Goal: Task Accomplishment & Management: Manage account settings

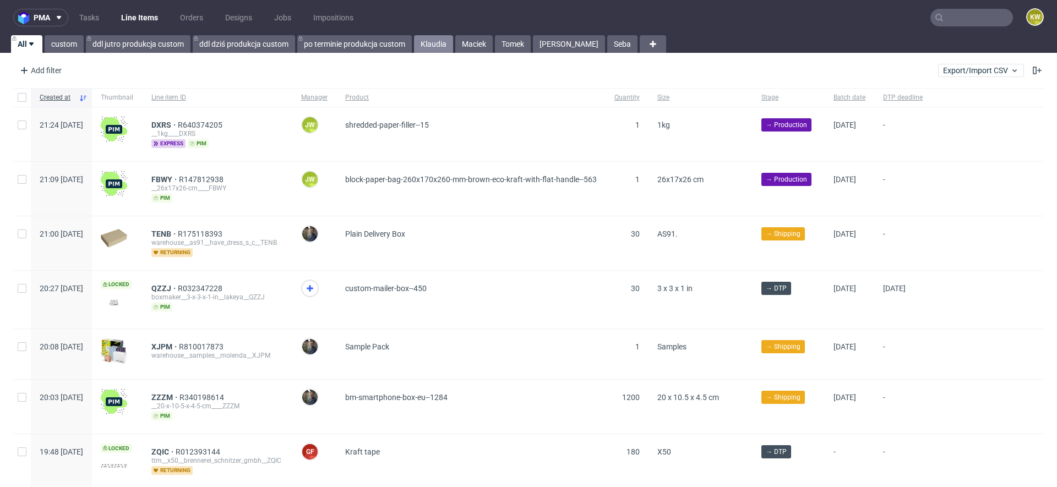
click at [435, 43] on link "Klaudia" at bounding box center [433, 44] width 39 height 18
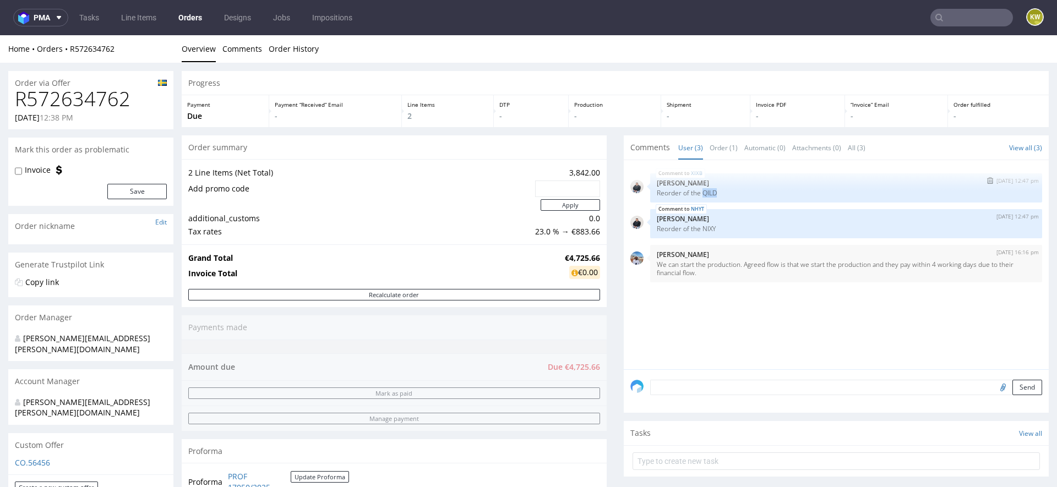
drag, startPoint x: 720, startPoint y: 193, endPoint x: 697, endPoint y: 194, distance: 23.7
click at [697, 194] on p "Reorder of the QILD" at bounding box center [846, 193] width 379 height 8
copy p "QILD"
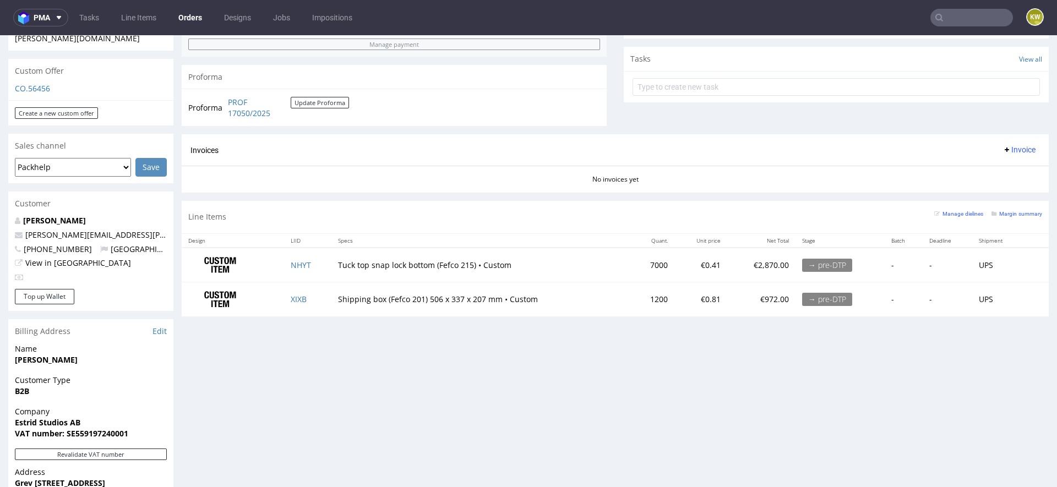
scroll to position [388, 0]
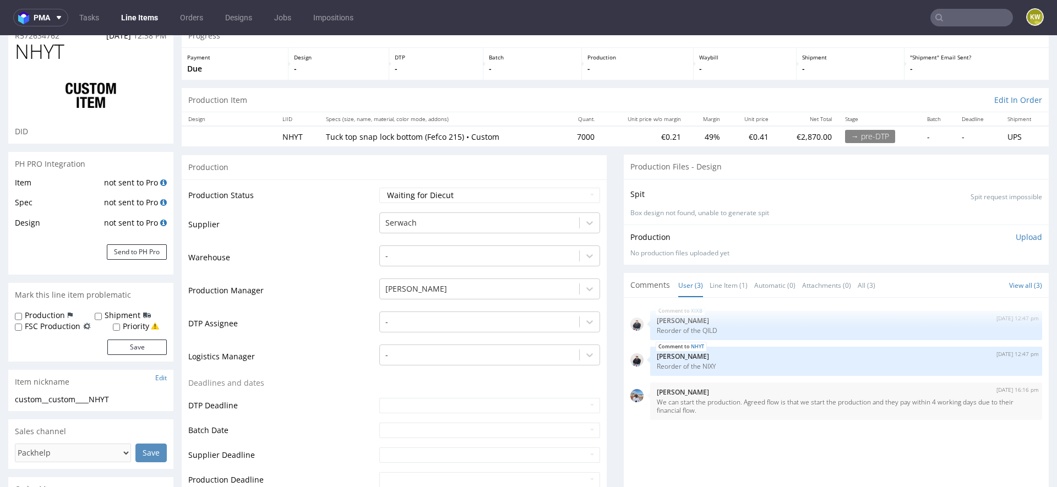
scroll to position [53, 0]
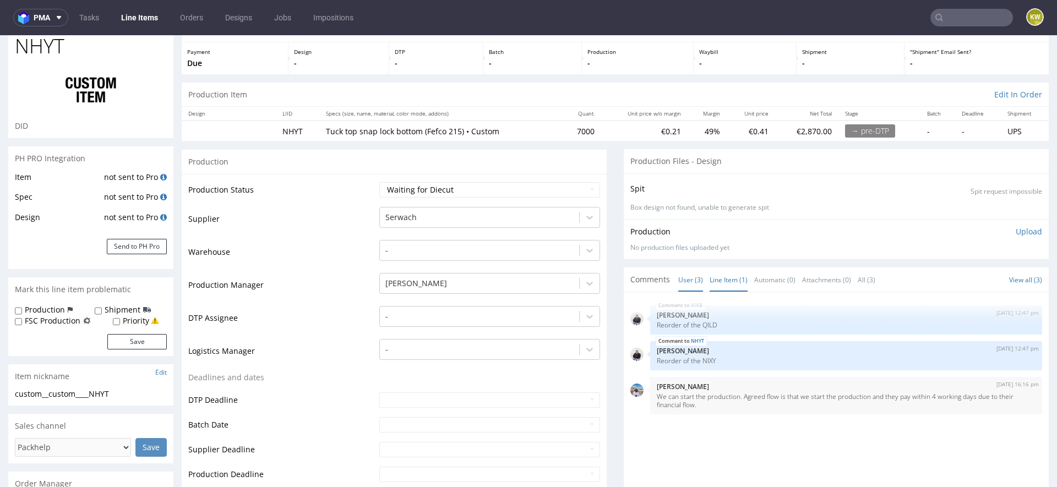
click at [718, 287] on link "Line Item (1)" at bounding box center [729, 280] width 38 height 24
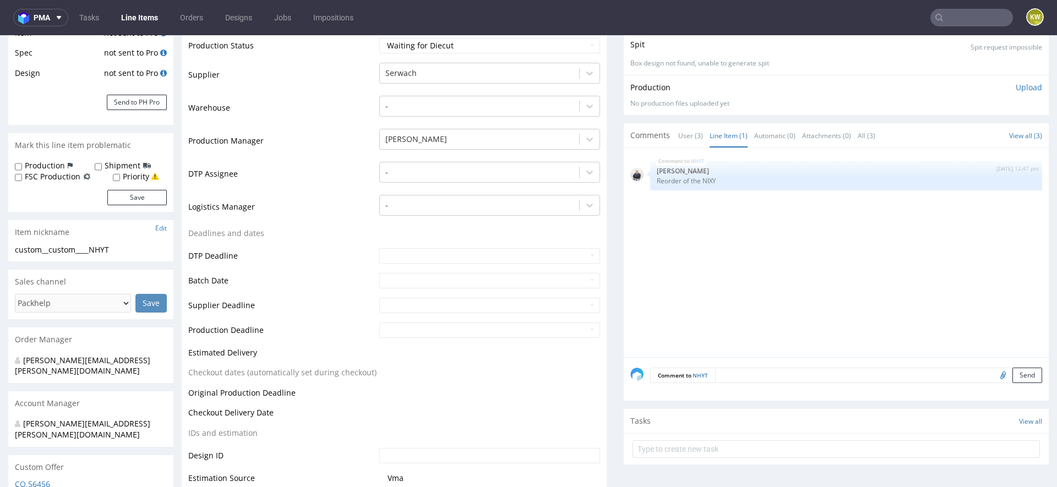
scroll to position [207, 0]
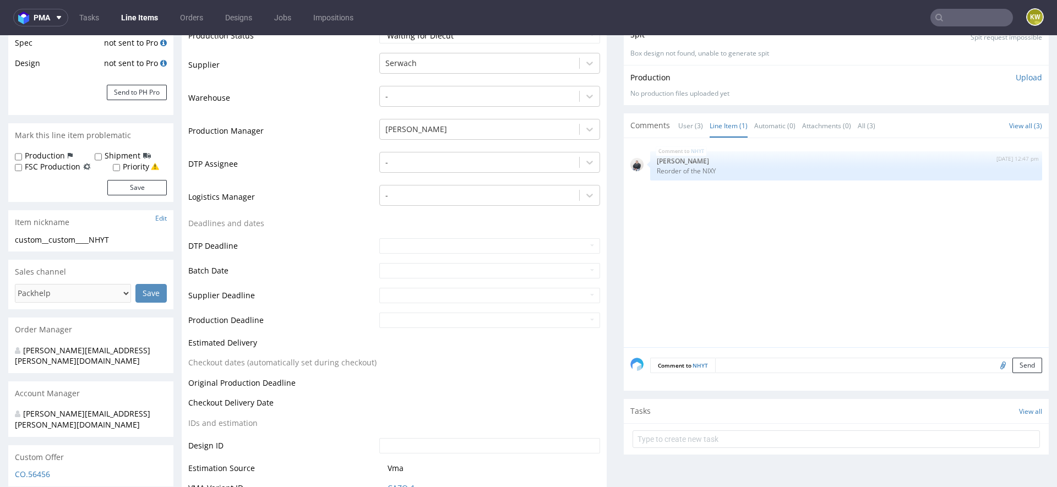
click at [739, 361] on textarea at bounding box center [878, 365] width 327 height 15
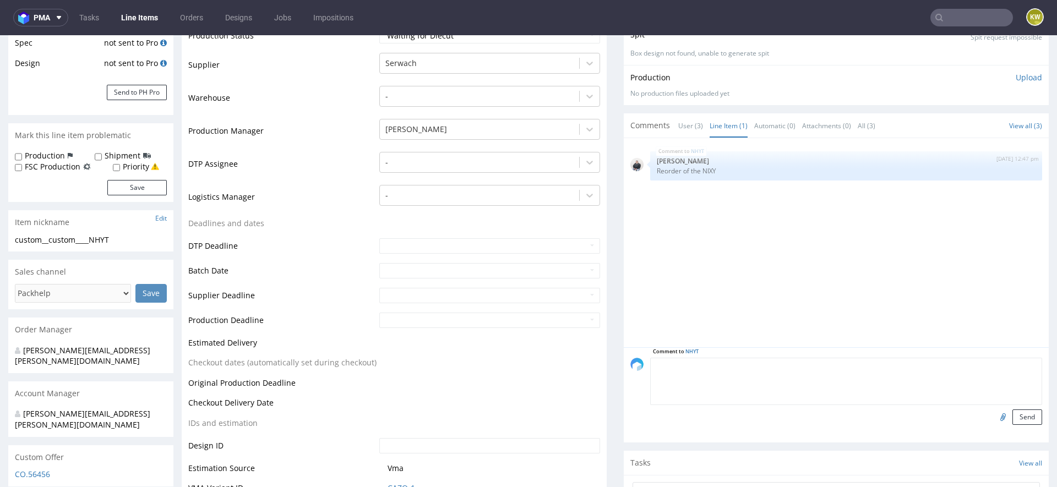
paste textarea "NDBV (wcześniejsze PVTA"
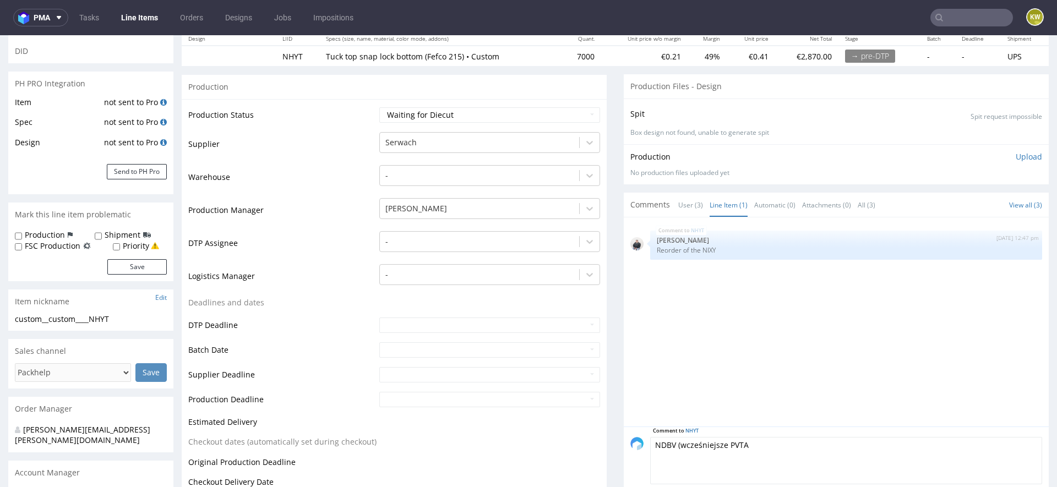
scroll to position [128, 0]
type textarea "NDBV (wcześniejsze PVTA"
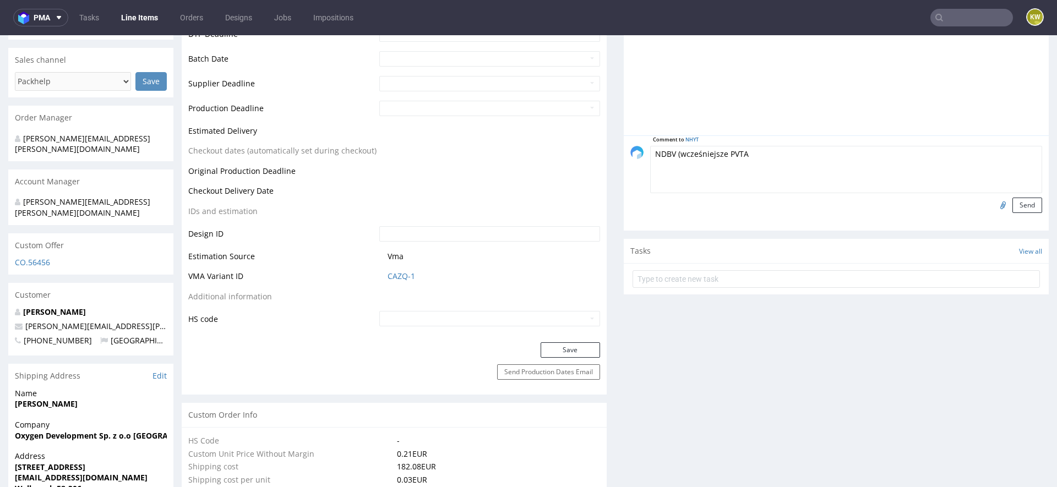
scroll to position [422, 0]
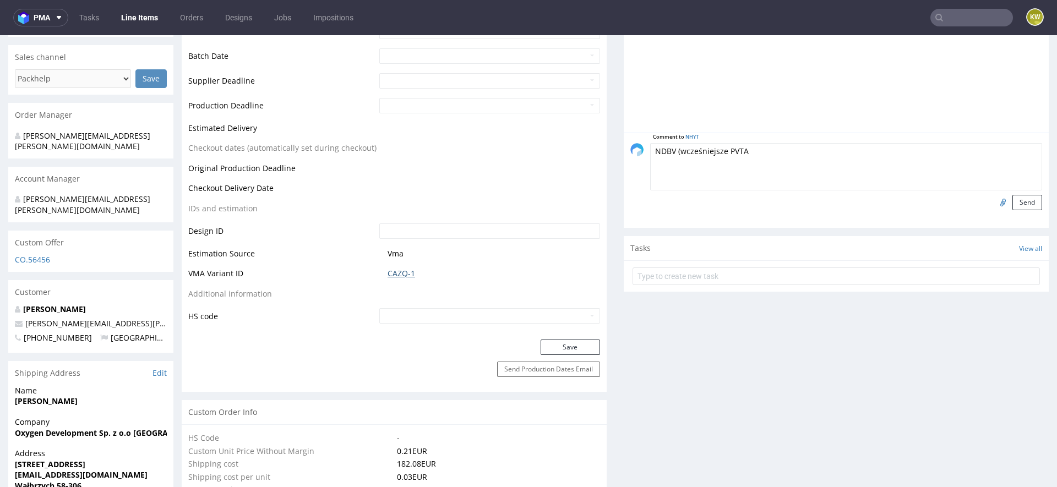
click at [403, 273] on link "CAZQ-1" at bounding box center [402, 273] width 28 height 11
click at [400, 275] on link "CAZQ-1" at bounding box center [402, 273] width 28 height 11
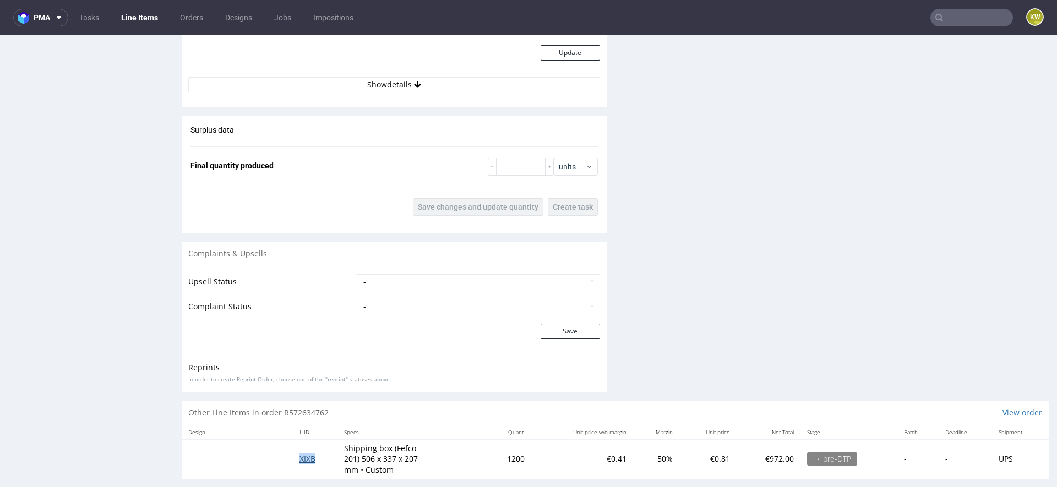
scroll to position [0, 0]
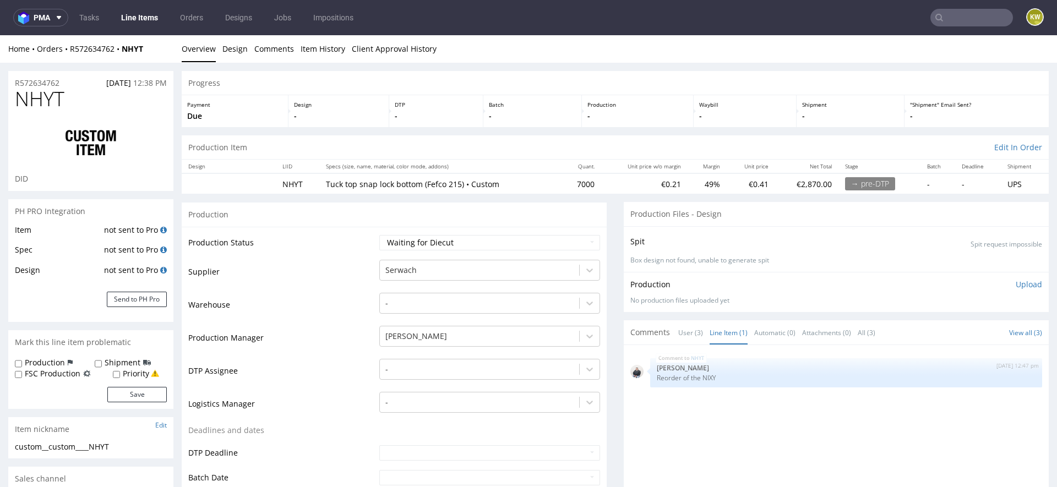
click at [47, 101] on span "NHYT" at bounding box center [40, 99] width 50 height 22
click at [46, 102] on span "NHYT" at bounding box center [40, 99] width 50 height 22
copy span "NHYT"
click at [36, 98] on span "NHYT" at bounding box center [40, 99] width 50 height 22
click at [37, 98] on span "NHYT" at bounding box center [40, 99] width 50 height 22
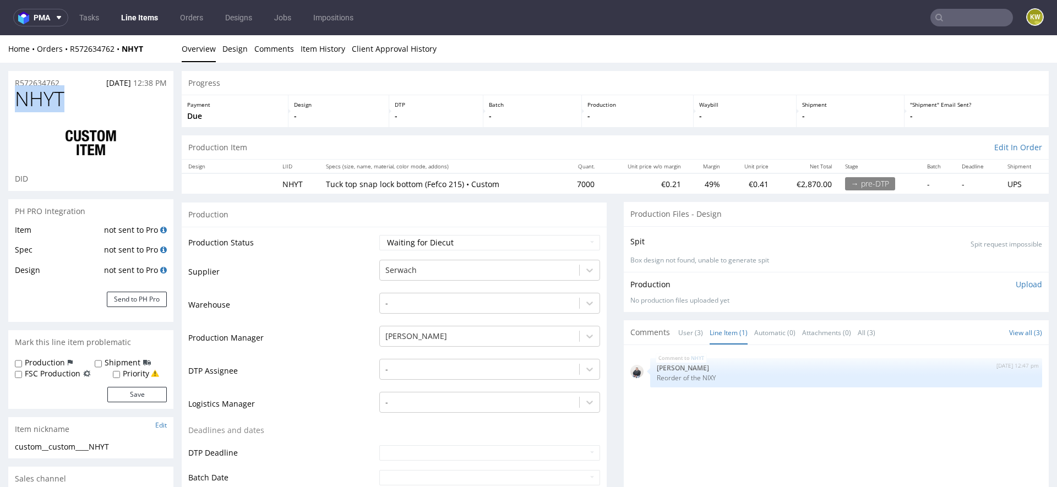
copy span "NHYT"
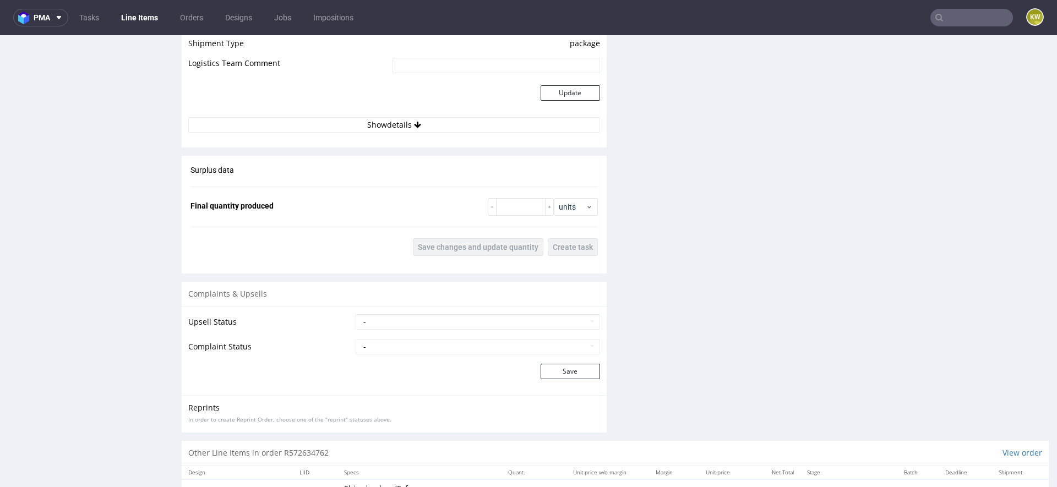
scroll to position [1577, 0]
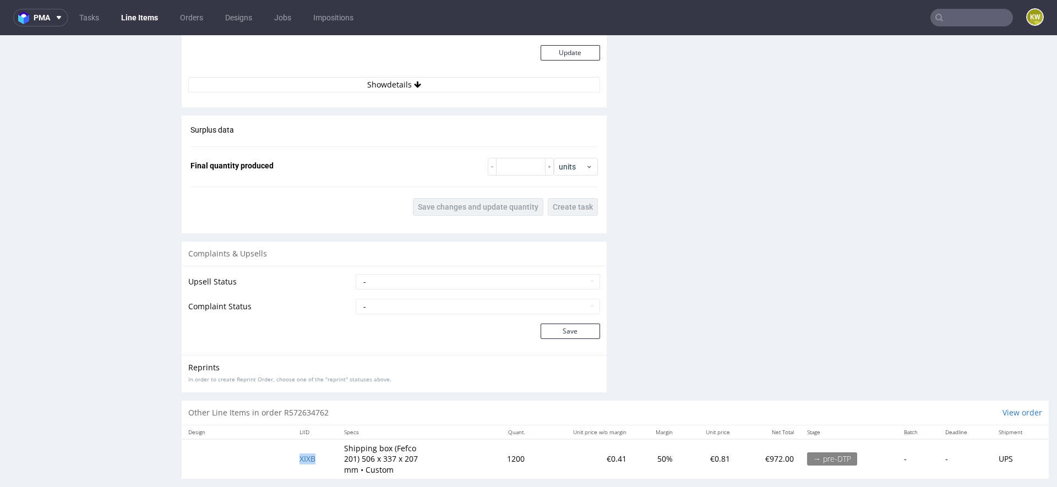
drag, startPoint x: 324, startPoint y: 449, endPoint x: 273, endPoint y: 443, distance: 52.1
click at [272, 444] on tr "XIXB Shipping box (Fefco 201) 506 x 337 x 207 mm • Custom 1200 €0.41 50% €0.81 …" at bounding box center [615, 459] width 867 height 40
copy span "XIXB"
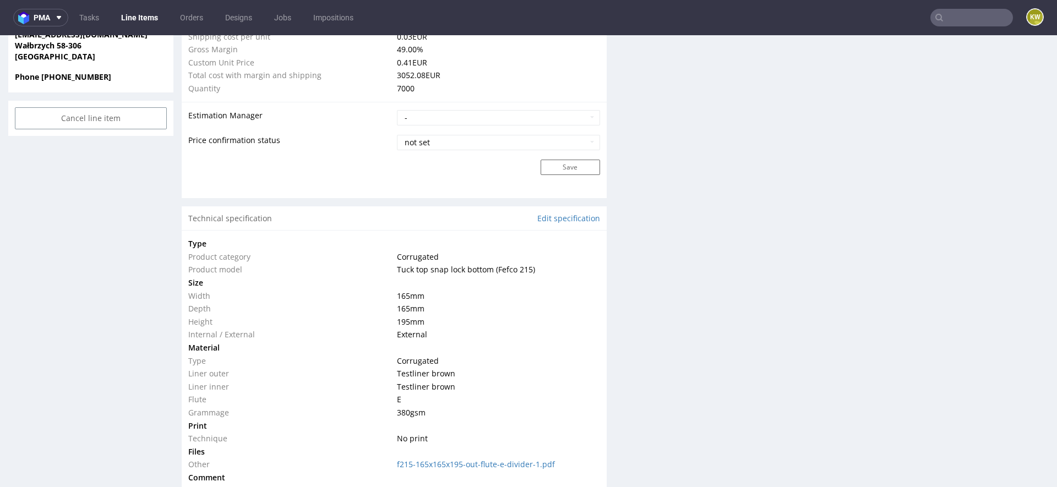
scroll to position [0, 0]
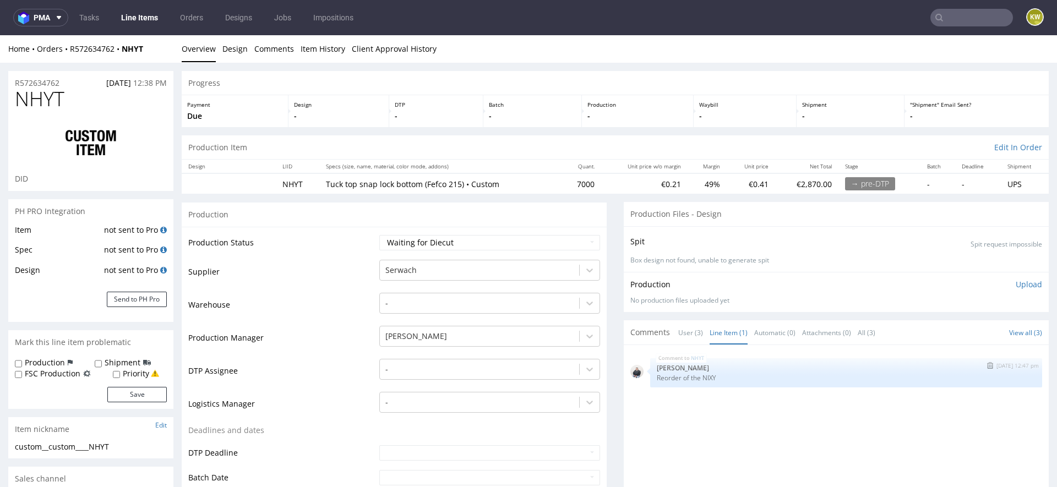
click at [708, 378] on p "Reorder of the NIXY" at bounding box center [846, 378] width 379 height 8
copy p "NIXY"
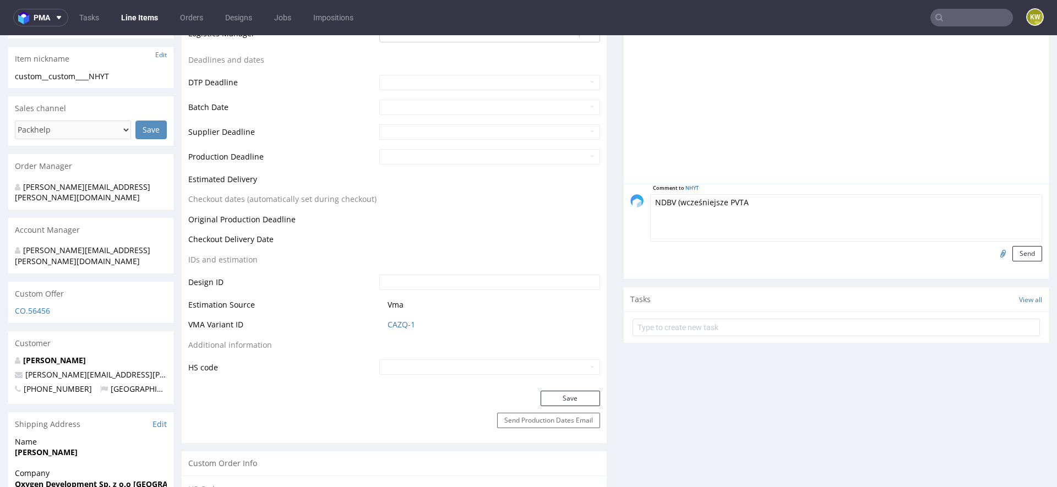
scroll to position [393, 0]
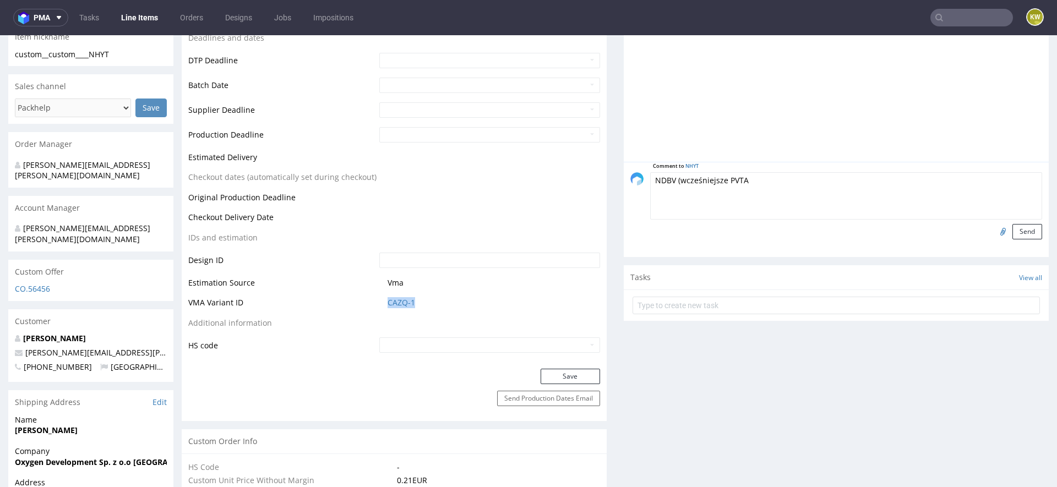
drag, startPoint x: 419, startPoint y: 305, endPoint x: 379, endPoint y: 303, distance: 39.7
click at [377, 305] on td "CAZQ-1" at bounding box center [489, 306] width 224 height 20
copy link "CAZQ-1"
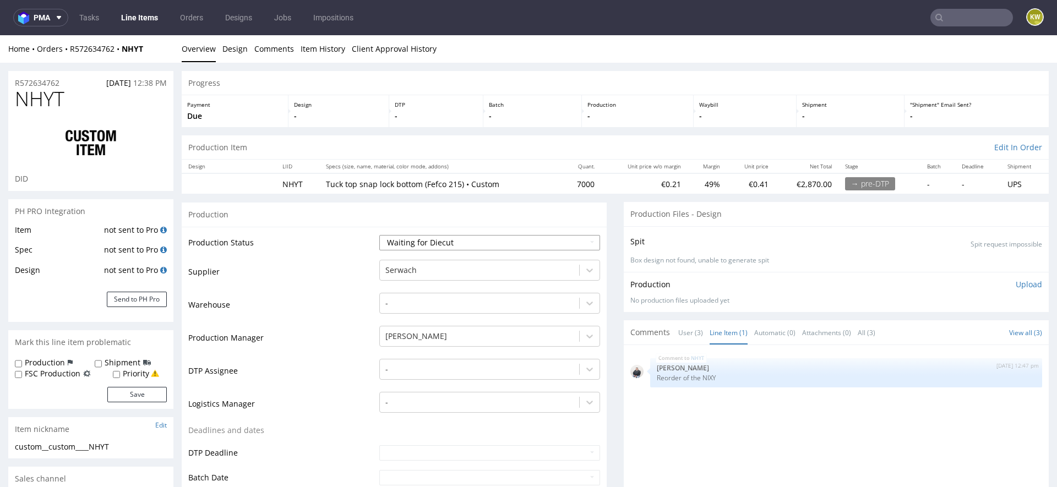
click at [424, 241] on select "Waiting for Artwork Waiting for Diecut Waiting for Mockup Waiting for DTP Waiti…" at bounding box center [489, 242] width 221 height 15
select select "production_in_process"
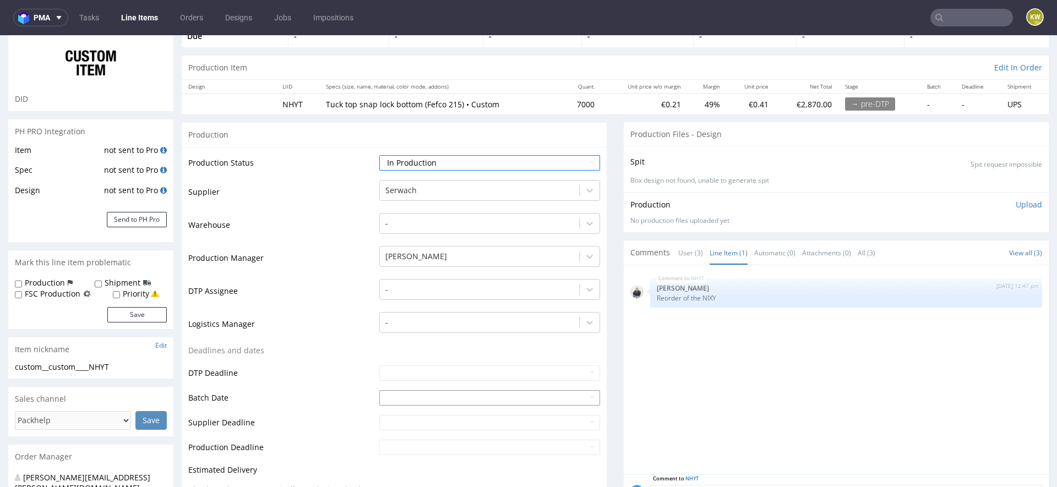
click at [384, 398] on input "text" at bounding box center [489, 397] width 221 height 15
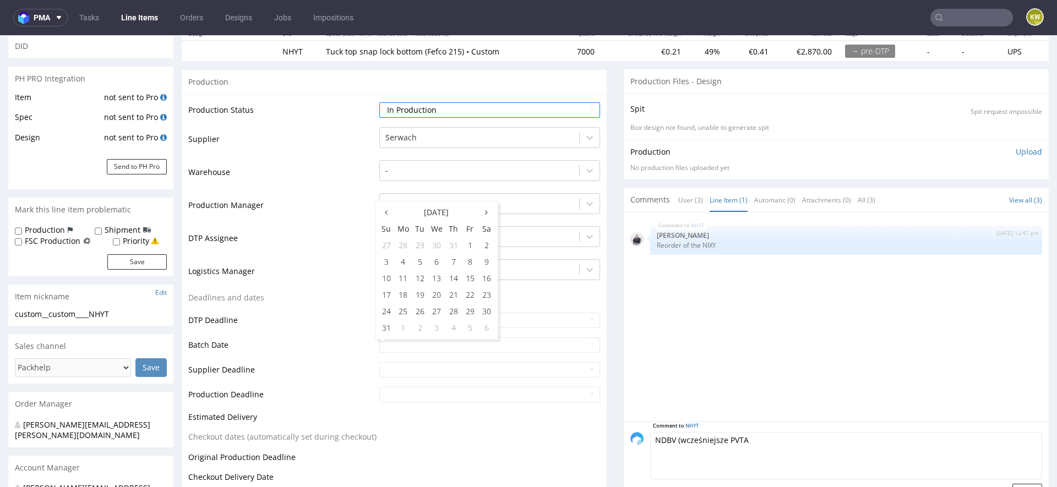
scroll to position [134, 0]
click at [420, 279] on td "12" at bounding box center [420, 277] width 17 height 17
type input "[DATE]"
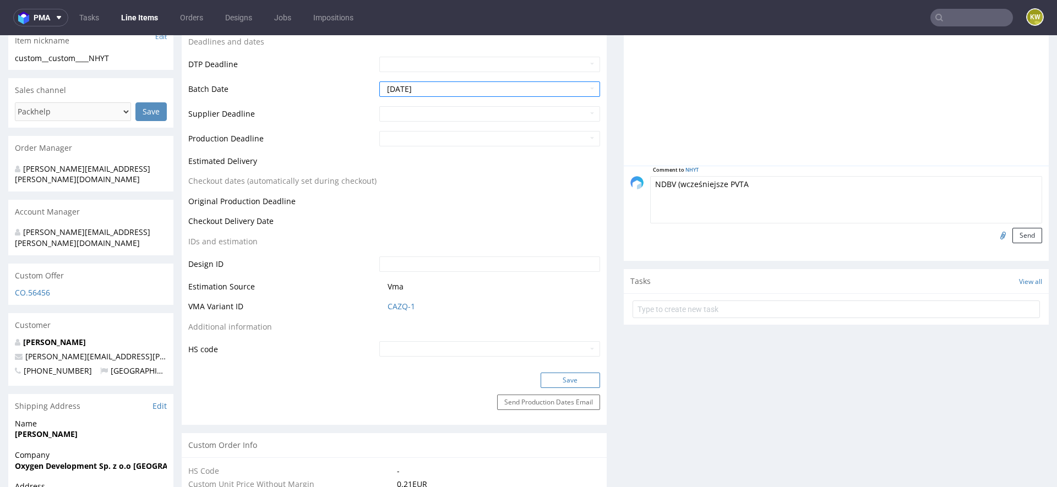
click at [564, 377] on button "Save" at bounding box center [570, 380] width 59 height 15
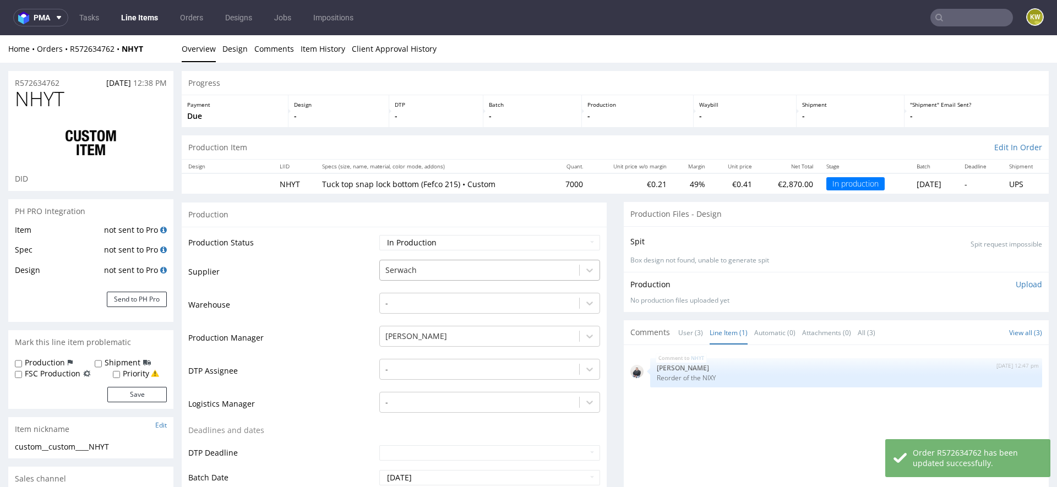
scroll to position [1587, 0]
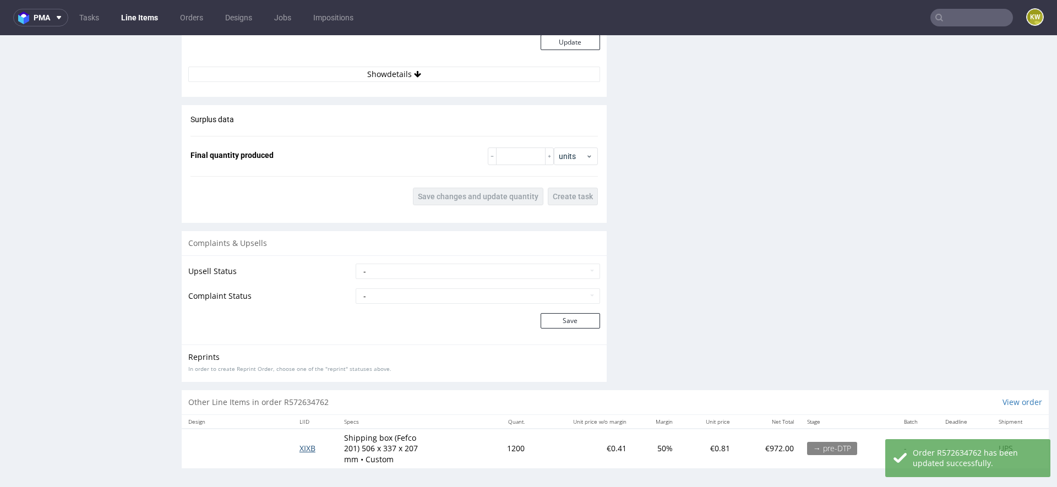
click at [308, 443] on span "XIXB" at bounding box center [308, 448] width 16 height 10
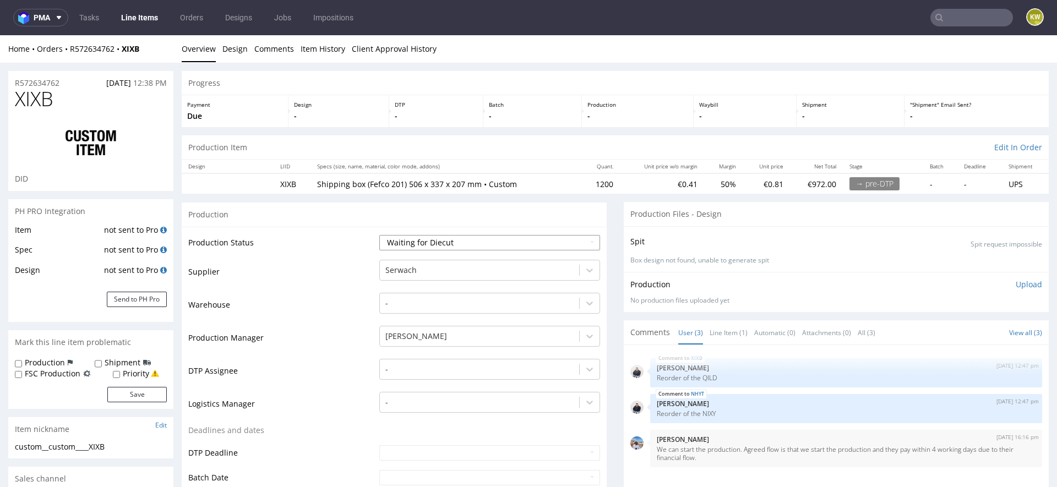
click at [425, 246] on select "Waiting for Artwork Waiting for Diecut Waiting for Mockup Waiting for DTP Waiti…" at bounding box center [489, 242] width 221 height 15
select select "production_in_process"
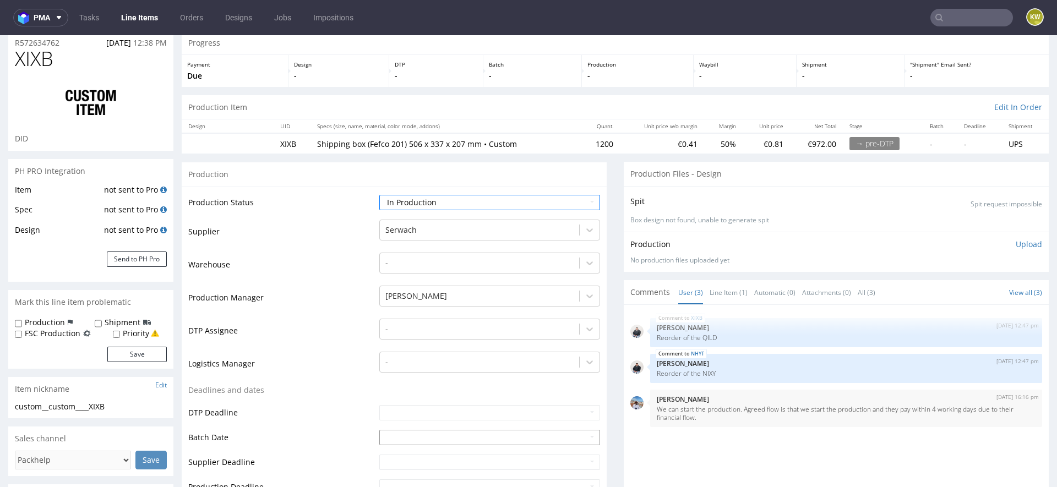
click at [379, 438] on input "text" at bounding box center [489, 437] width 221 height 15
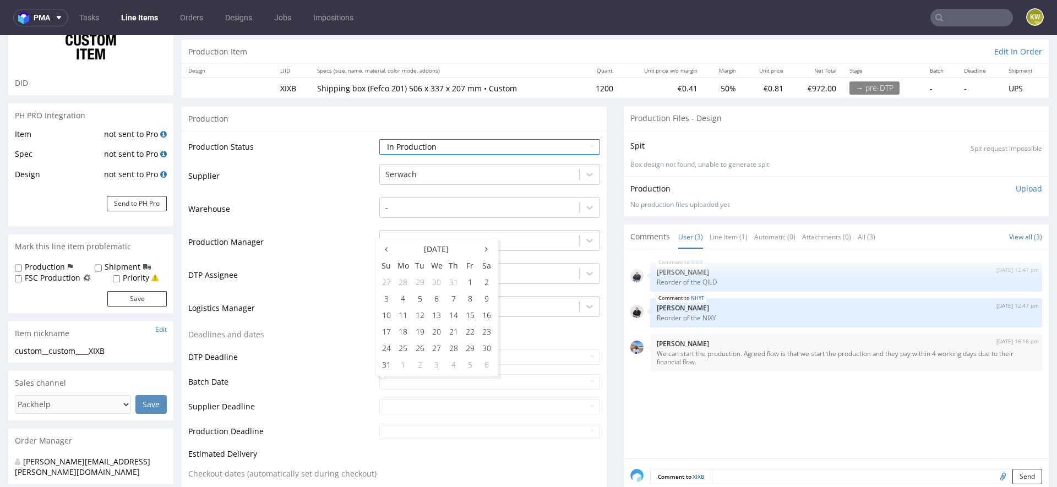
scroll to position [98, 0]
click at [428, 317] on td "13" at bounding box center [436, 313] width 17 height 17
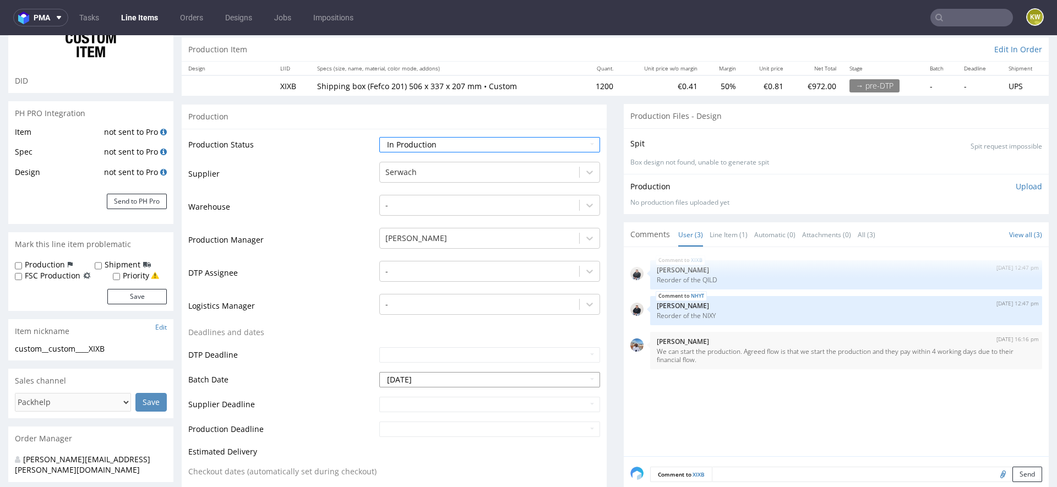
click at [424, 374] on input "2025-08-13" at bounding box center [489, 379] width 221 height 15
click at [419, 309] on td "12" at bounding box center [420, 313] width 17 height 17
type input "2025-08-12"
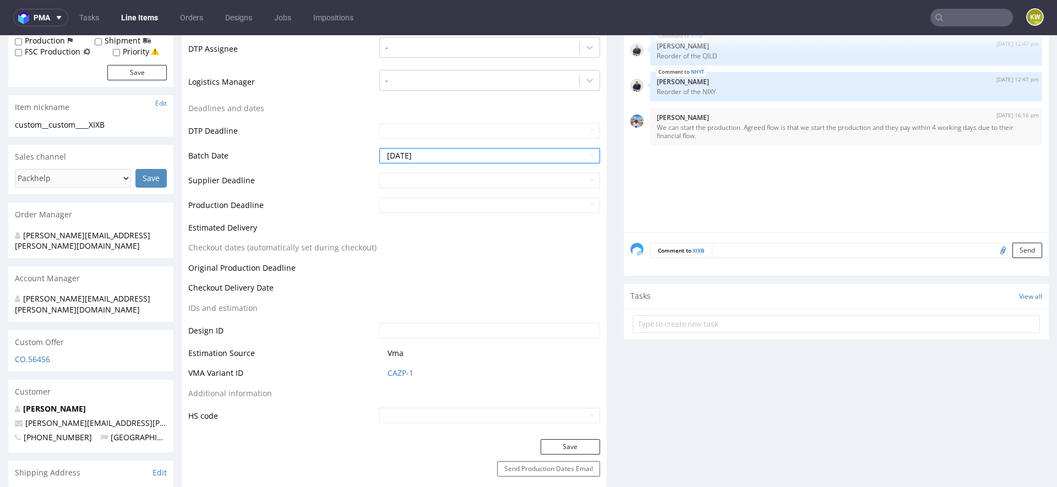
scroll to position [331, 0]
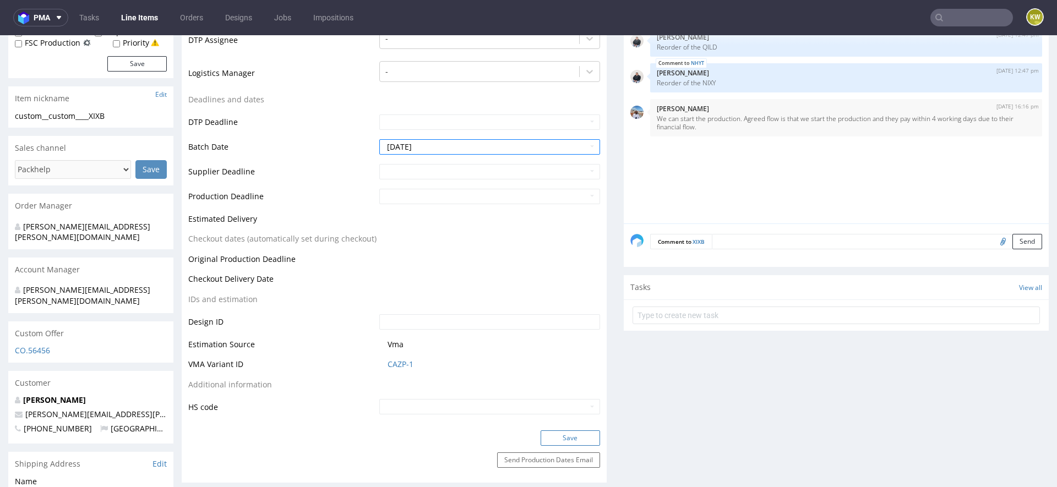
click at [572, 436] on button "Save" at bounding box center [570, 438] width 59 height 15
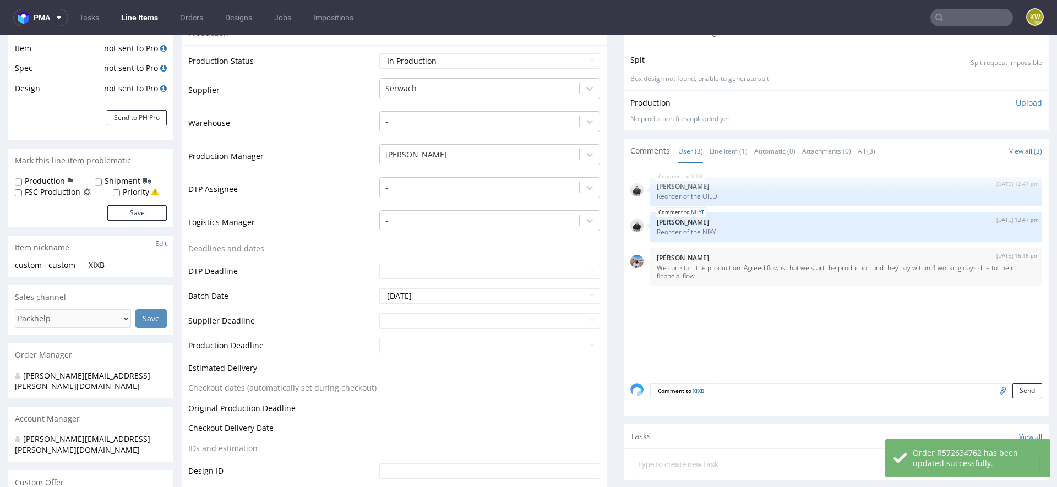
scroll to position [0, 0]
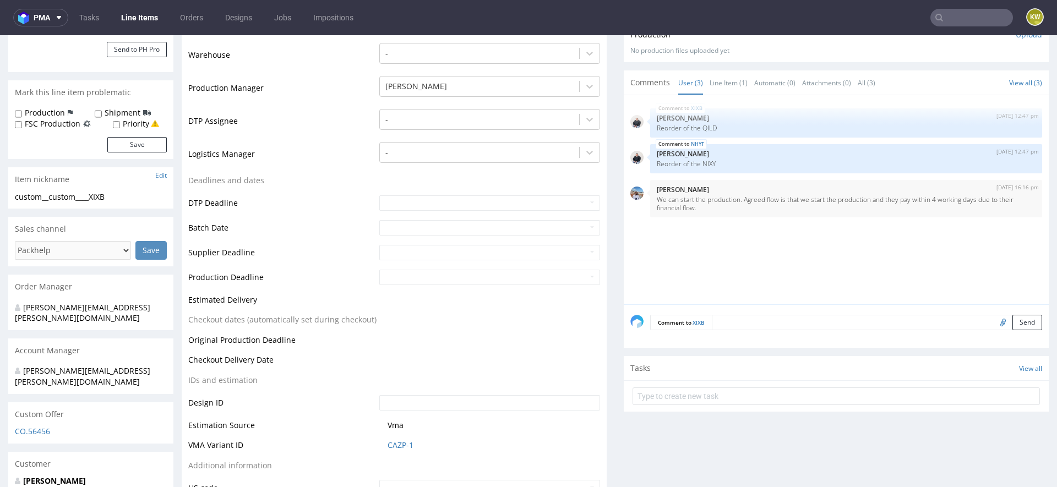
scroll to position [324, 0]
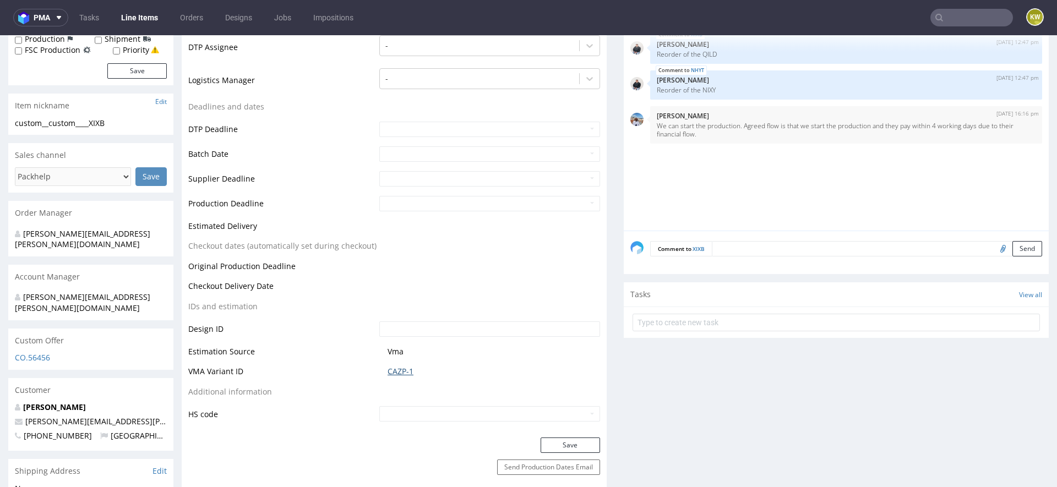
click at [390, 373] on link "CAZP-1" at bounding box center [401, 371] width 26 height 11
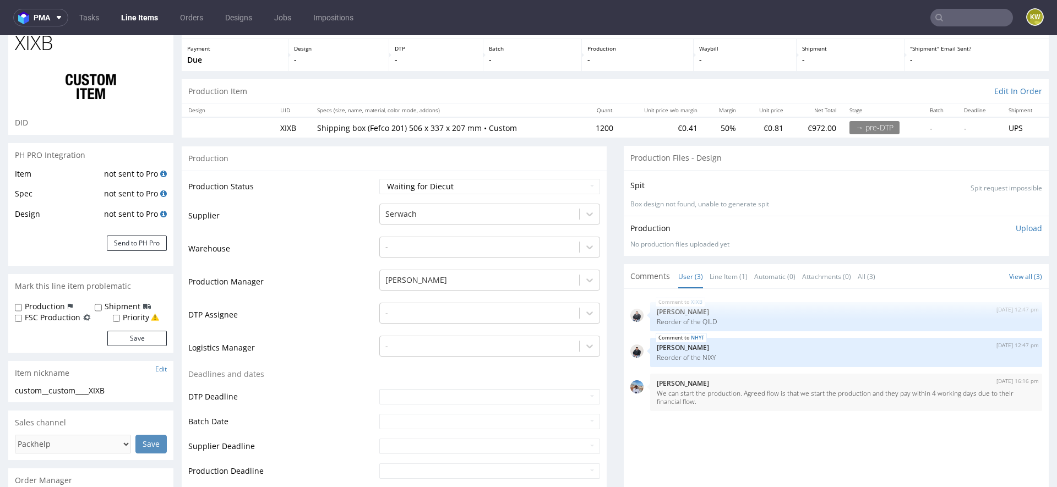
scroll to position [0, 0]
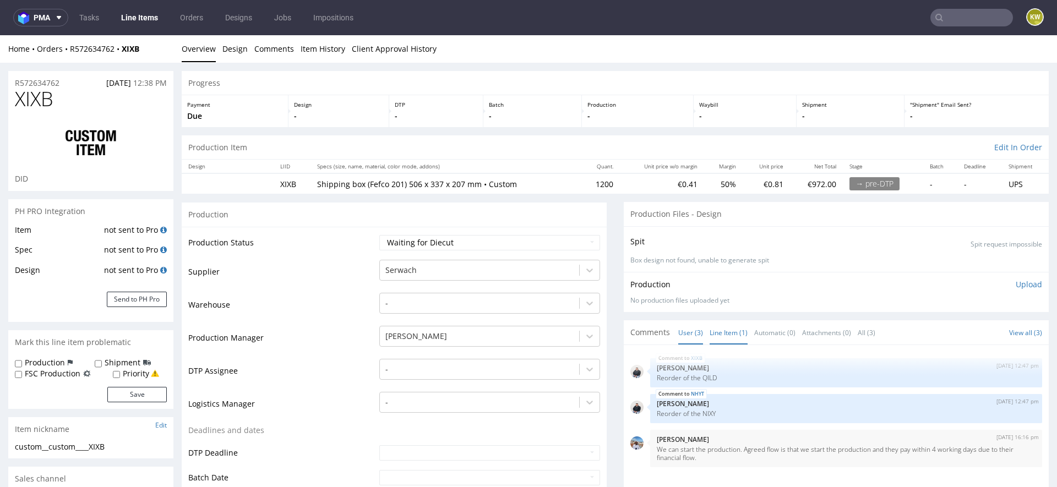
click at [723, 332] on link "Line Item (1)" at bounding box center [729, 333] width 38 height 24
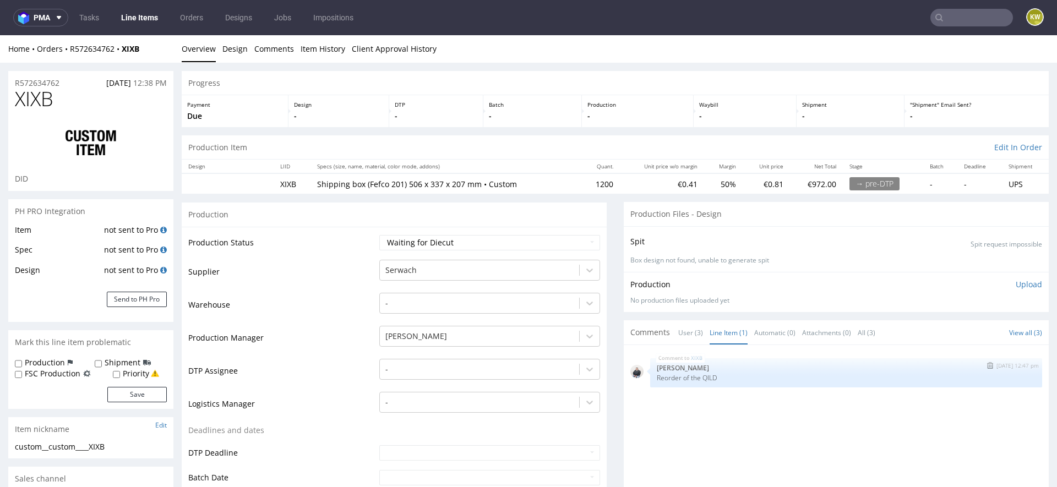
click at [703, 377] on p "Reorder of the QILD" at bounding box center [846, 378] width 379 height 8
copy p "QILD"
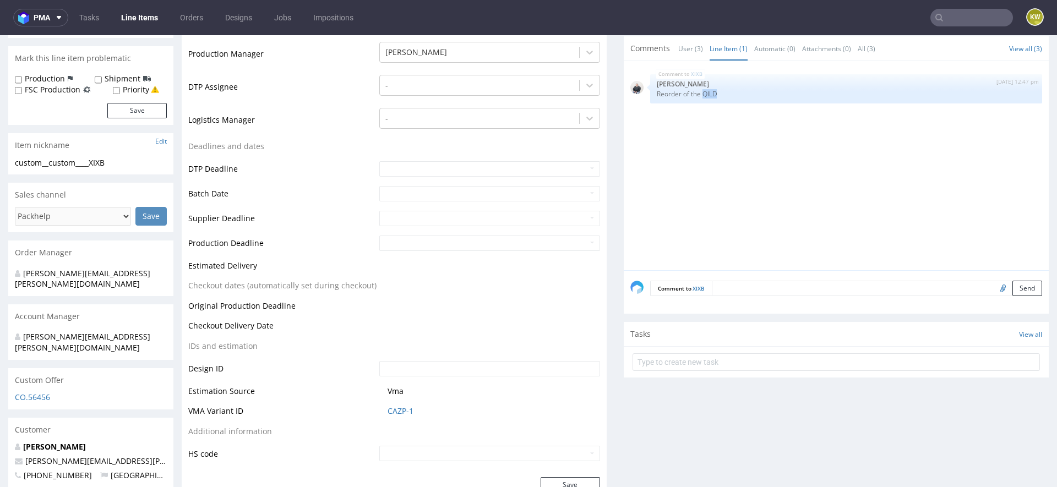
scroll to position [468, 0]
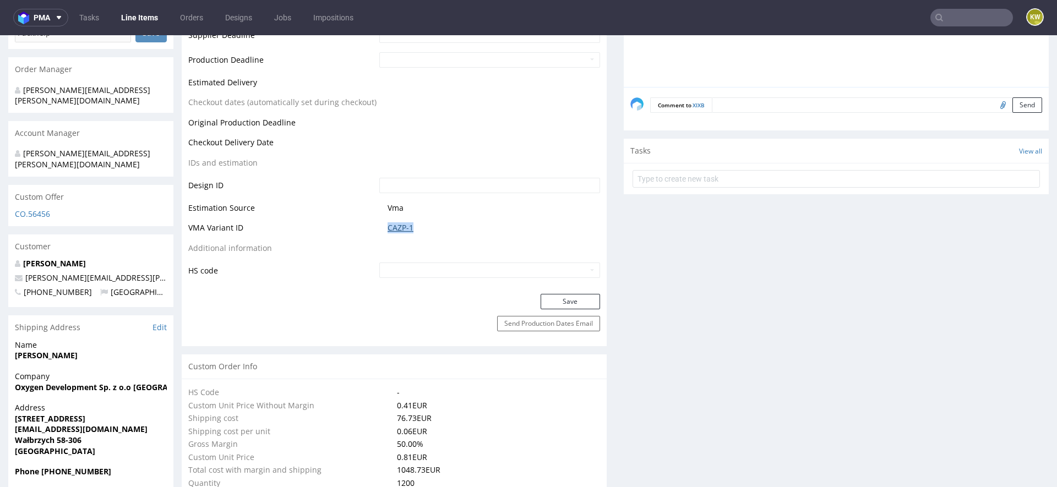
drag, startPoint x: 430, startPoint y: 230, endPoint x: 386, endPoint y: 226, distance: 44.2
click at [388, 227] on span "CAZP-1" at bounding box center [494, 227] width 213 height 11
copy link "CAZP-1"
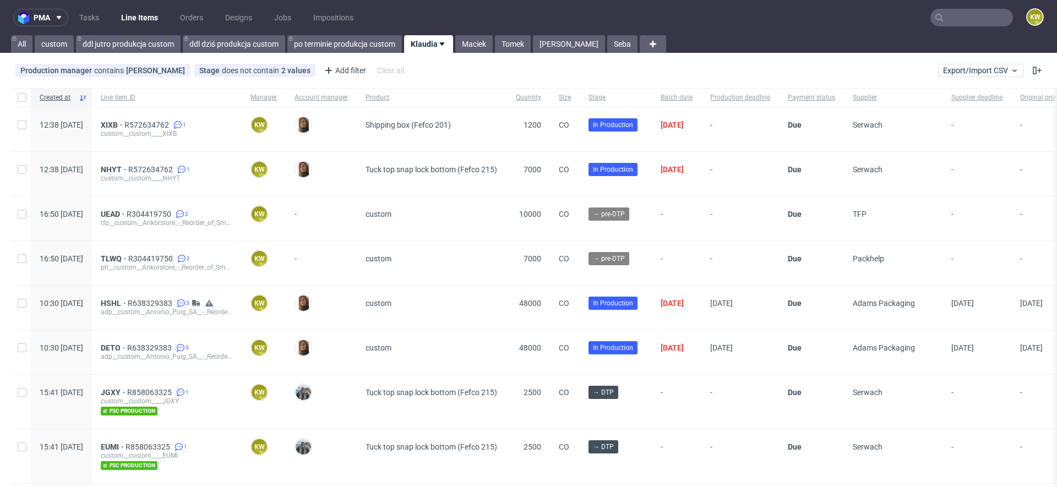
click at [947, 28] on nav "pma Tasks Line Items Orders Designs Jobs Impositions KW" at bounding box center [528, 17] width 1057 height 35
click at [958, 25] on input "text" at bounding box center [972, 18] width 83 height 18
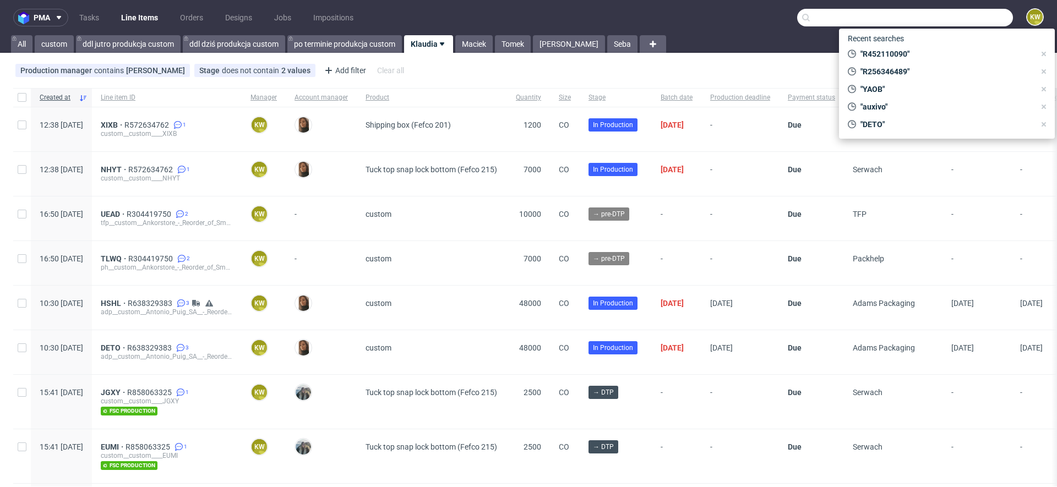
paste input "FGUS"
type input "FGUS"
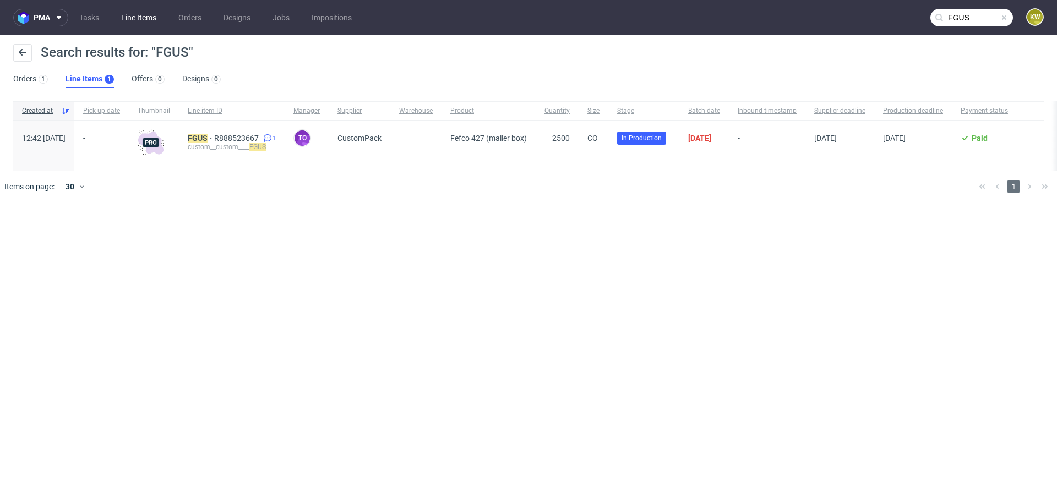
click at [136, 19] on link "Line Items" at bounding box center [139, 18] width 48 height 18
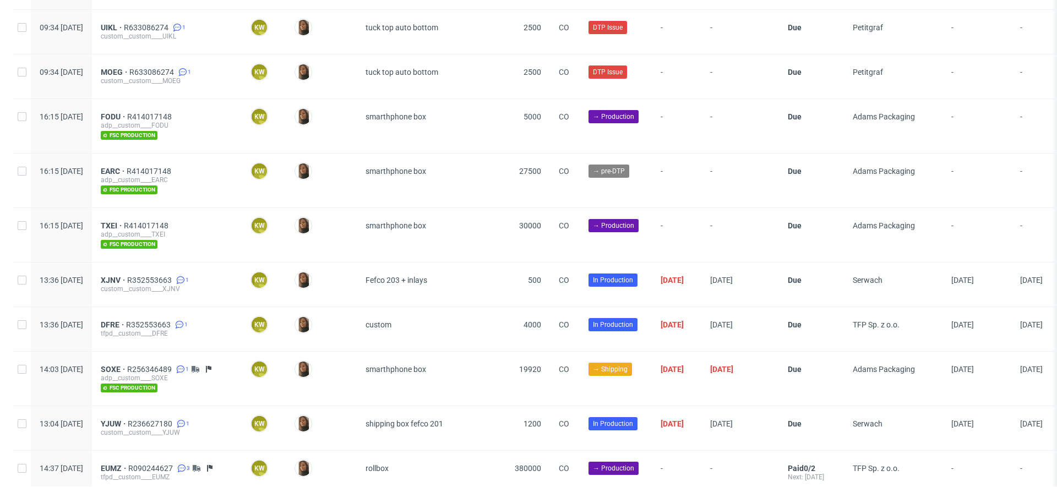
scroll to position [1214, 0]
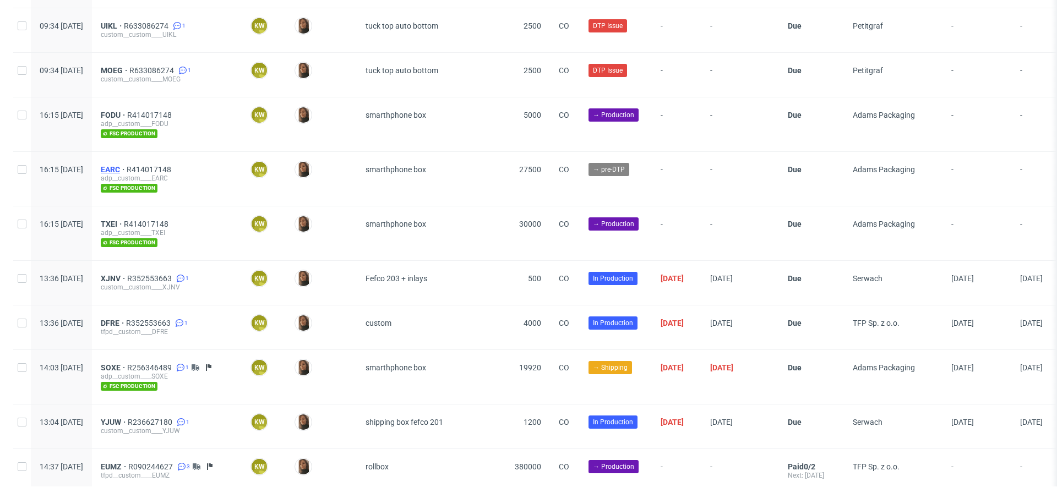
click at [127, 165] on span "EARC" at bounding box center [114, 169] width 26 height 9
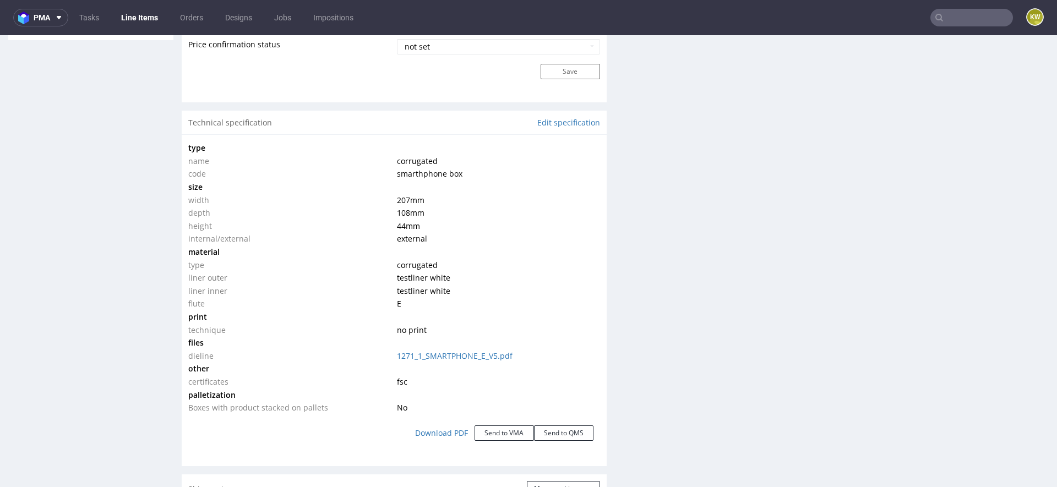
scroll to position [935, 0]
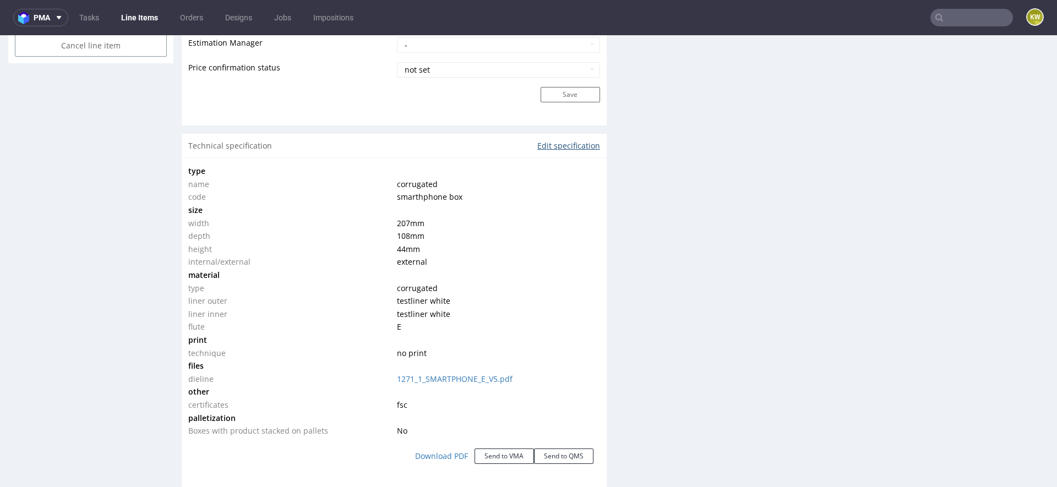
click at [566, 144] on link "Edit specification" at bounding box center [568, 145] width 63 height 11
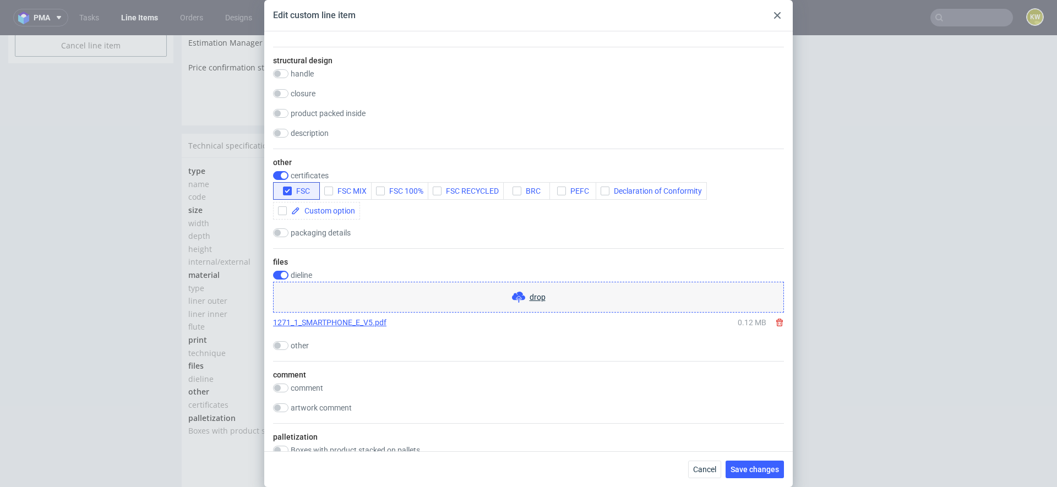
scroll to position [708, 0]
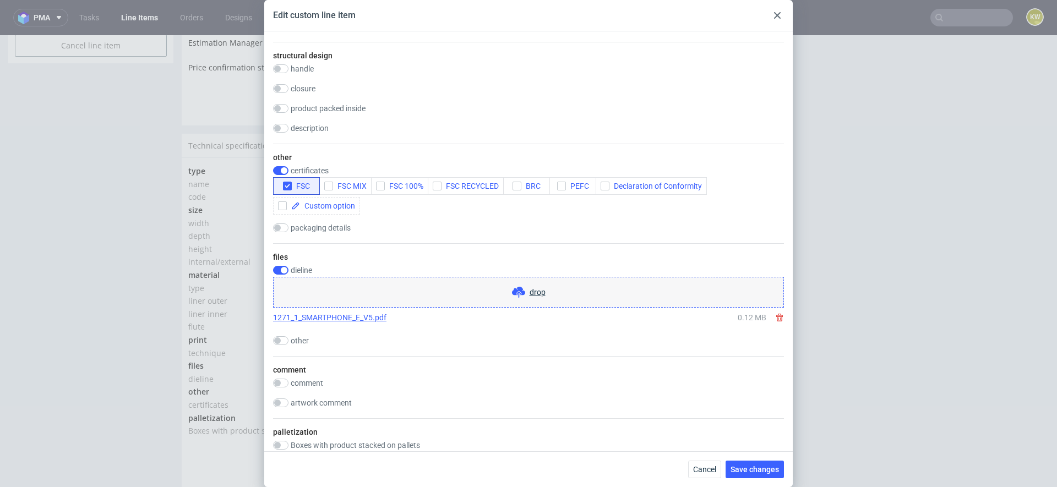
click at [278, 263] on div "files dieline drop 1271_1_SMARTPHONE_E_V5.pdf 0.12 MB other drop" at bounding box center [528, 299] width 511 height 113
click at [284, 268] on input "checkbox" at bounding box center [280, 270] width 15 height 9
checkbox input "false"
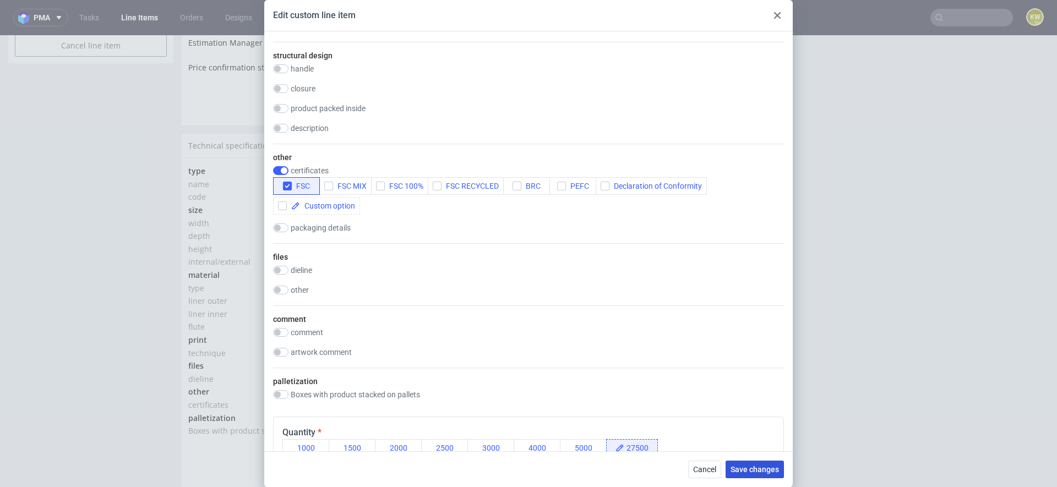
click at [745, 469] on span "Save changes" at bounding box center [755, 470] width 48 height 8
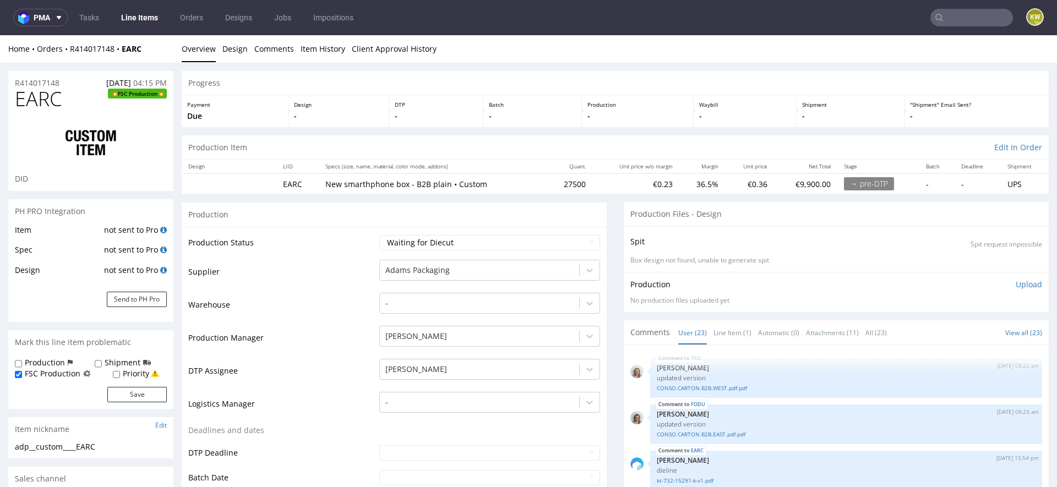
scroll to position [933, 0]
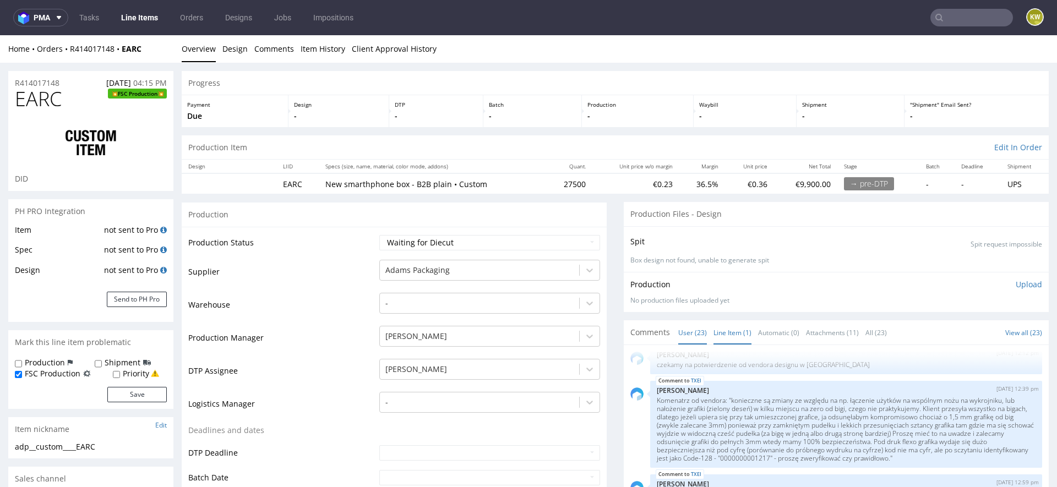
click at [739, 335] on link "Line Item (1)" at bounding box center [733, 333] width 38 height 24
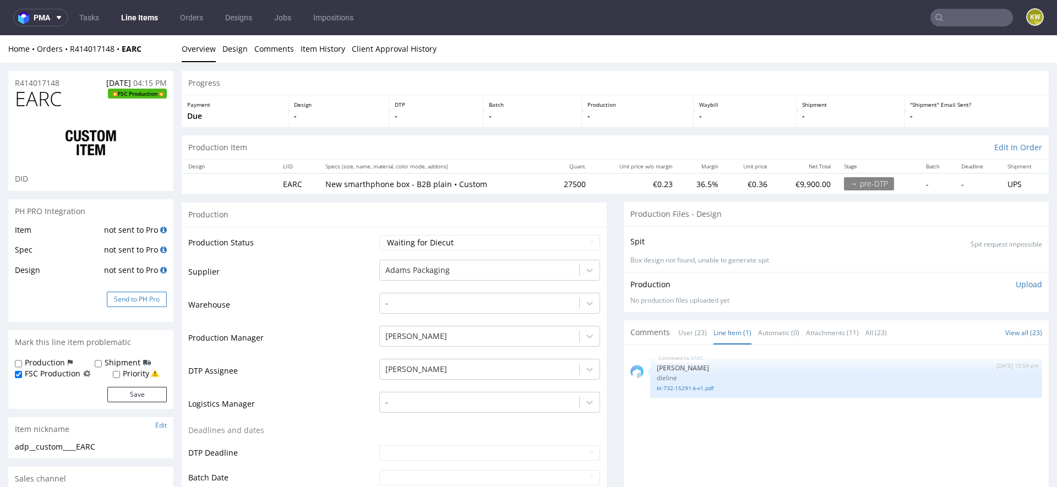
click at [124, 297] on button "Send to PH Pro" at bounding box center [137, 299] width 60 height 15
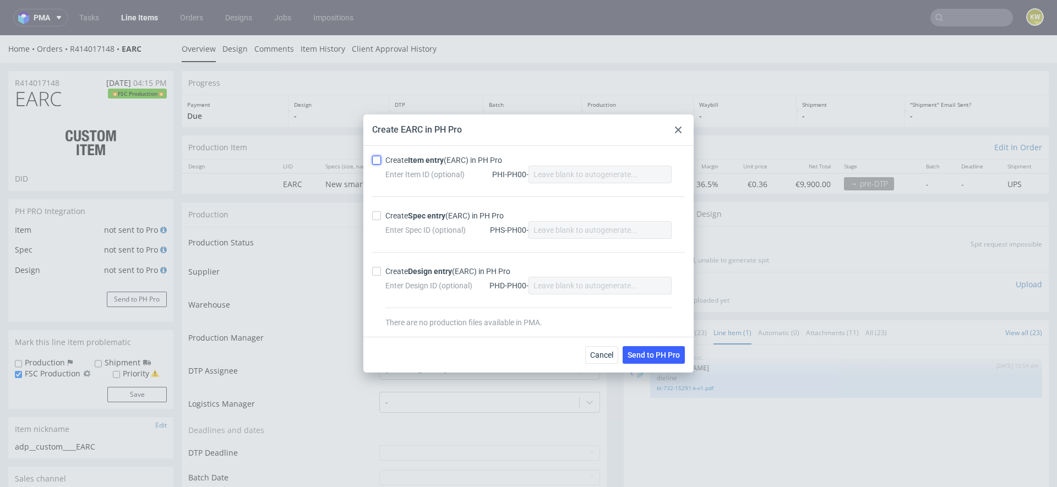
click at [377, 159] on input "Create Item entry (EARC) in PH Pro" at bounding box center [376, 160] width 9 height 9
checkbox input "true"
click at [373, 221] on label "Create Spec entry (EARC) in PH Pro" at bounding box center [528, 215] width 313 height 11
click at [373, 220] on input "Create Spec entry (EARC) in PH Pro" at bounding box center [376, 215] width 9 height 9
checkbox input "true"
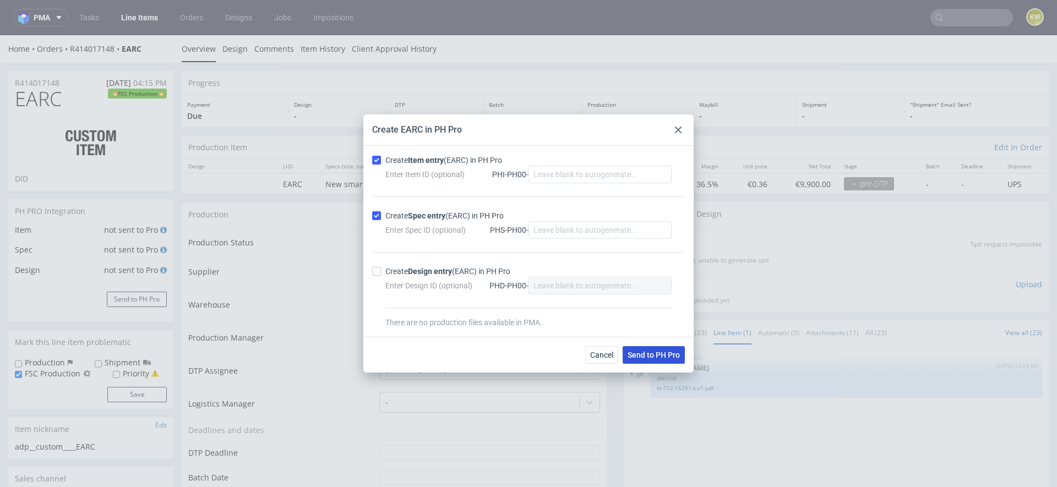
click at [642, 352] on span "Send to PH Pro" at bounding box center [654, 355] width 52 height 8
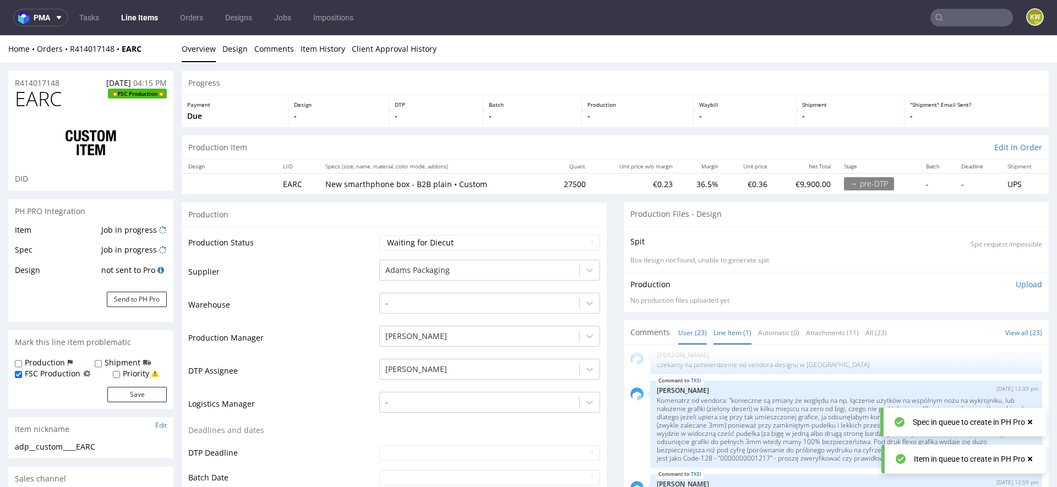
click at [717, 336] on link "Line Item (1)" at bounding box center [733, 333] width 38 height 24
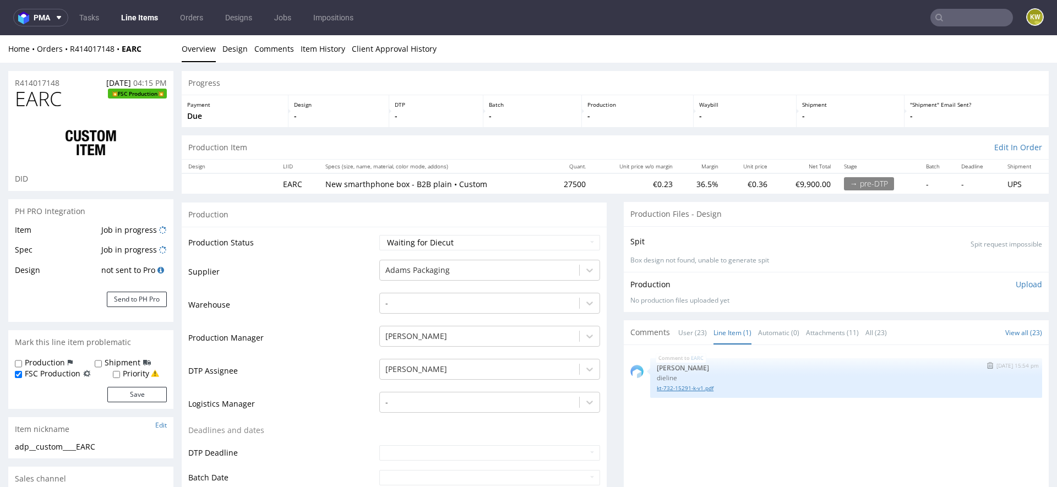
click at [677, 389] on link "kt-732-15291-k-v1.pdf" at bounding box center [846, 388] width 379 height 8
click at [681, 387] on link "kt-732-15291-k-v1.pdf" at bounding box center [846, 388] width 379 height 8
click at [18, 98] on span "EARC" at bounding box center [38, 99] width 47 height 22
copy span "EARC"
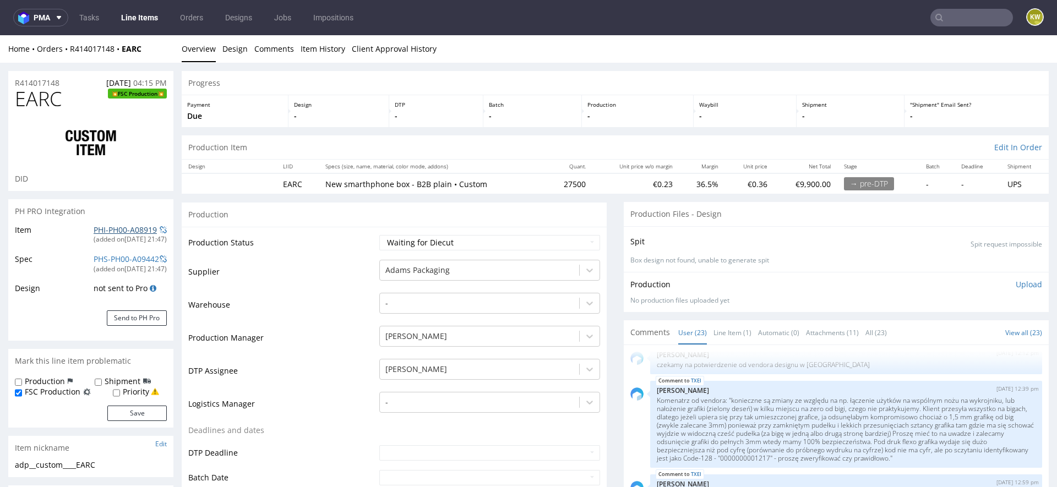
click at [121, 229] on link "PHI-PH00-A08919" at bounding box center [125, 230] width 63 height 10
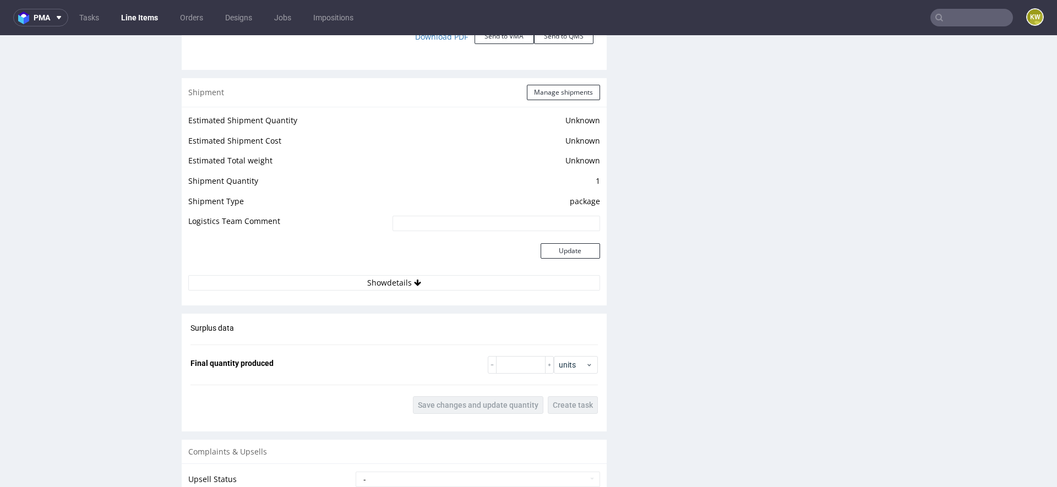
scroll to position [1577, 0]
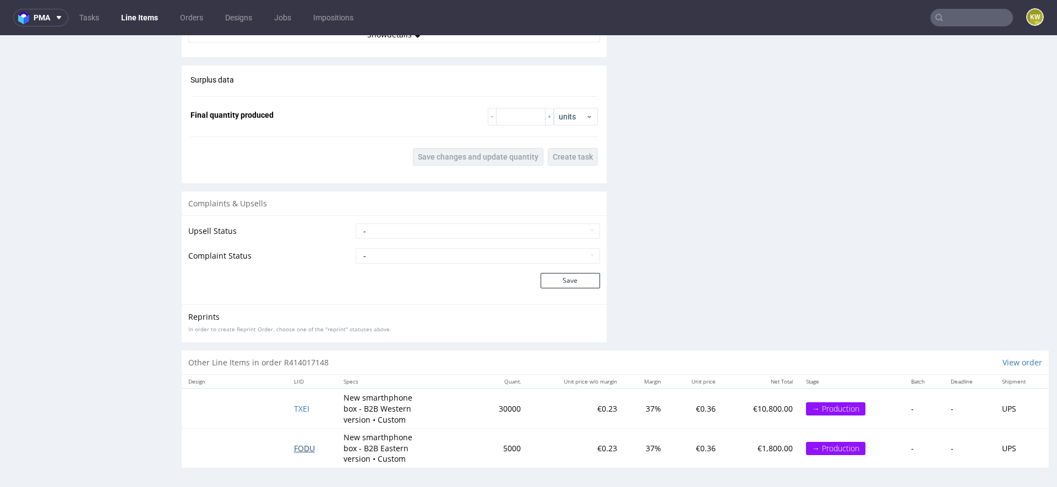
click at [297, 443] on span "FODU" at bounding box center [304, 448] width 21 height 10
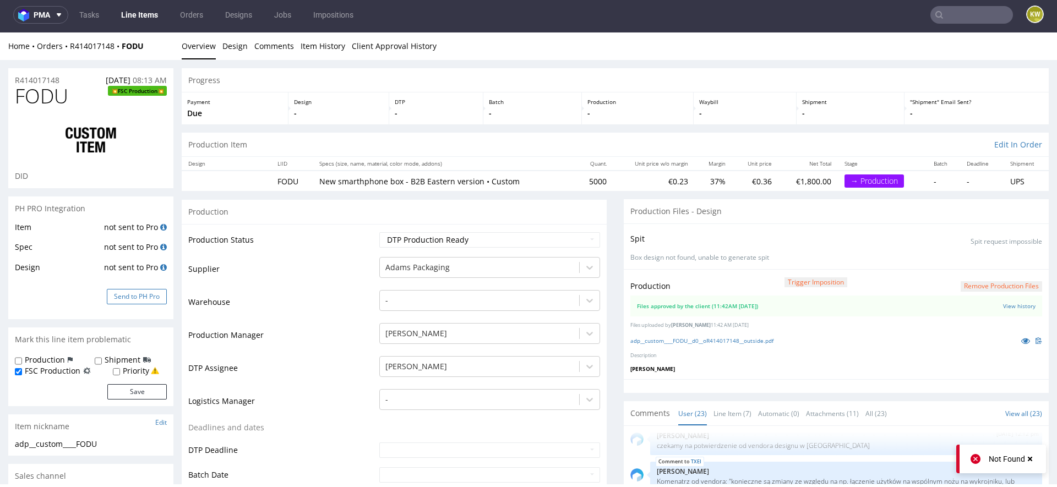
click at [150, 298] on button "Send to PH Pro" at bounding box center [137, 296] width 60 height 15
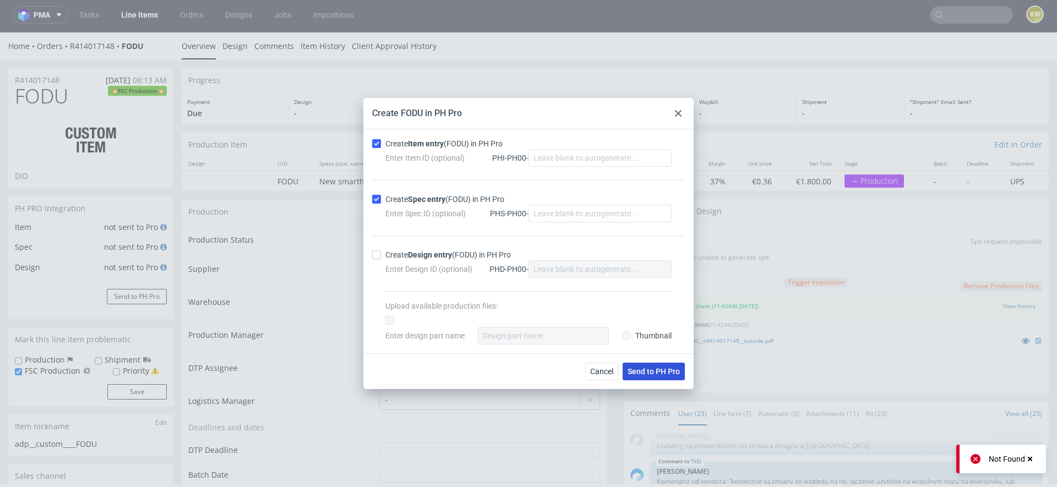
click at [637, 366] on button "Send to PH Pro" at bounding box center [654, 372] width 62 height 18
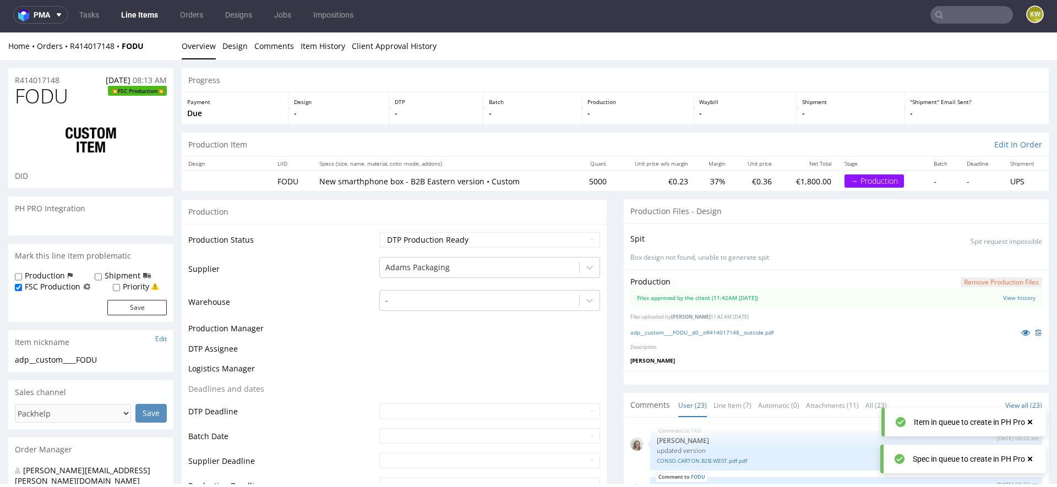
scroll to position [933, 0]
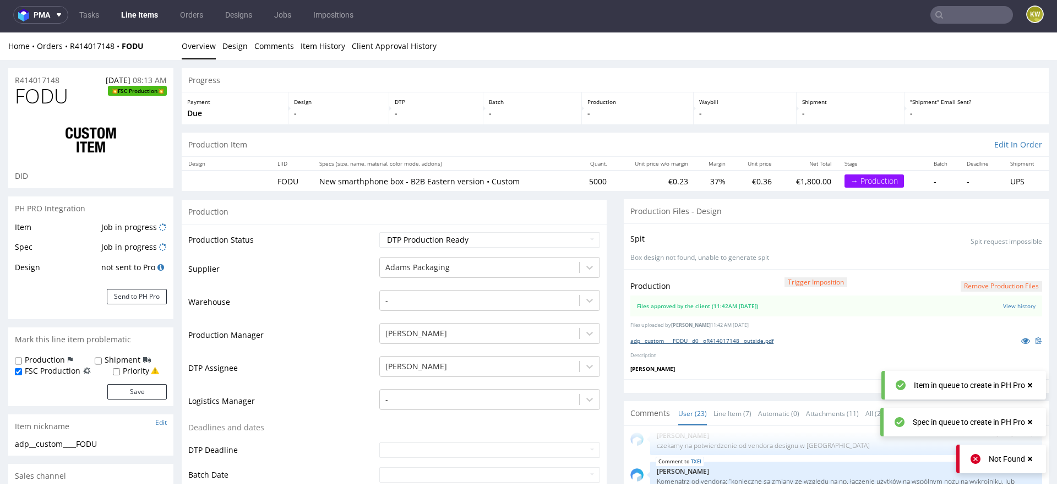
click at [691, 339] on link "adp__custom____FODU__d0__oR414017148__outside.pdf" at bounding box center [702, 341] width 143 height 8
click at [55, 96] on span "FODU" at bounding box center [41, 96] width 53 height 22
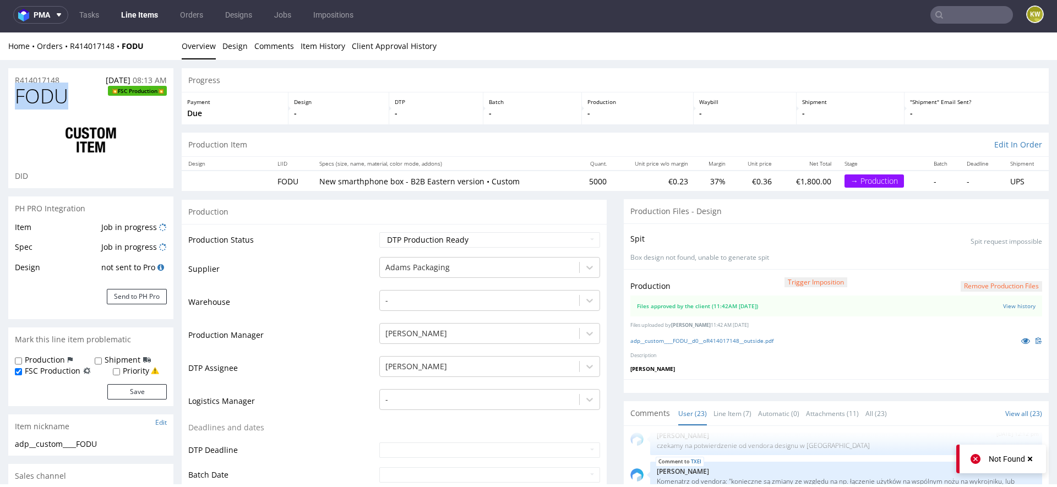
copy span "FODU"
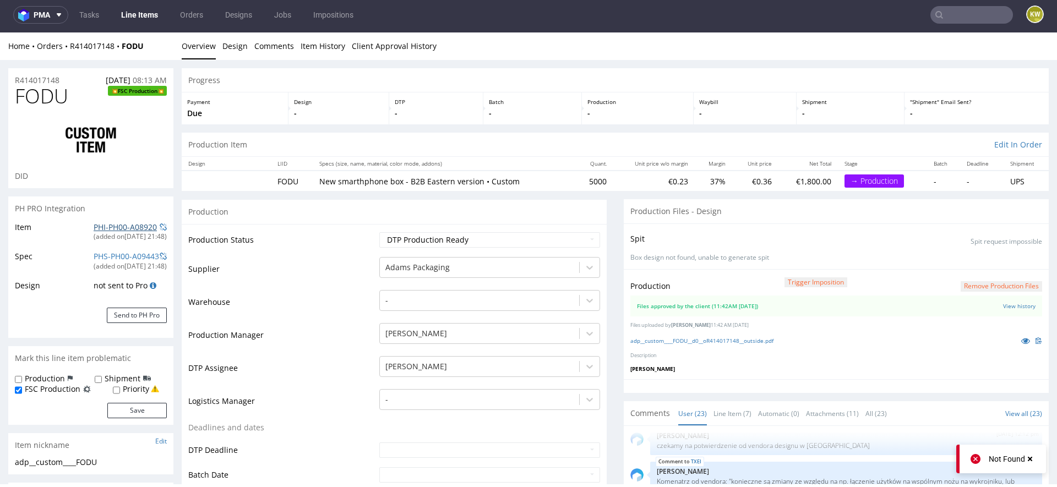
click at [111, 228] on link "PHI-PH00-A08920" at bounding box center [125, 227] width 63 height 10
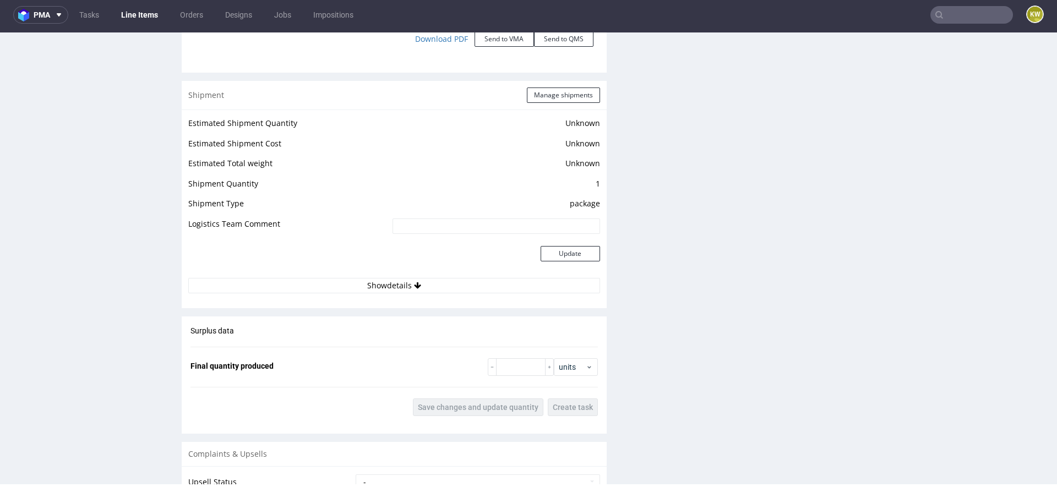
scroll to position [1517, 0]
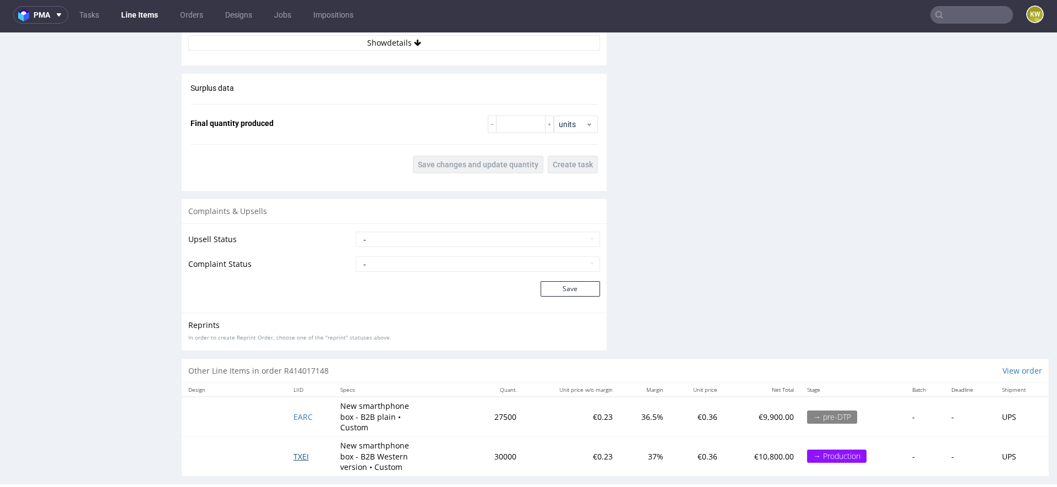
click at [303, 452] on span "TXEI" at bounding box center [301, 457] width 15 height 10
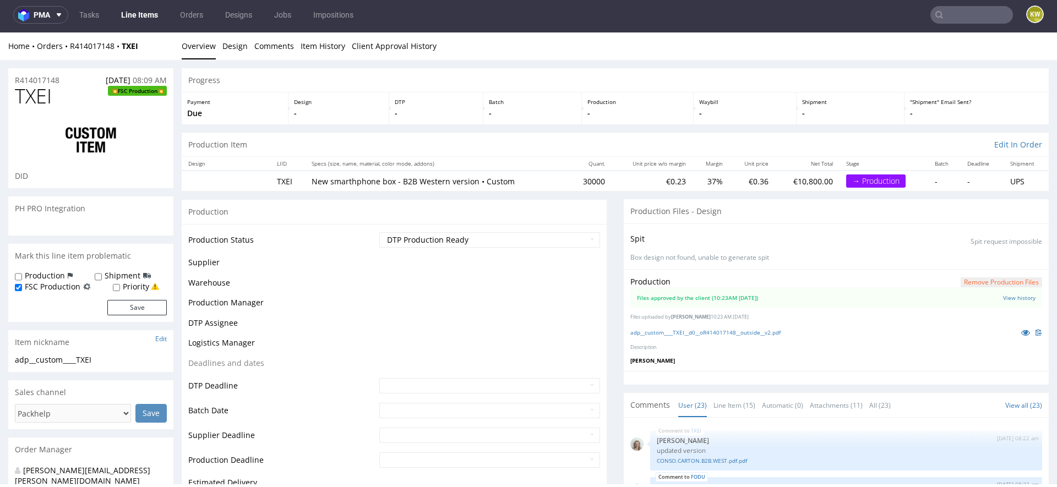
scroll to position [933, 0]
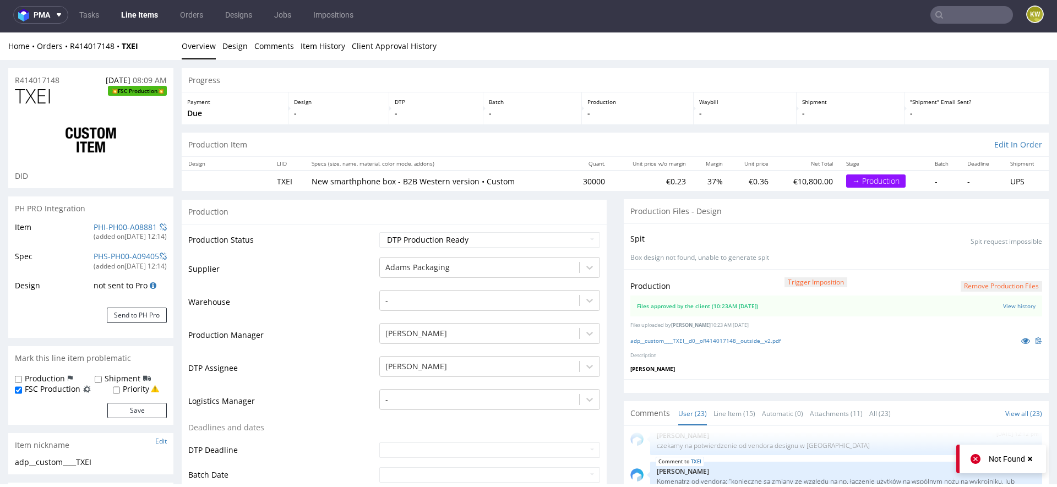
click at [690, 335] on div "adp__custom____TXEI__d0__oR414017148__outside__v2.pdf" at bounding box center [837, 341] width 412 height 12
click at [687, 340] on link "adp__custom____TXEI__d0__oR414017148__outside__v2.pdf" at bounding box center [706, 341] width 150 height 8
click at [35, 98] on span "TXEI" at bounding box center [33, 96] width 37 height 22
copy span "TXEI"
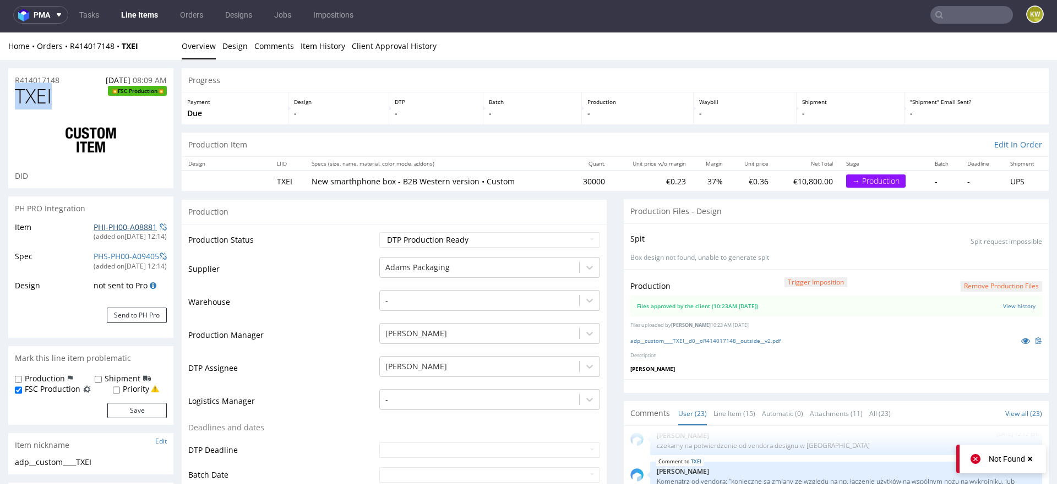
click at [118, 224] on link "PHI-PH00-A08881" at bounding box center [125, 227] width 63 height 10
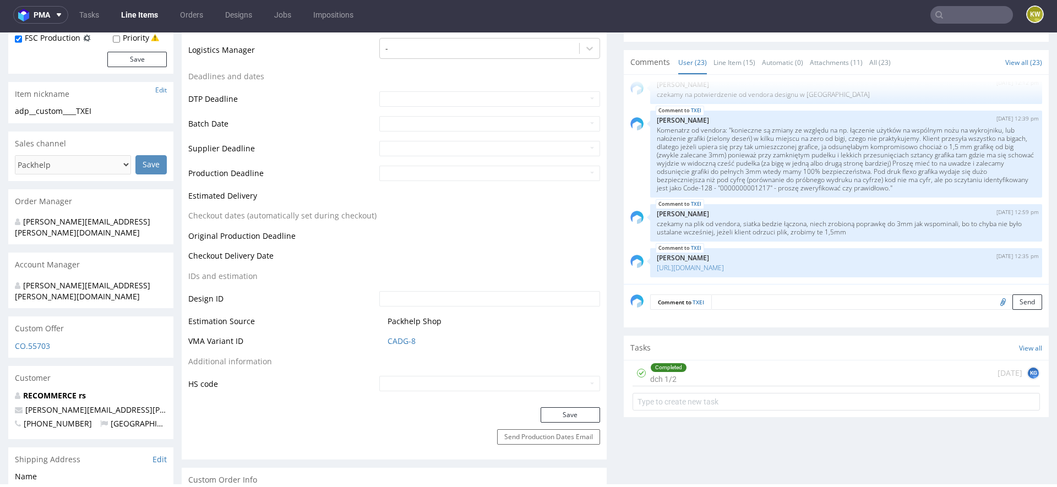
scroll to position [353, 0]
click at [394, 340] on link "CADG-8" at bounding box center [402, 339] width 28 height 11
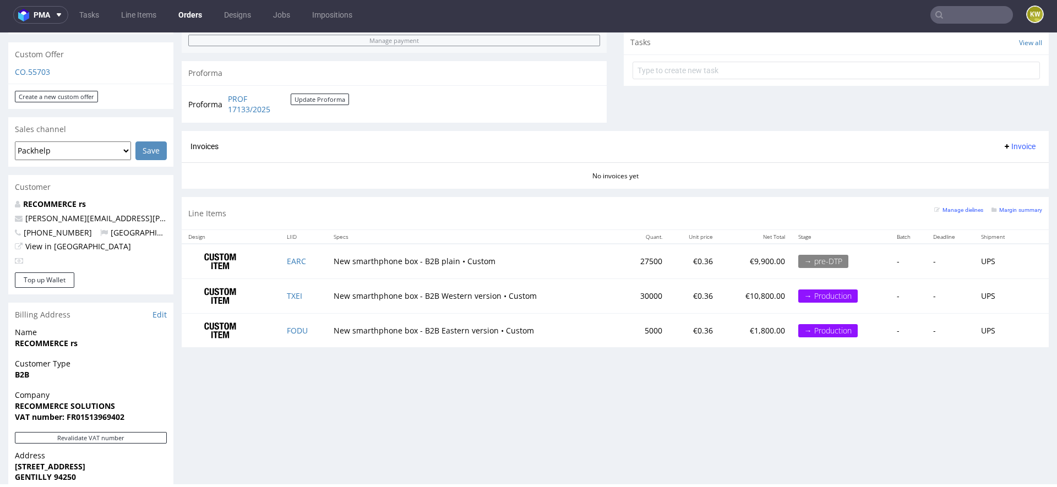
scroll to position [419, 0]
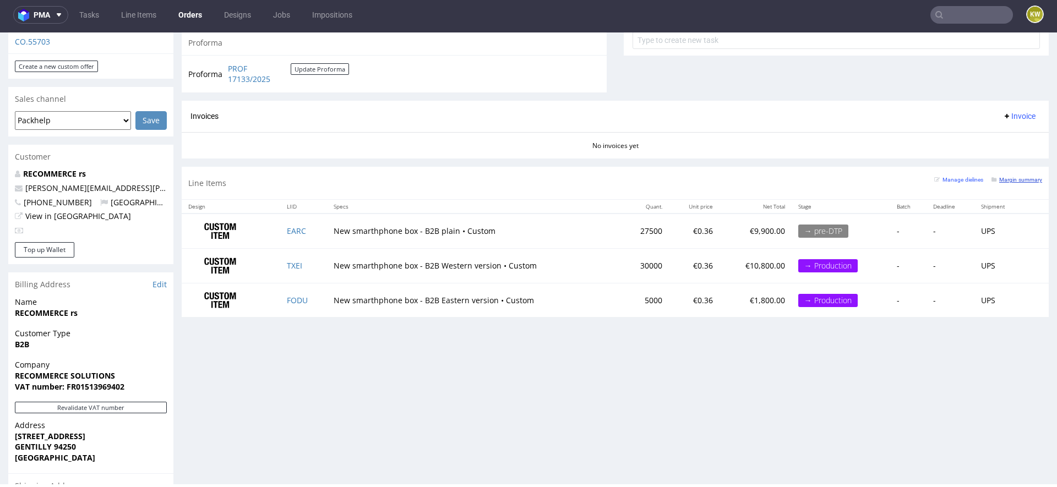
click at [997, 180] on small "Margin summary" at bounding box center [1017, 180] width 51 height 6
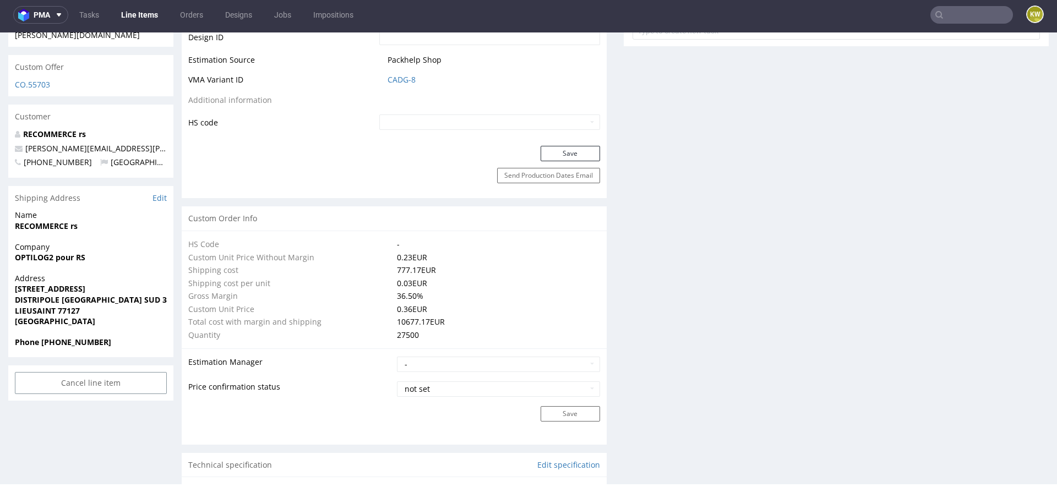
scroll to position [626, 0]
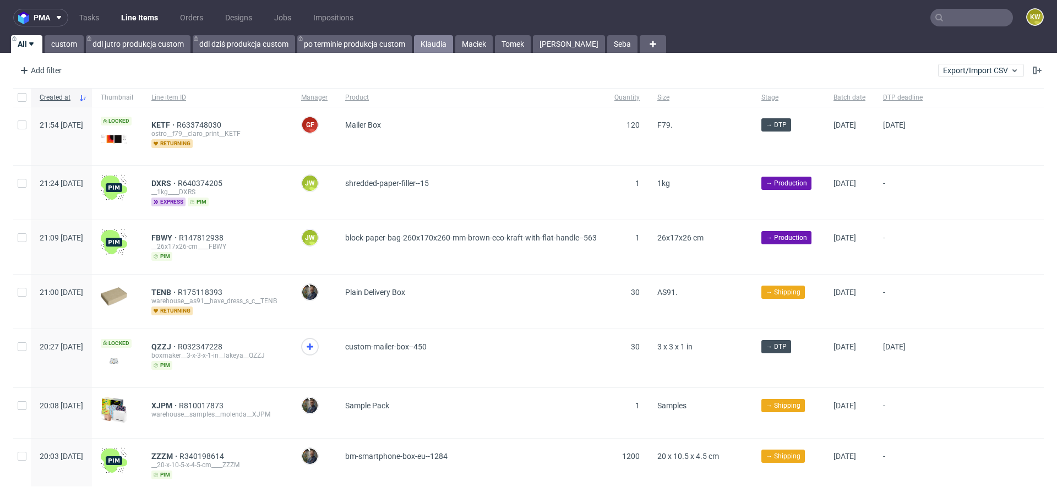
click at [439, 52] on link "Klaudia" at bounding box center [433, 44] width 39 height 18
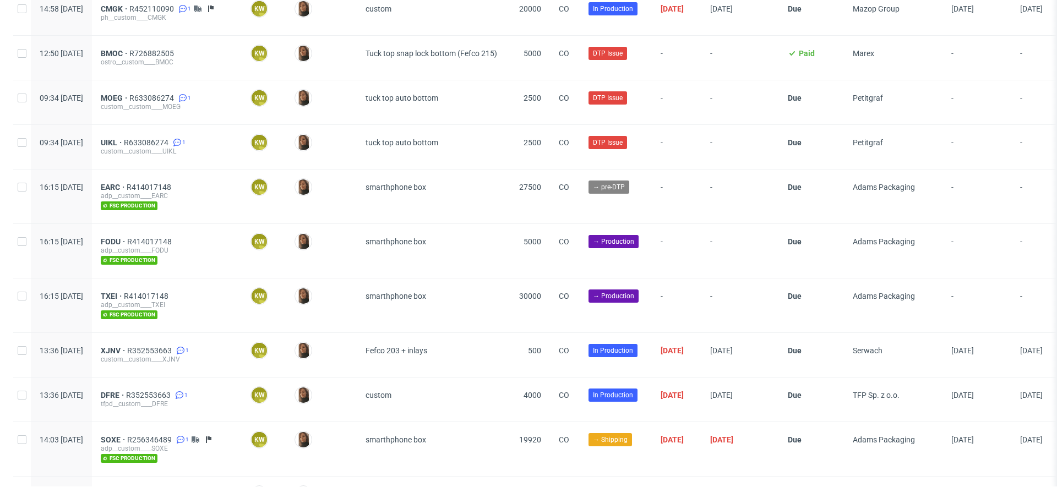
scroll to position [1259, 0]
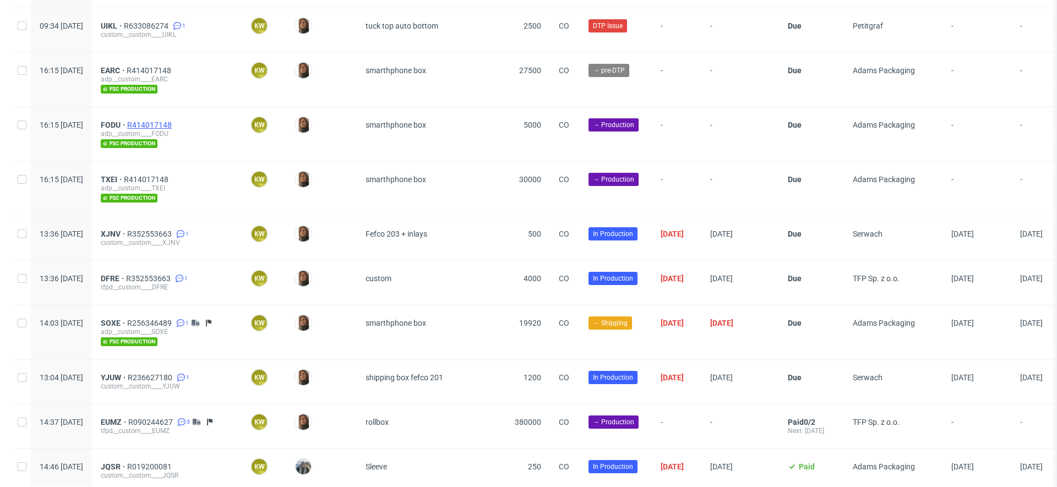
click at [174, 121] on span "R414017148" at bounding box center [150, 125] width 47 height 9
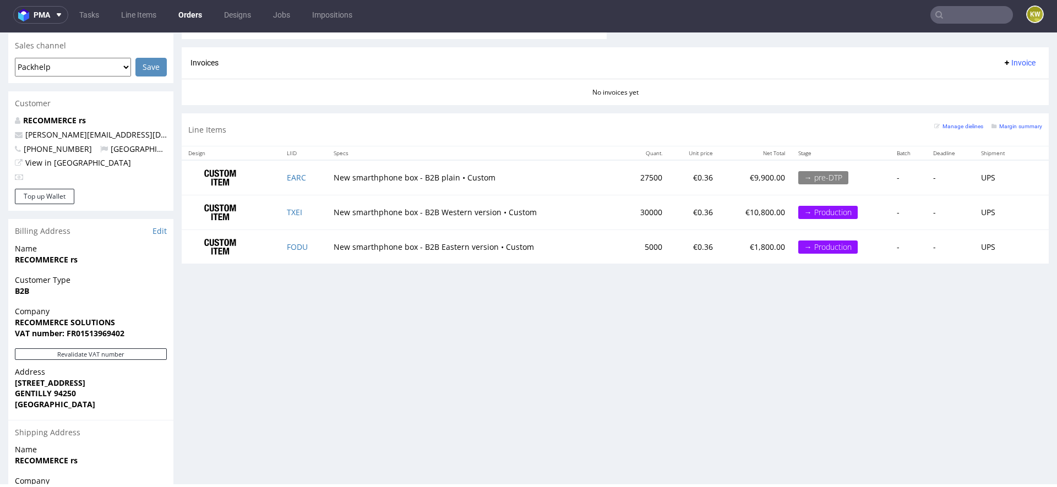
scroll to position [500, 0]
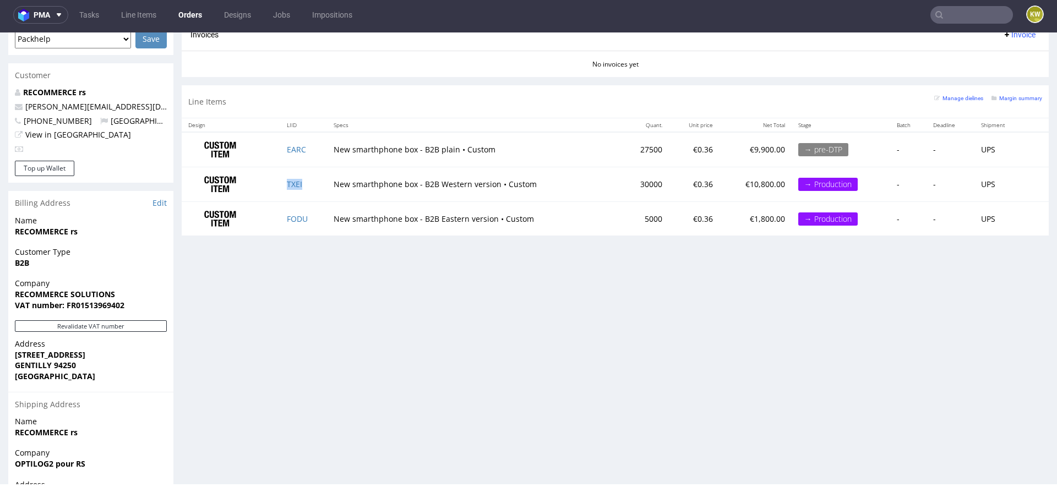
click at [310, 185] on td "TXEI" at bounding box center [303, 184] width 46 height 35
click at [314, 220] on td "FODU" at bounding box center [303, 219] width 46 height 34
click at [313, 145] on td "EARC" at bounding box center [303, 149] width 46 height 35
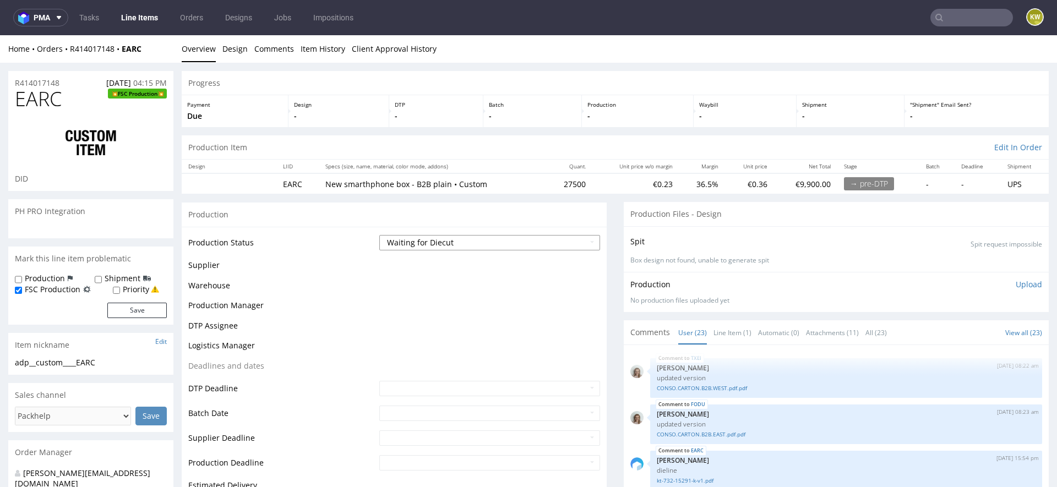
scroll to position [933, 0]
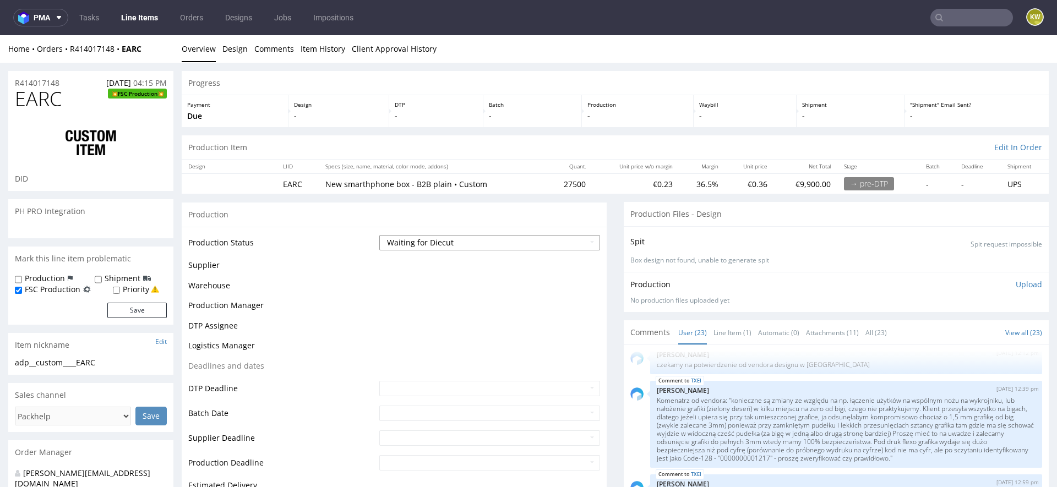
click at [404, 241] on select "Waiting for Artwork Waiting for Diecut Waiting for Mockup Waiting for DTP Waiti…" at bounding box center [489, 242] width 221 height 15
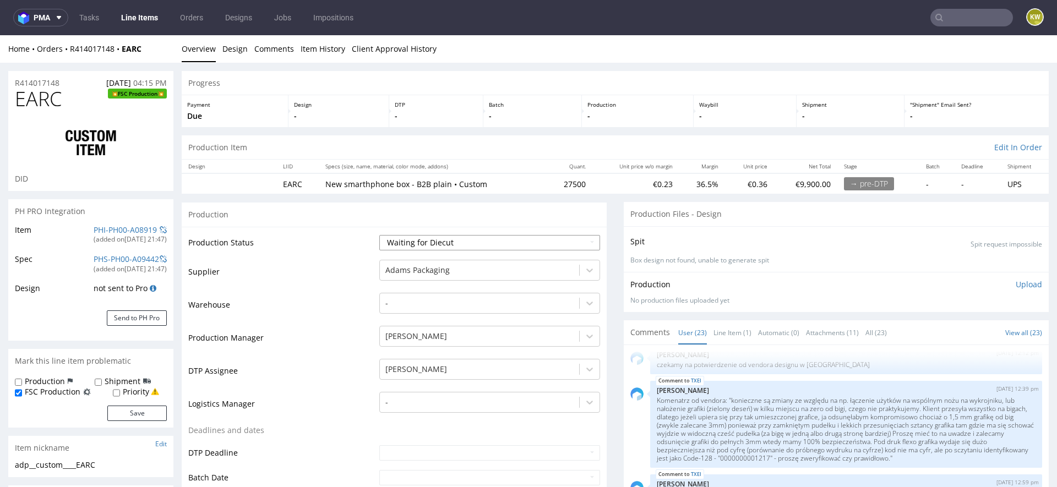
select select "production_in_process"
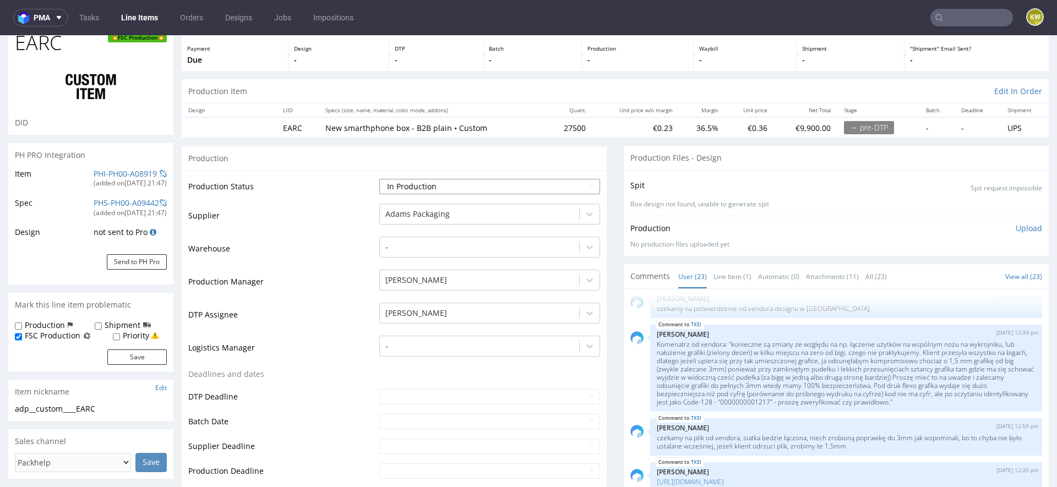
scroll to position [57, 0]
click at [386, 420] on input "text" at bounding box center [489, 420] width 221 height 15
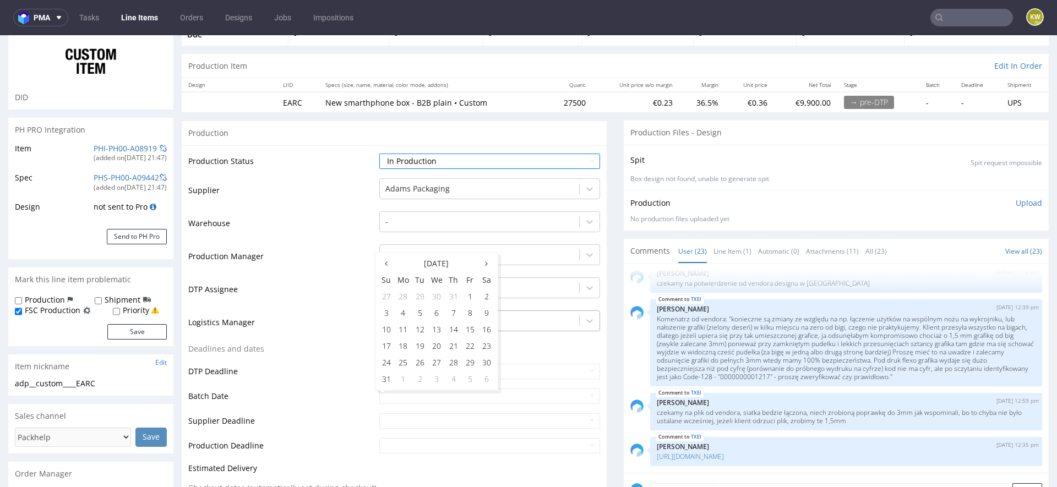
click at [413, 328] on td "12" at bounding box center [420, 330] width 17 height 17
type input "2025-08-12"
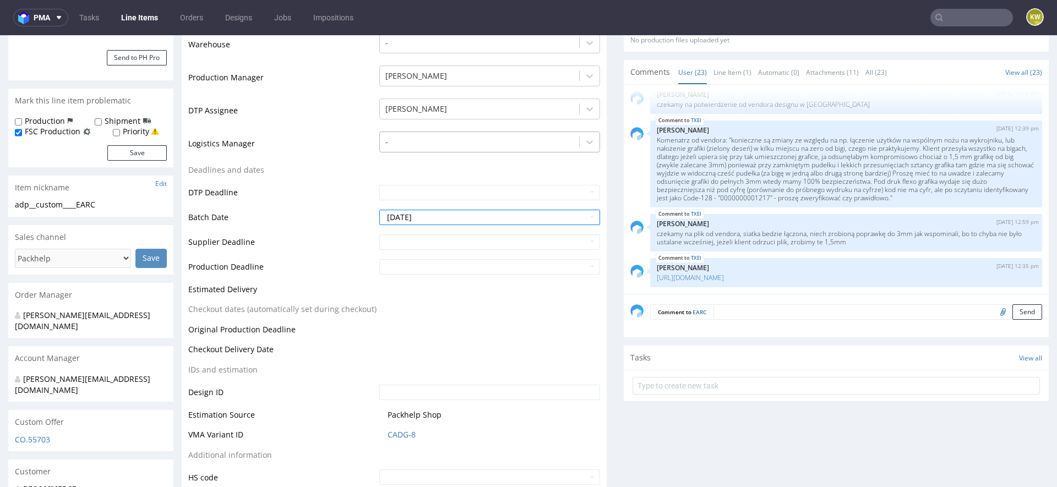
scroll to position [302, 0]
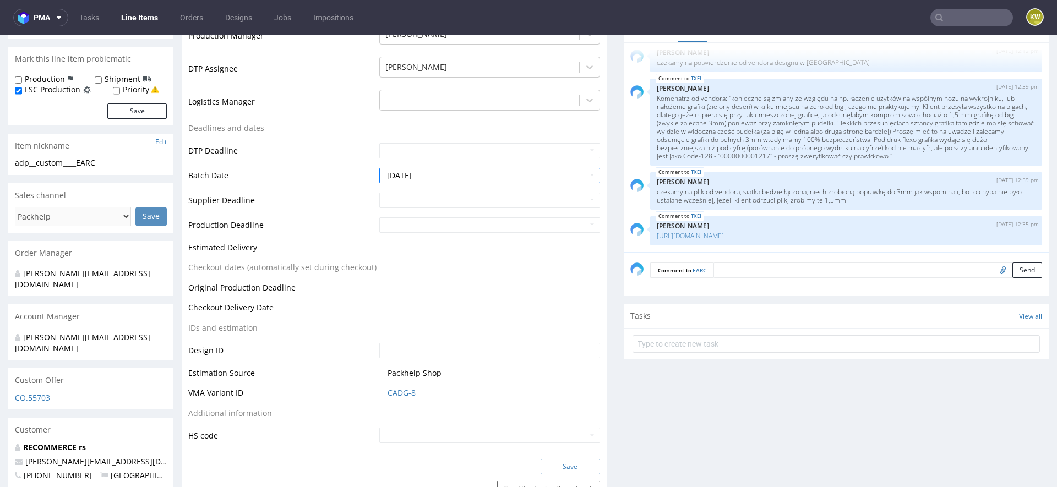
click at [553, 461] on button "Save" at bounding box center [570, 466] width 59 height 15
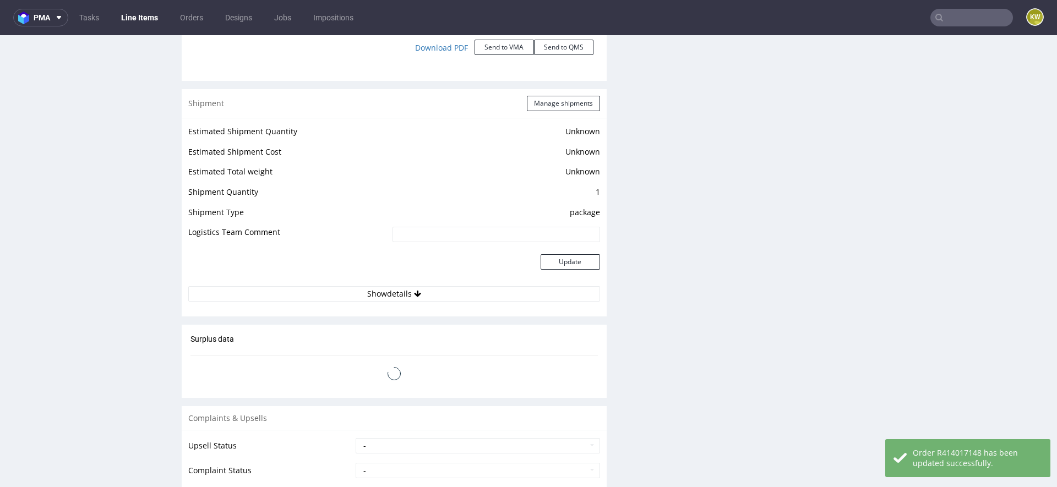
scroll to position [1543, 0]
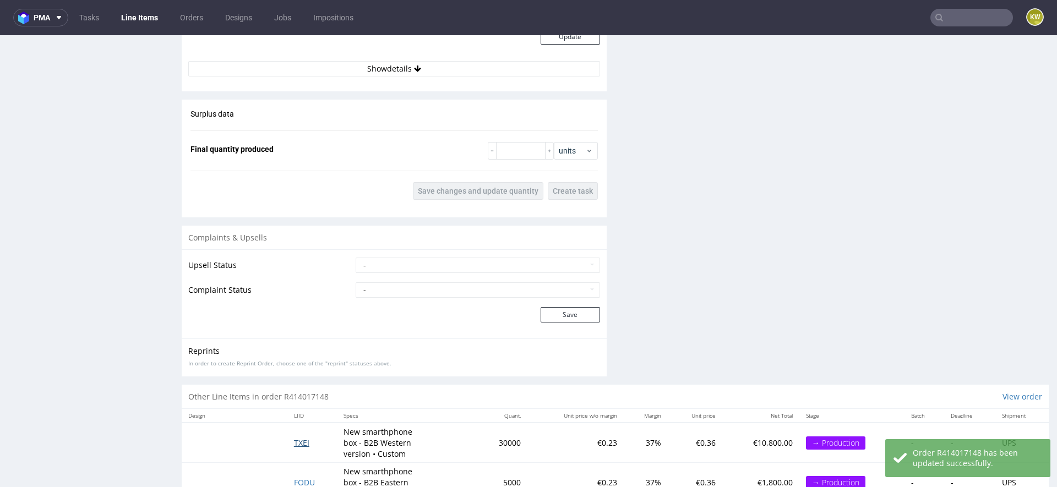
click at [298, 440] on span "TXEI" at bounding box center [301, 443] width 15 height 10
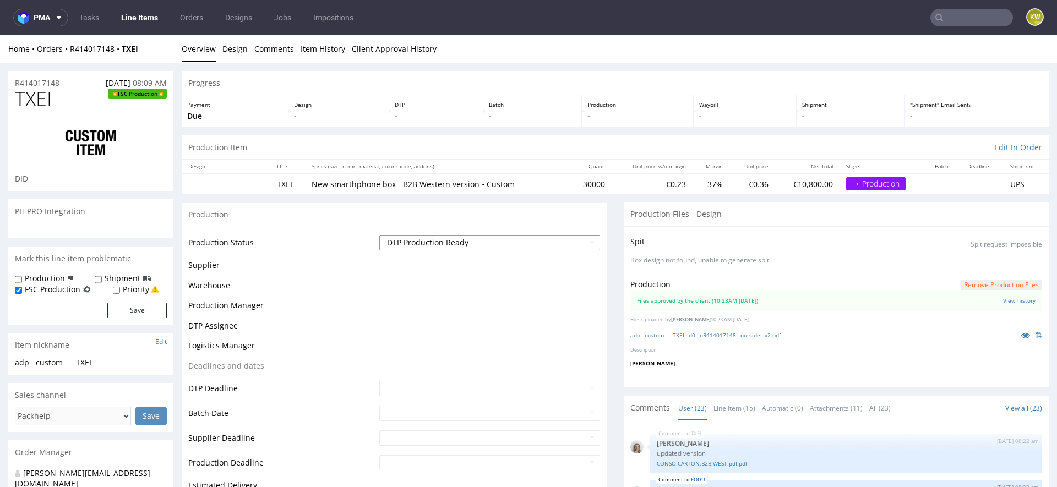
click at [416, 240] on select "Waiting for Artwork Waiting for Diecut Waiting for Mockup Waiting for DTP Waiti…" at bounding box center [489, 242] width 221 height 15
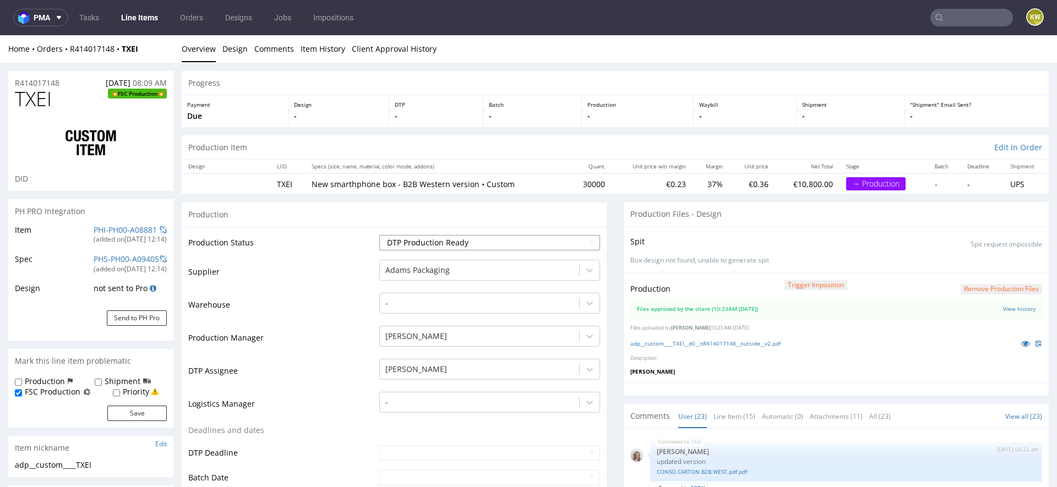
scroll to position [933, 0]
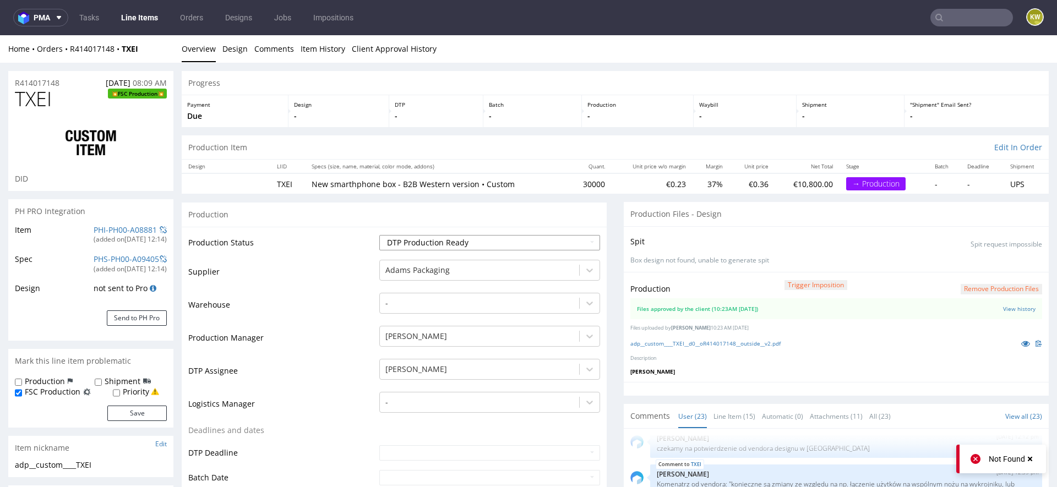
select select "production_in_process"
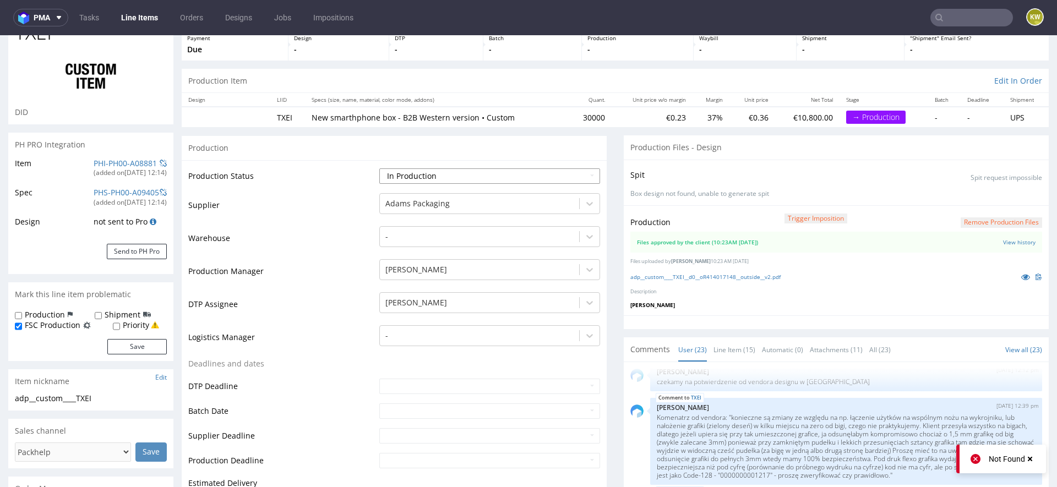
scroll to position [74, 0]
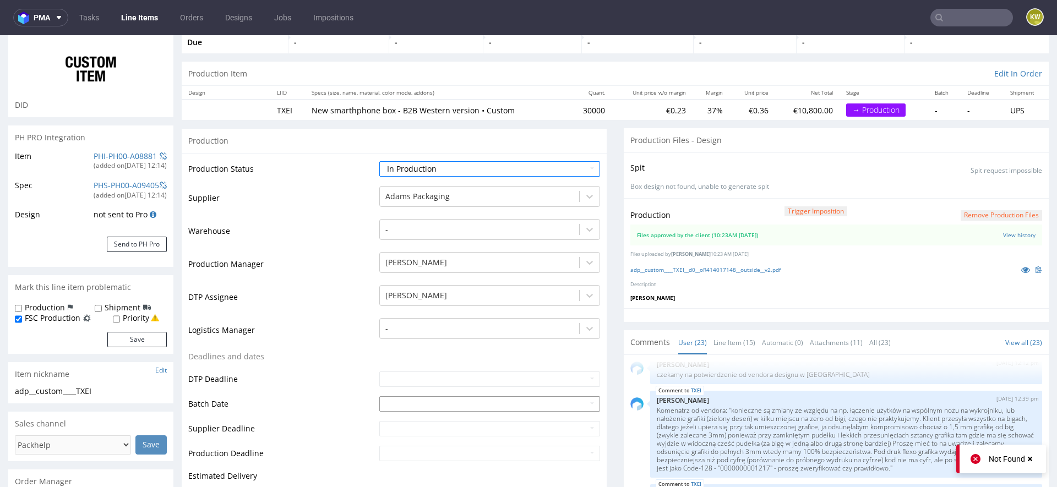
click at [384, 404] on input "text" at bounding box center [489, 404] width 221 height 15
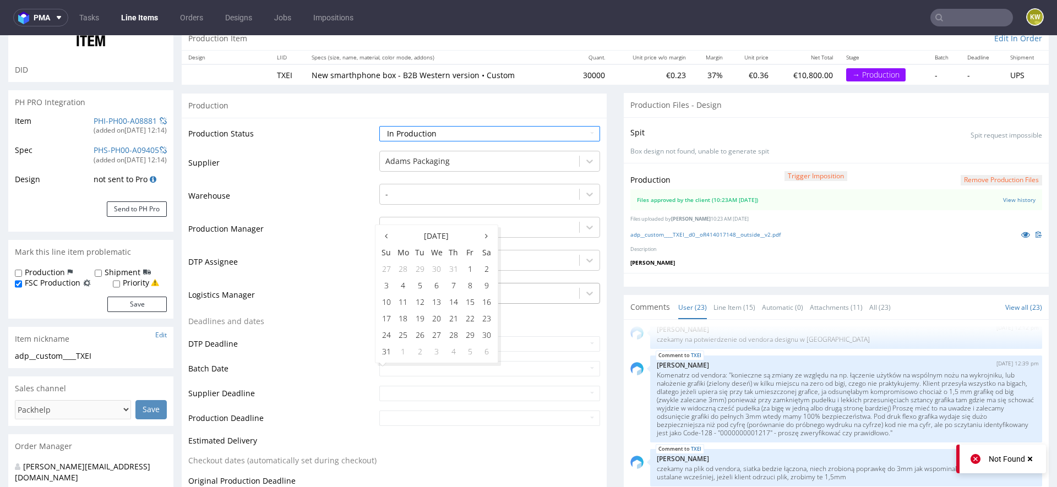
click at [425, 302] on td "12" at bounding box center [420, 302] width 17 height 17
type input "2025-08-12"
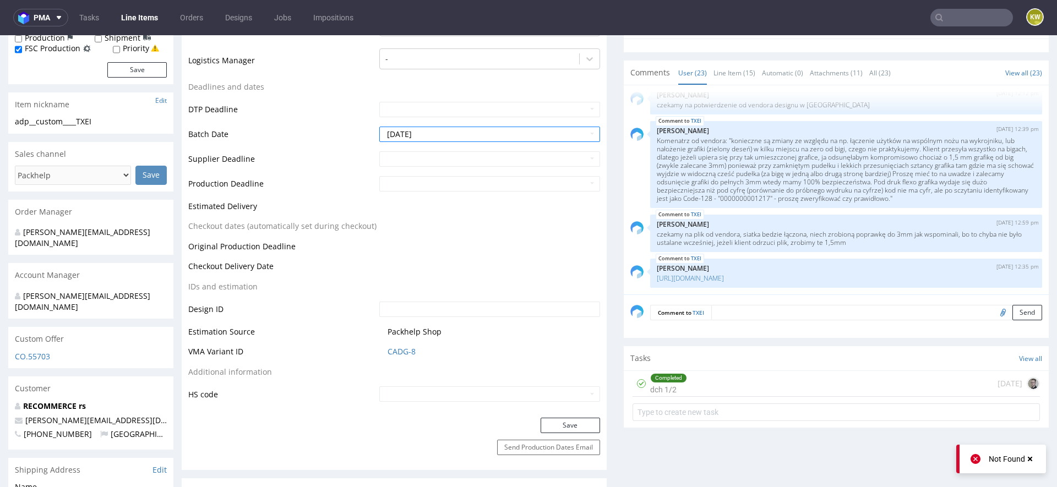
scroll to position [346, 0]
click at [564, 427] on button "Save" at bounding box center [570, 423] width 59 height 15
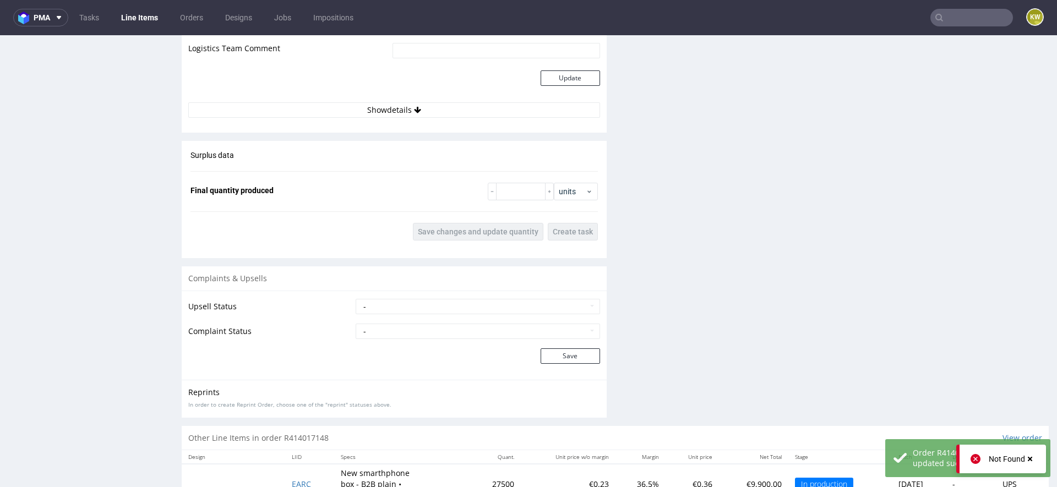
scroll to position [1528, 0]
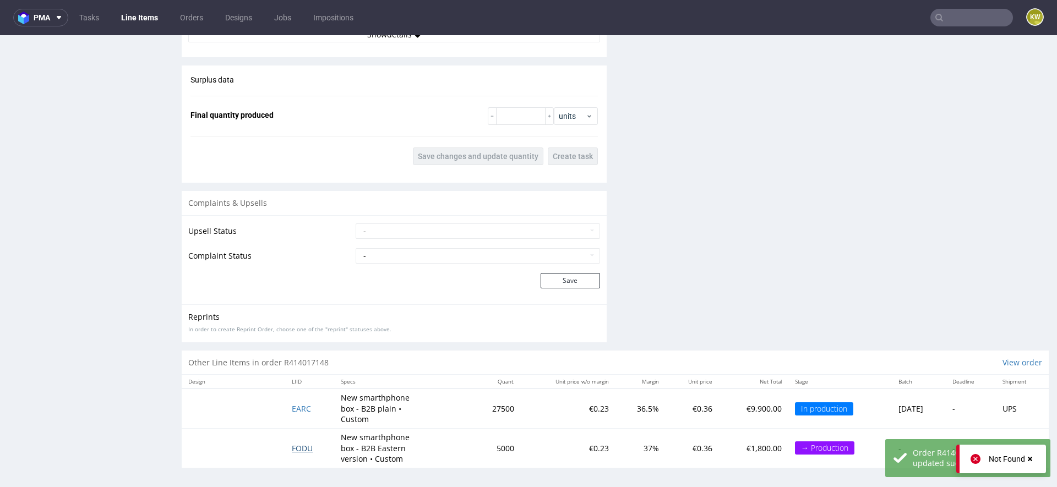
click at [292, 443] on span "FODU" at bounding box center [302, 448] width 21 height 10
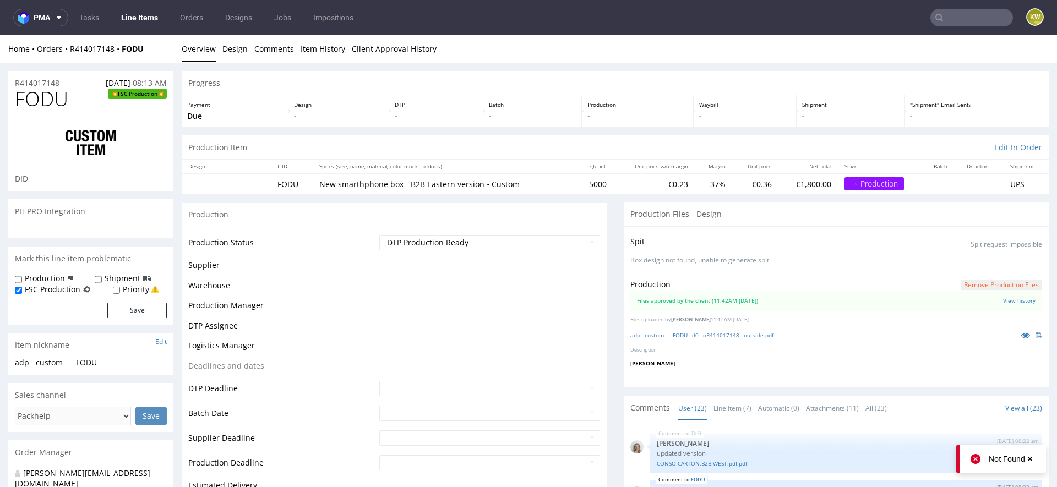
scroll to position [933, 0]
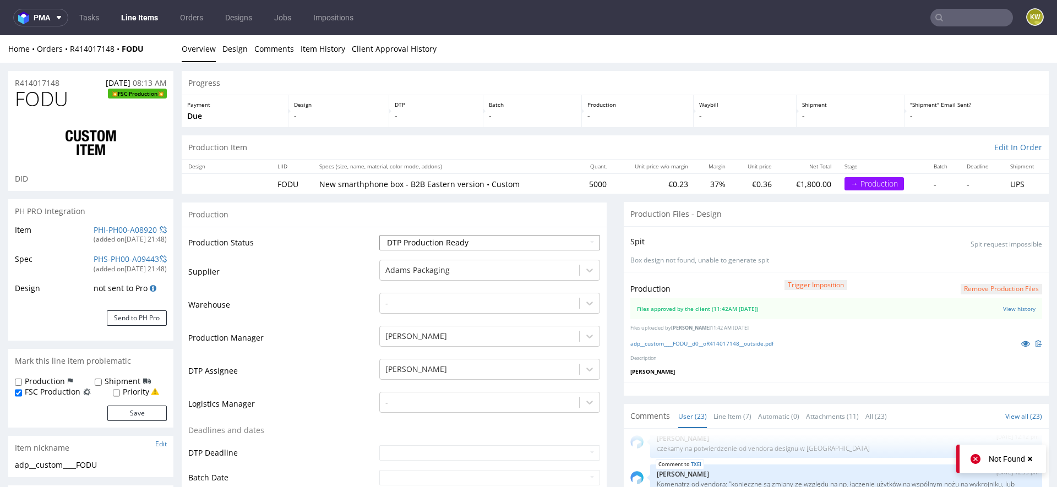
click at [412, 239] on select "Waiting for Artwork Waiting for Diecut Waiting for Mockup Waiting for DTP Waiti…" at bounding box center [489, 242] width 221 height 15
select select "production_in_process"
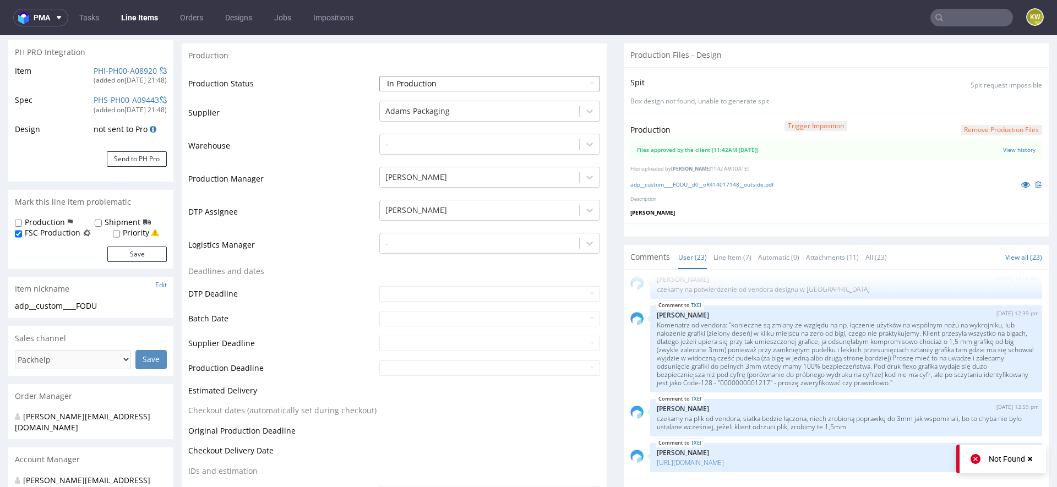
scroll to position [162, 0]
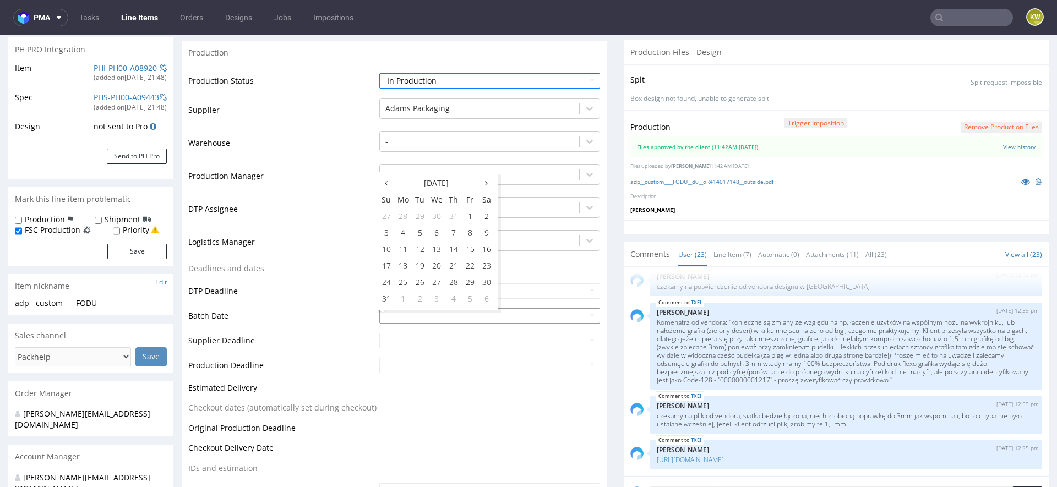
click at [388, 316] on input "text" at bounding box center [489, 315] width 221 height 15
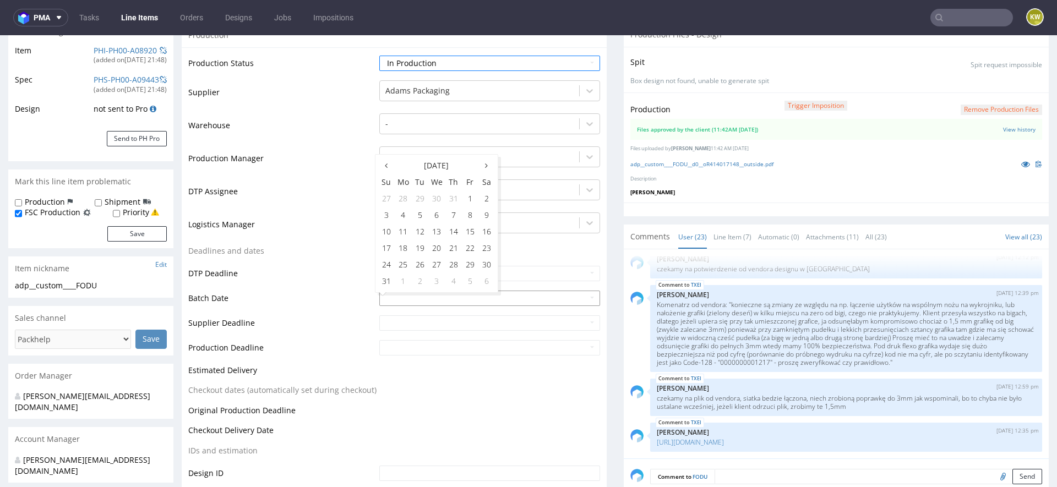
scroll to position [188, 0]
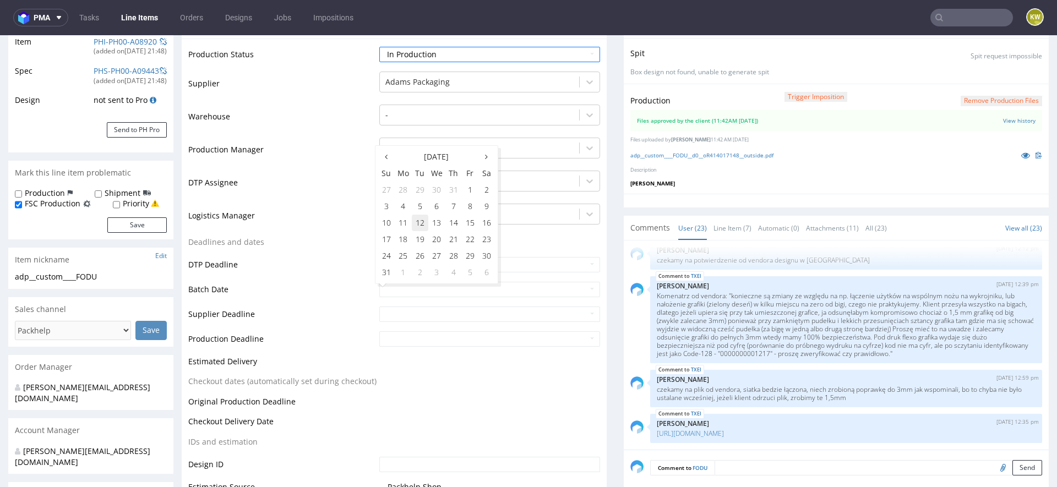
click at [420, 219] on td "12" at bounding box center [420, 223] width 17 height 17
type input "2025-08-12"
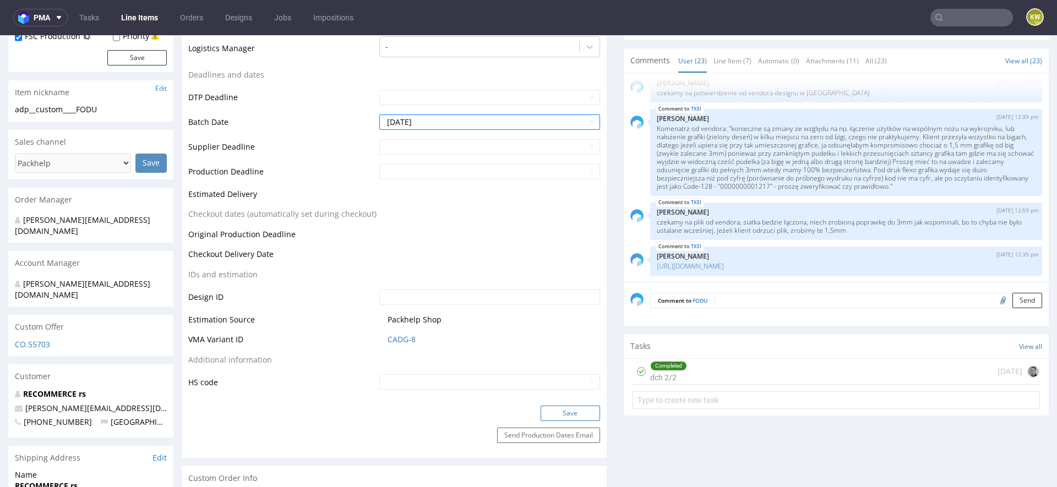
click at [557, 413] on button "Save" at bounding box center [570, 413] width 59 height 15
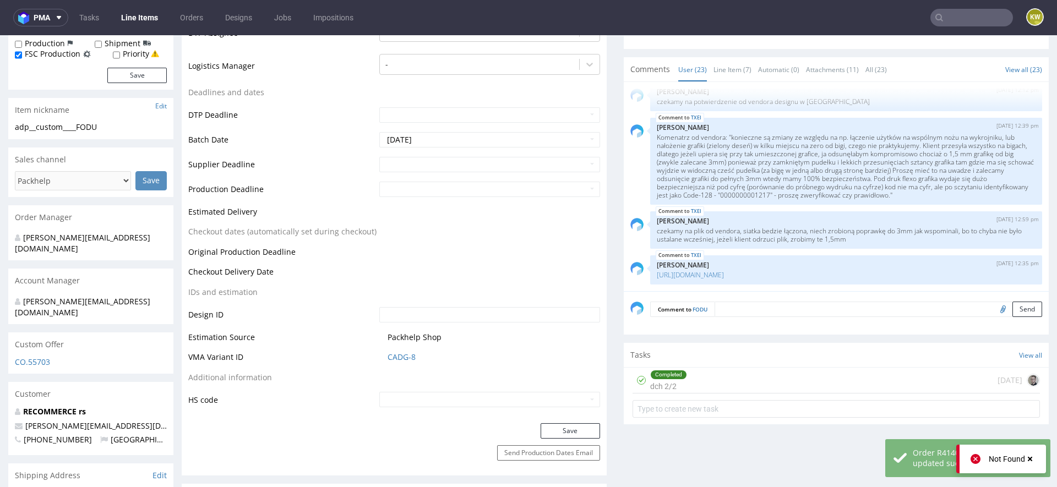
scroll to position [0, 0]
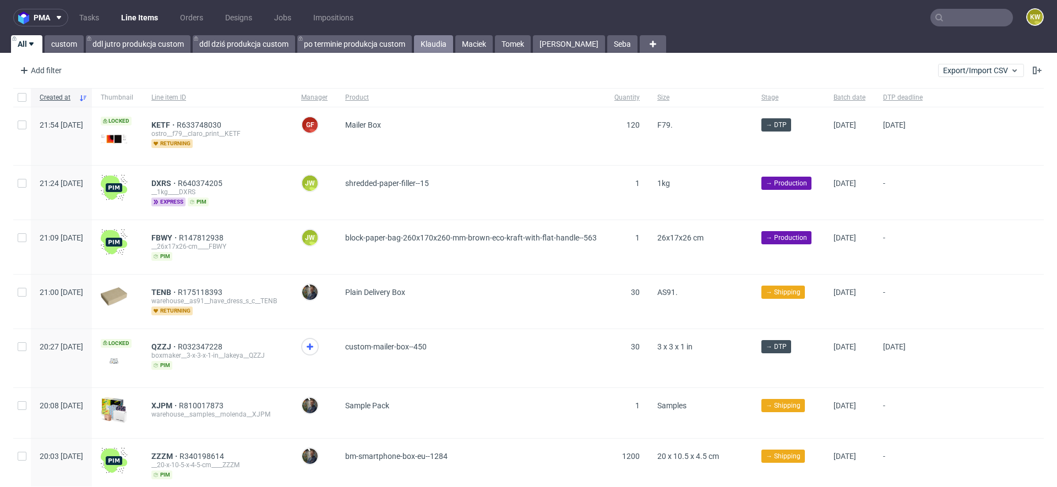
click at [441, 43] on link "Klaudia" at bounding box center [433, 44] width 39 height 18
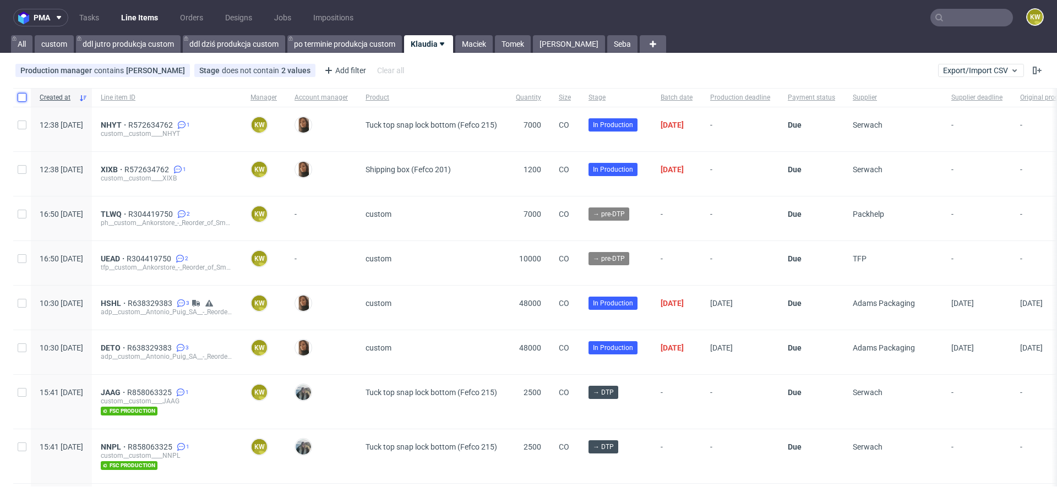
click at [18, 94] on input "checkbox" at bounding box center [22, 97] width 9 height 9
checkbox input "true"
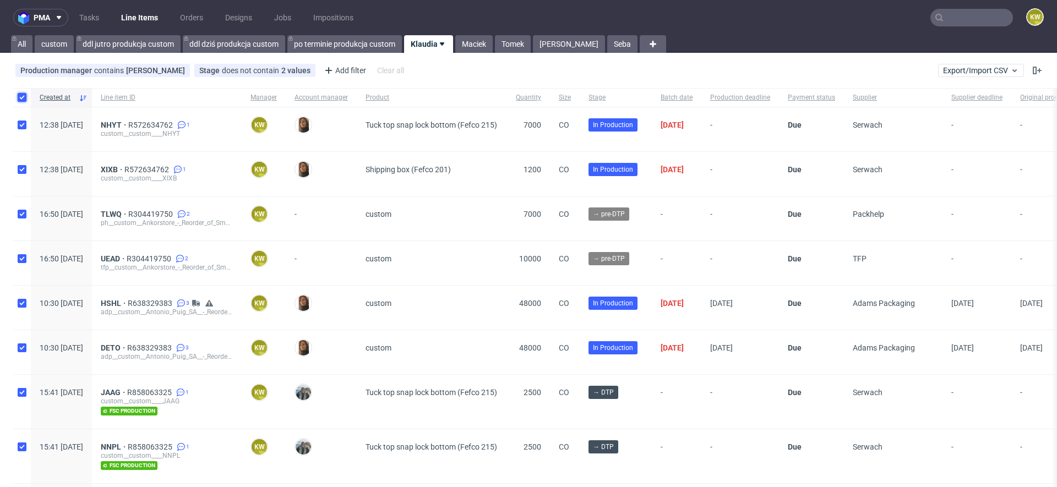
checkbox input "true"
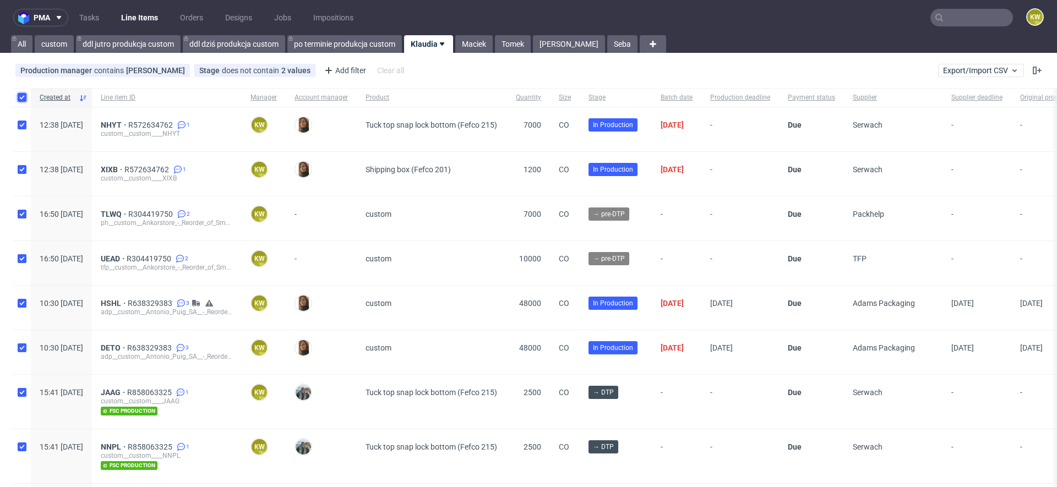
checkbox input "true"
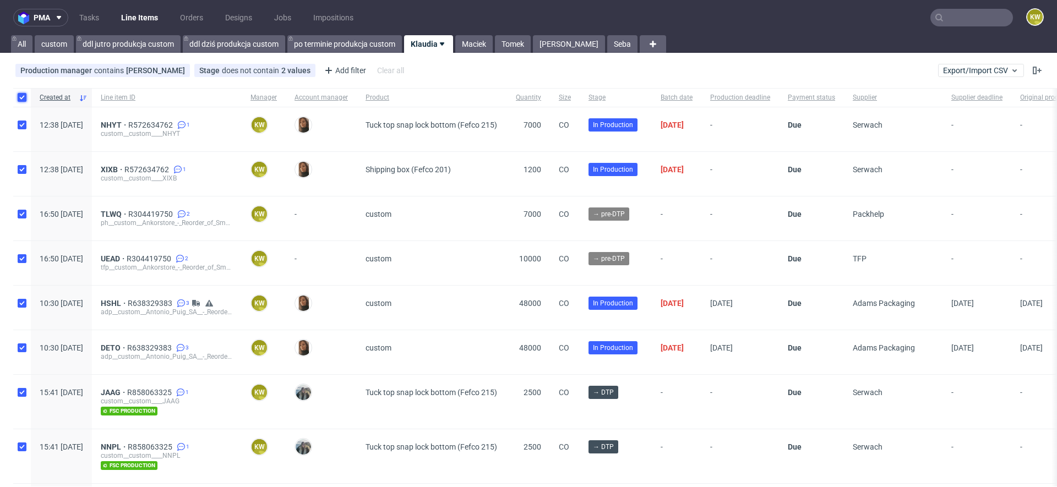
checkbox input "true"
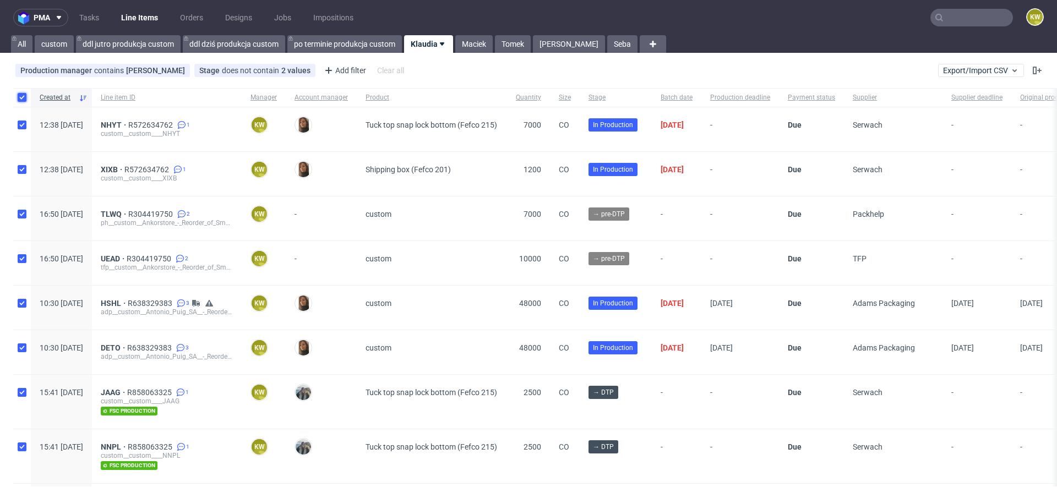
checkbox input "true"
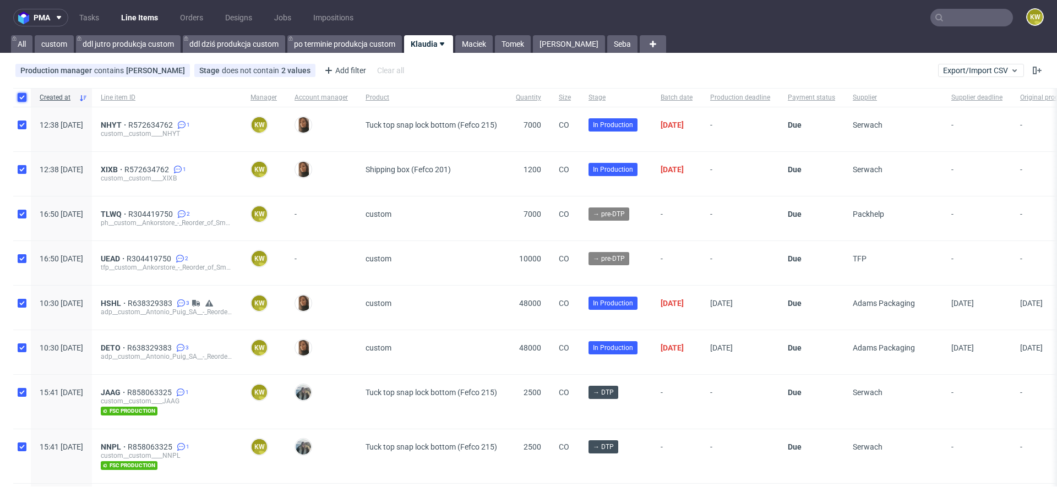
checkbox input "true"
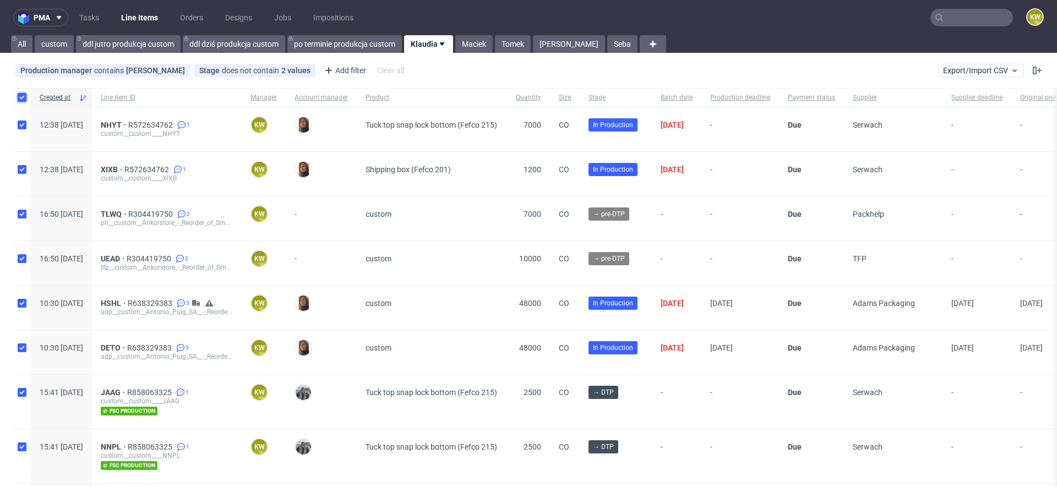
checkbox input "true"
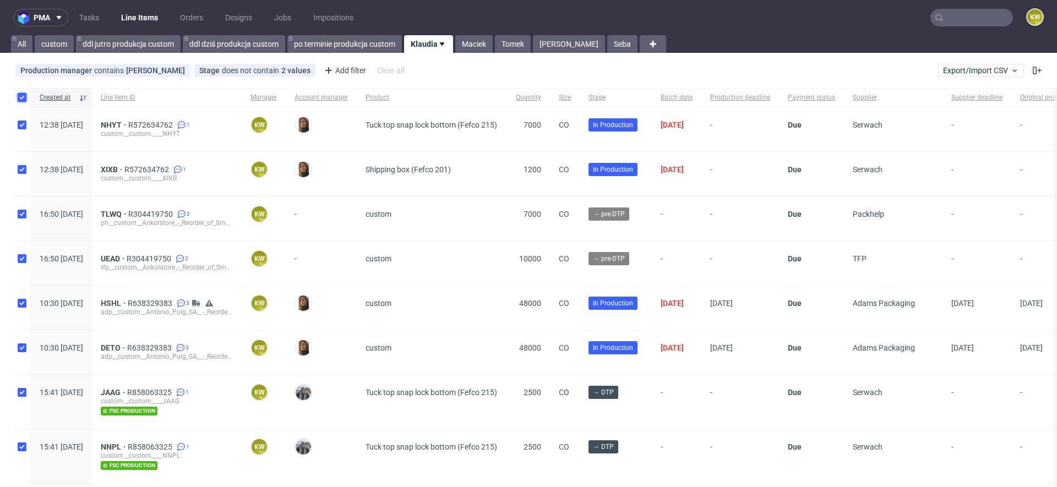
checkbox input "true"
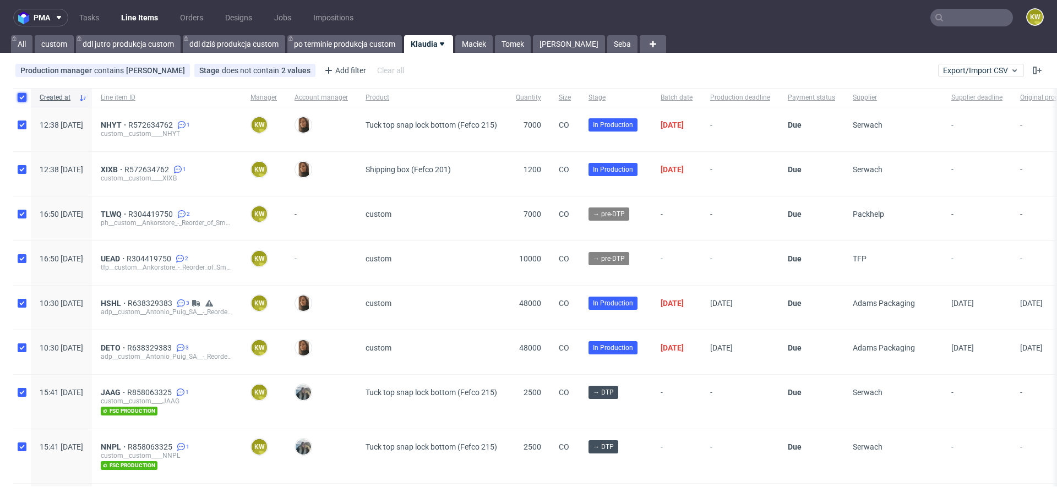
checkbox input "true"
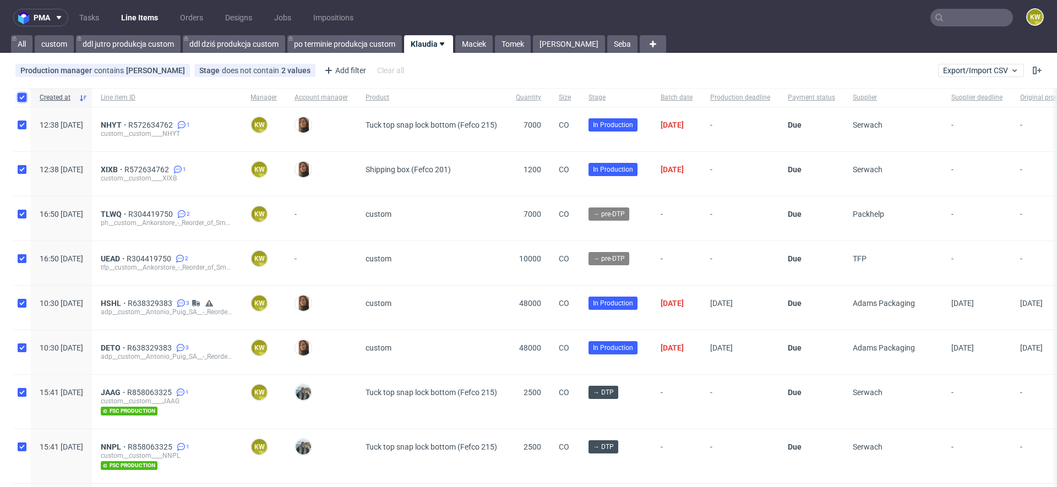
checkbox input "true"
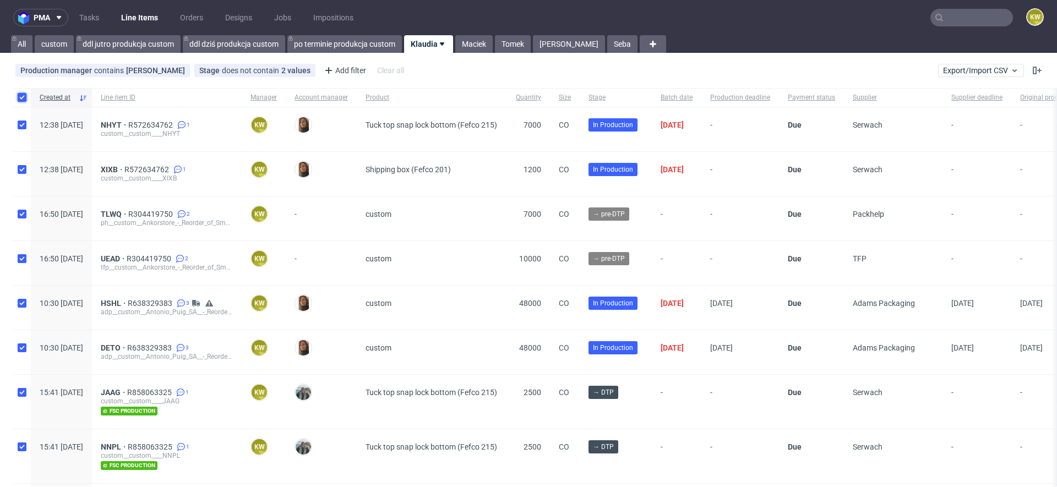
checkbox input "true"
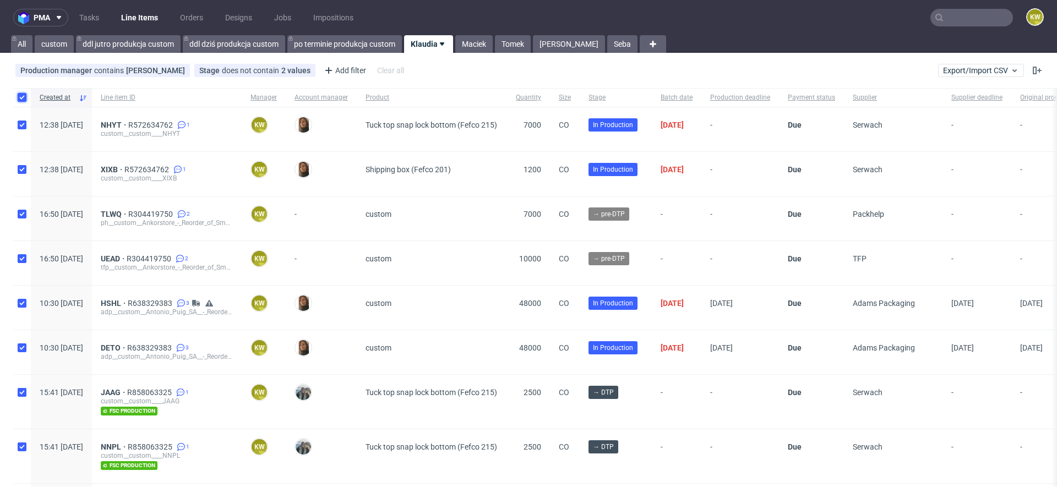
checkbox input "true"
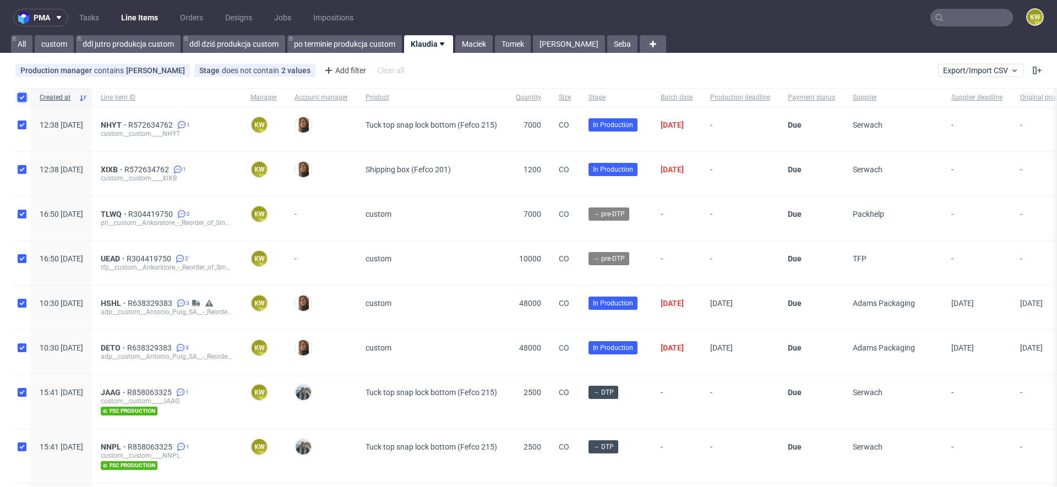
checkbox input "true"
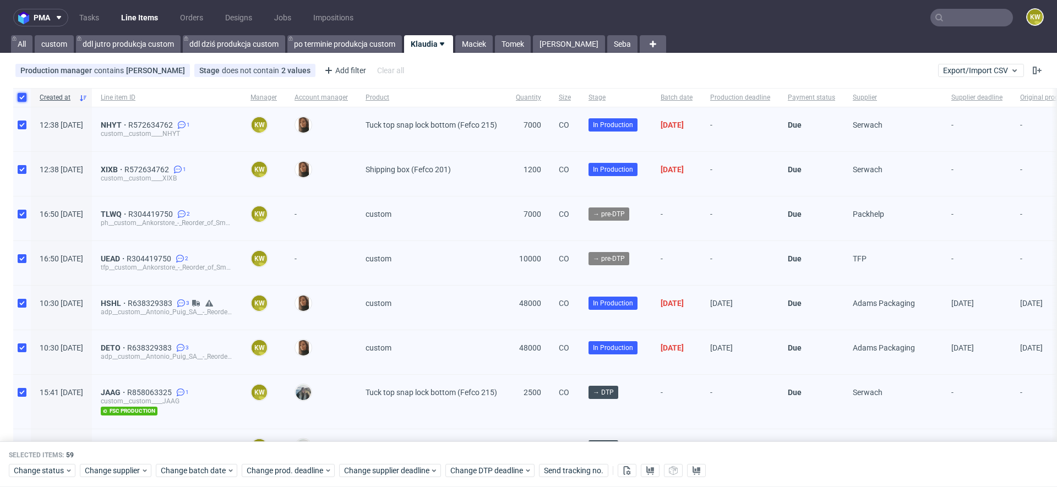
click at [18, 95] on input "checkbox" at bounding box center [22, 97] width 9 height 9
checkbox input "false"
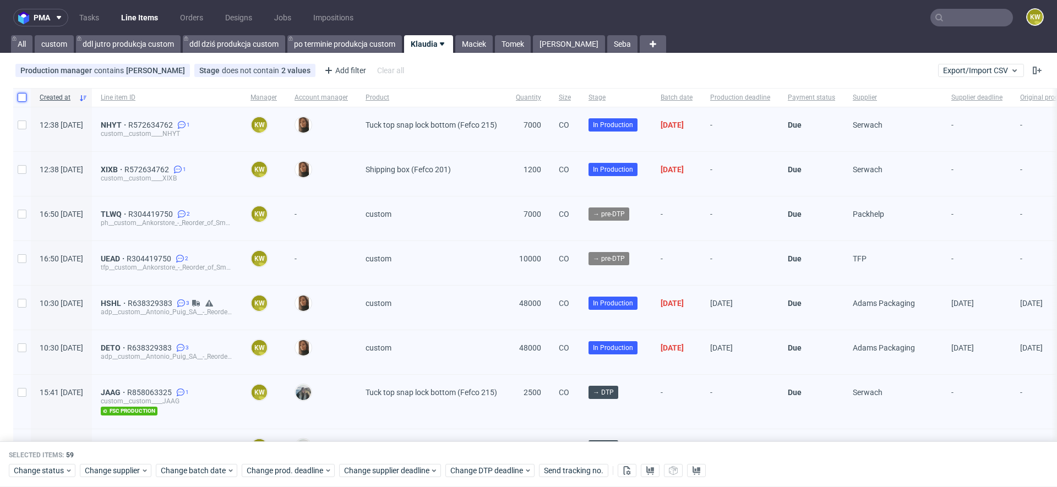
checkbox input "false"
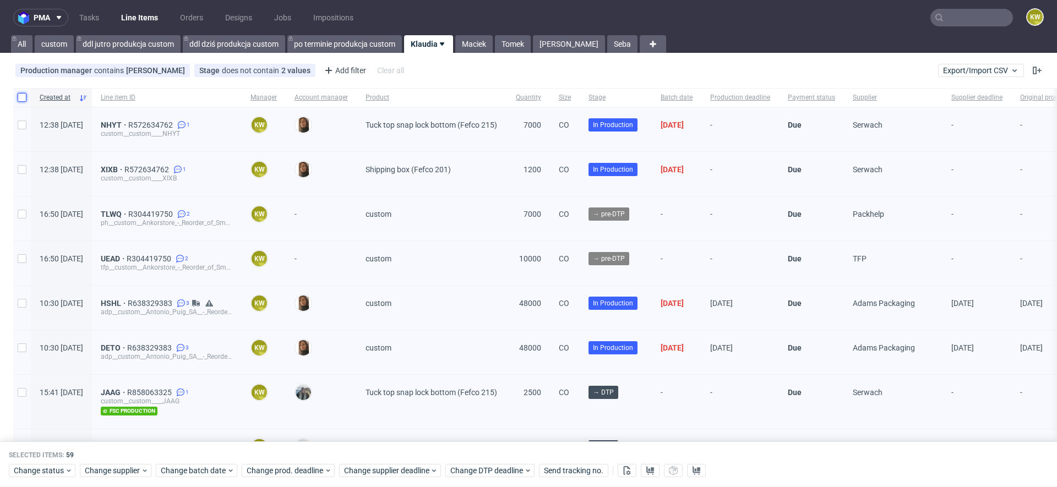
checkbox input "false"
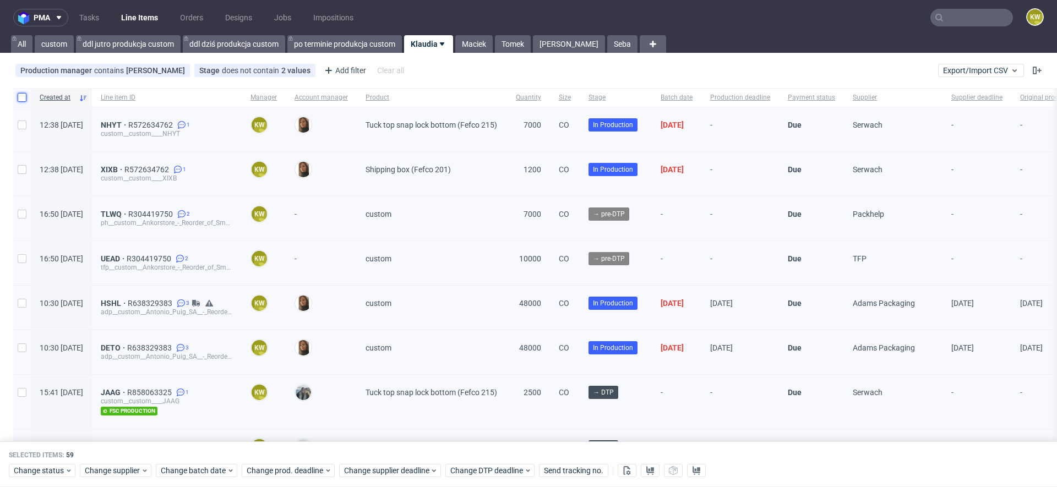
checkbox input "false"
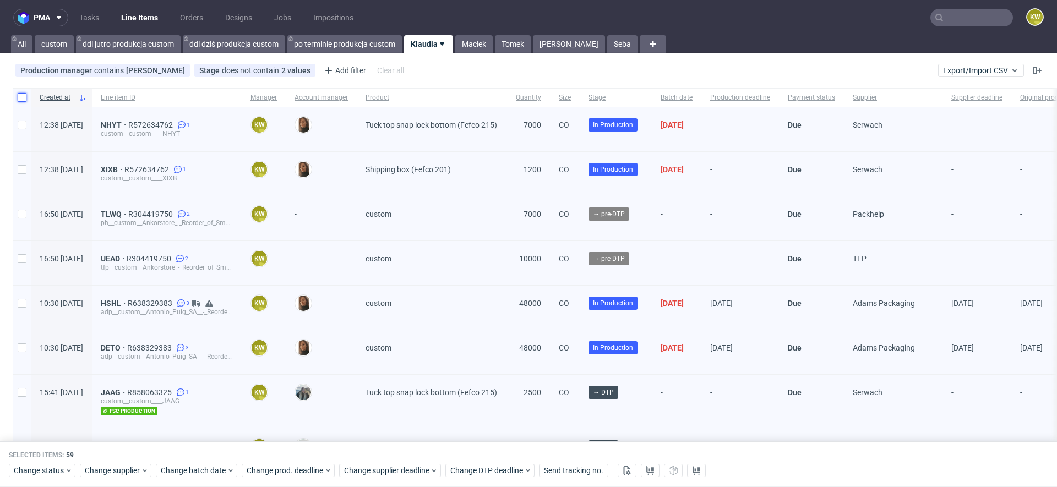
checkbox input "false"
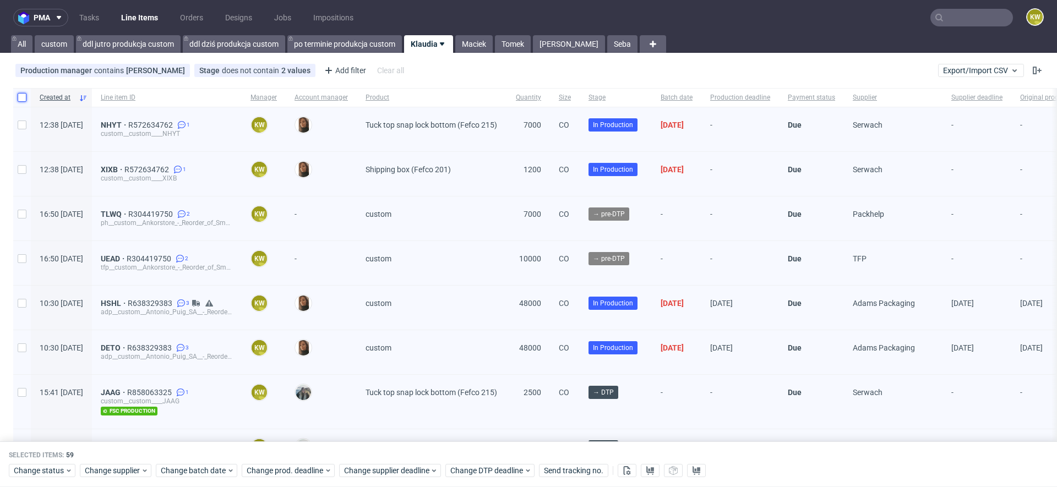
checkbox input "false"
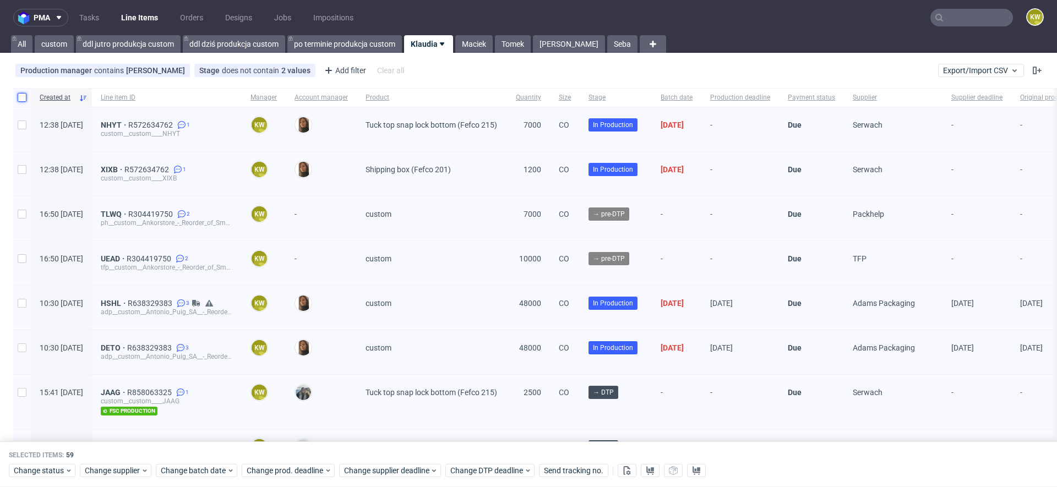
checkbox input "false"
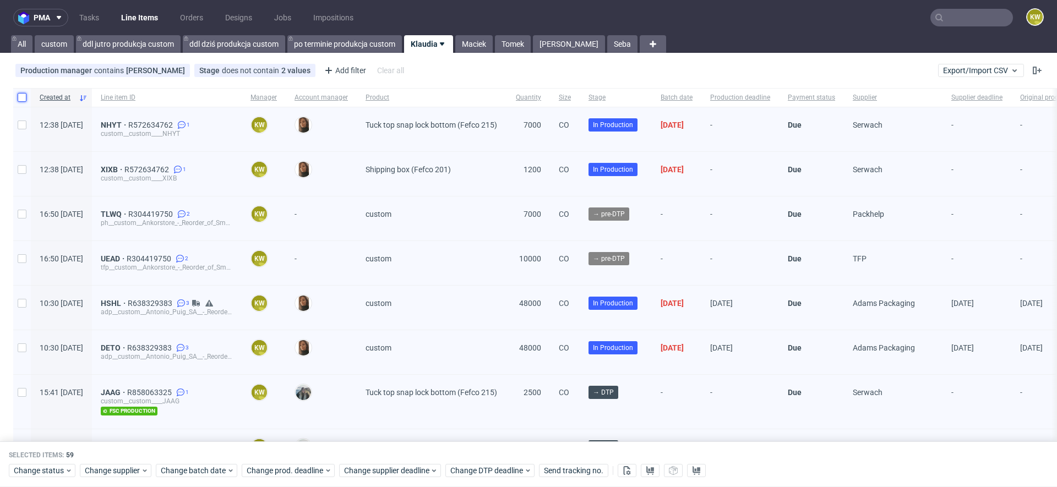
checkbox input "false"
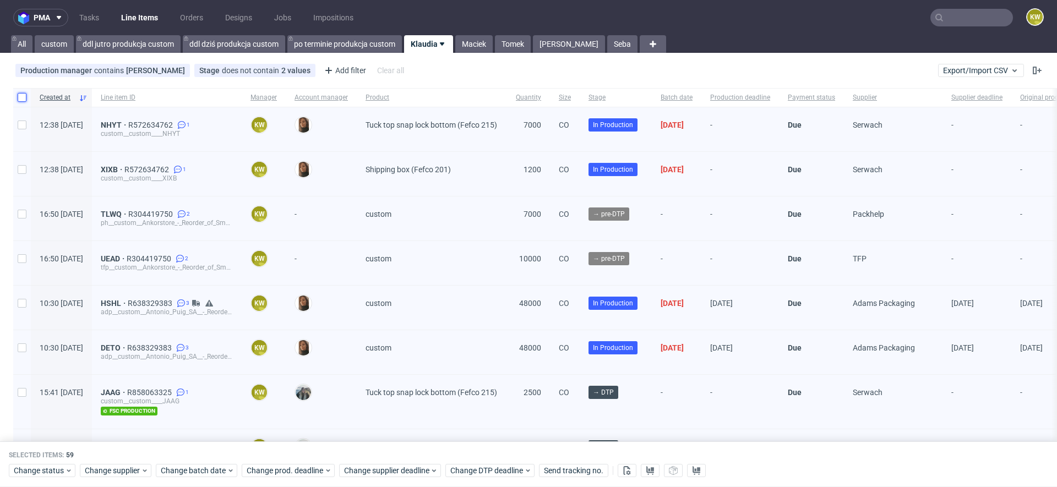
checkbox input "false"
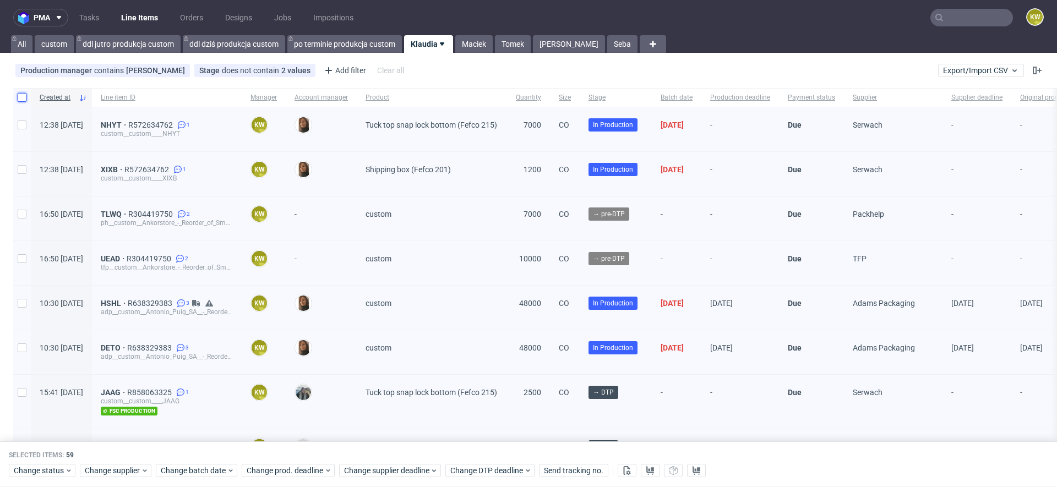
checkbox input "false"
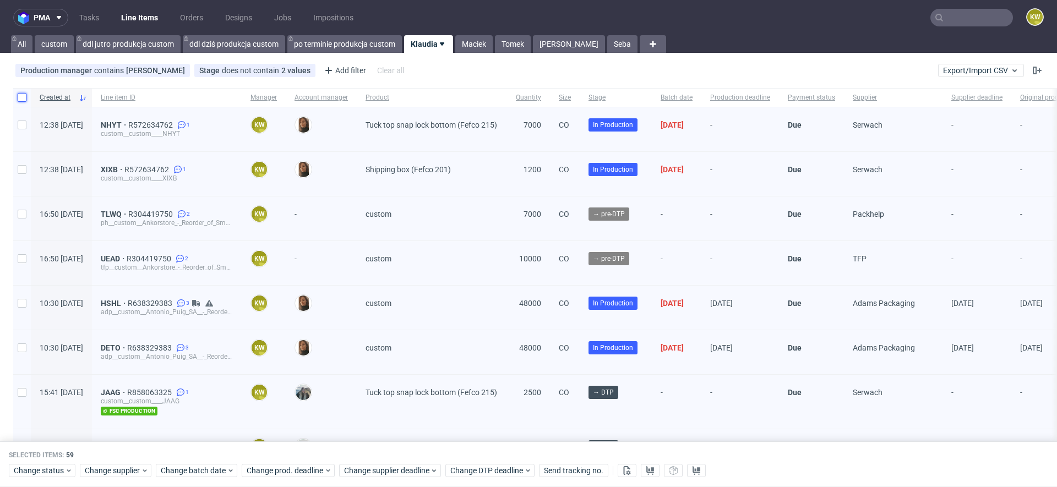
checkbox input "false"
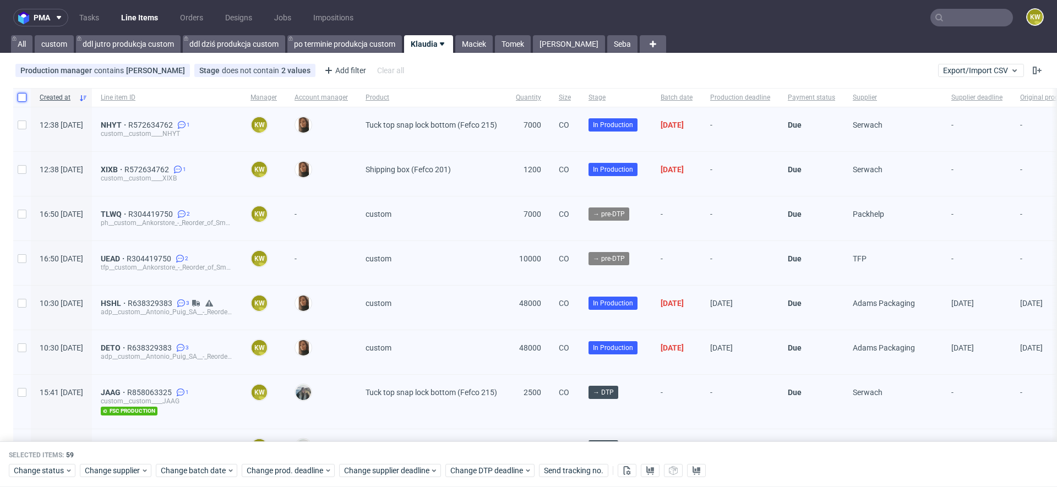
checkbox input "false"
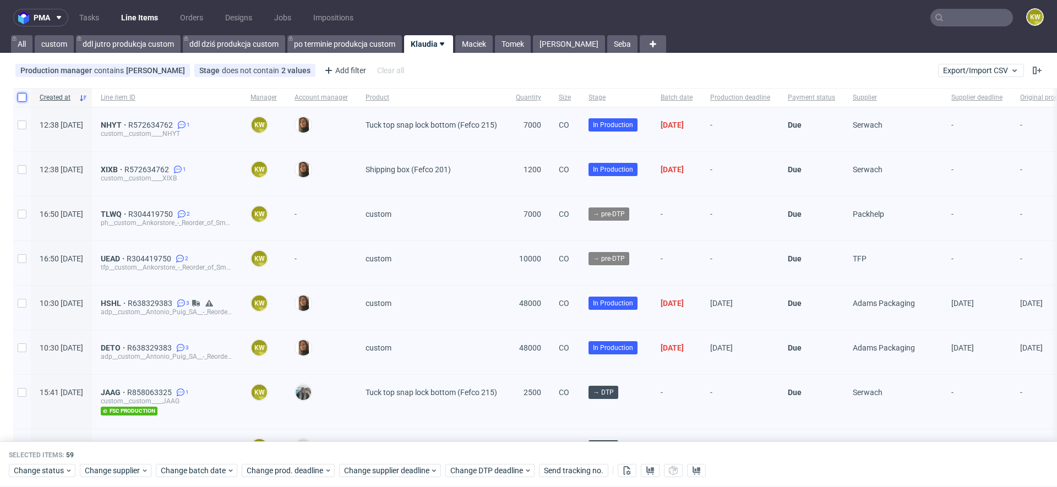
checkbox input "false"
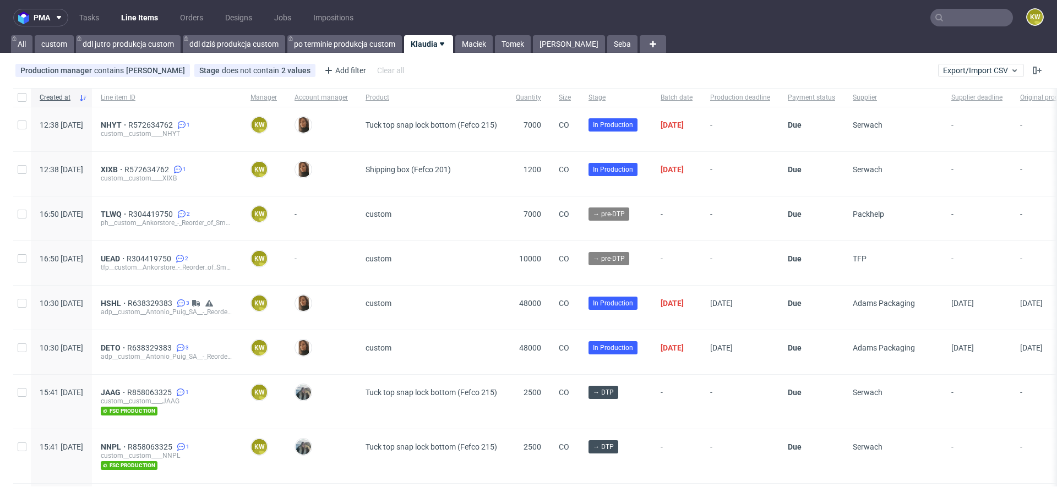
click at [477, 53] on div "pma Tasks Line Items Orders Designs Jobs Impositions KW All custom ddl jutro pr…" at bounding box center [528, 243] width 1057 height 487
click at [473, 47] on link "Maciek" at bounding box center [473, 44] width 37 height 18
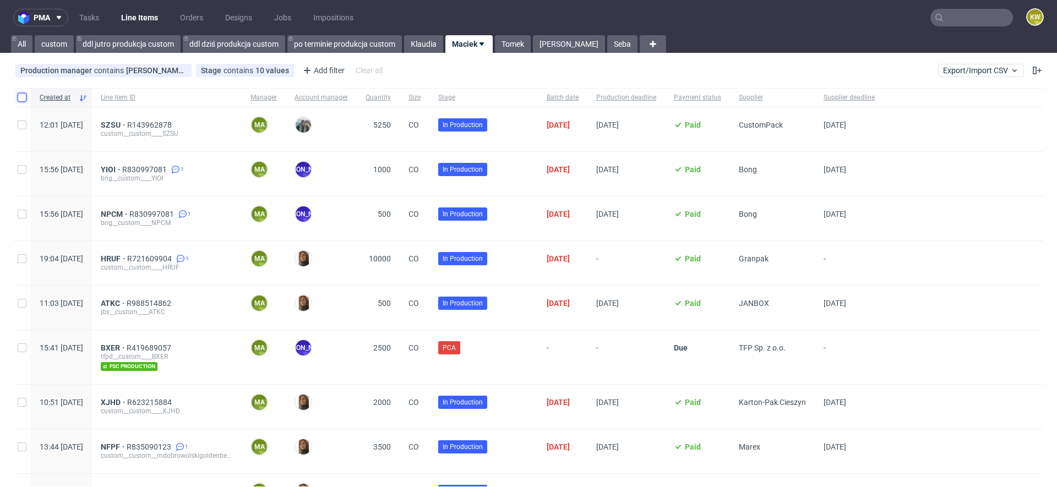
click at [18, 95] on input "checkbox" at bounding box center [22, 97] width 9 height 9
checkbox input "true"
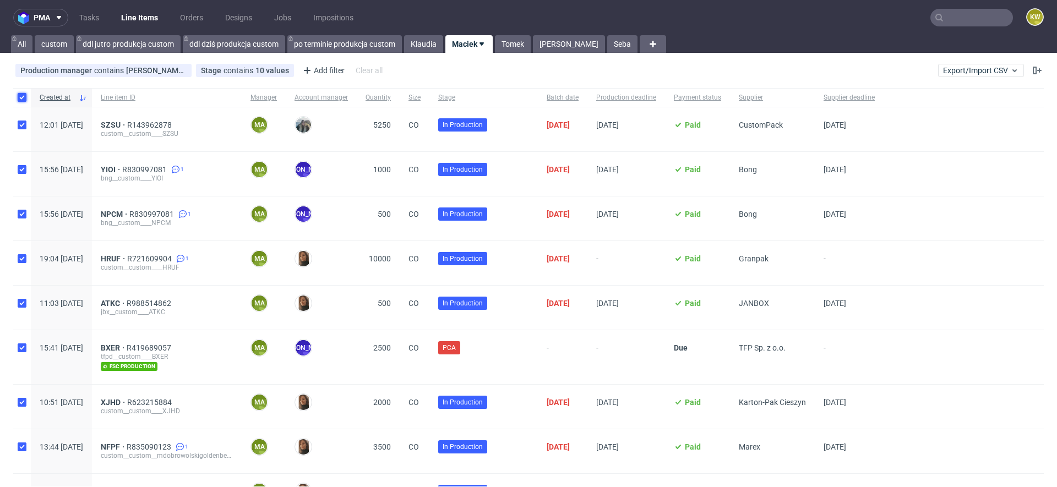
checkbox input "true"
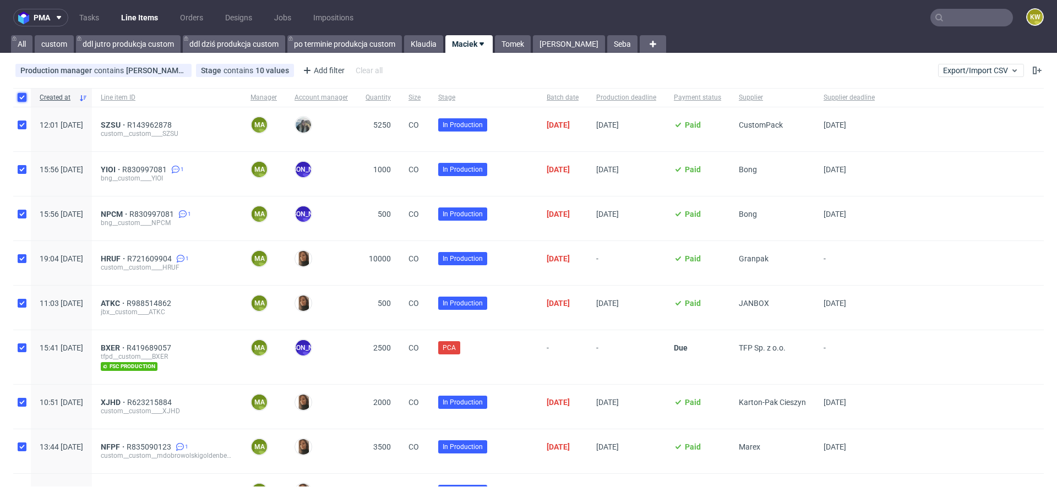
checkbox input "true"
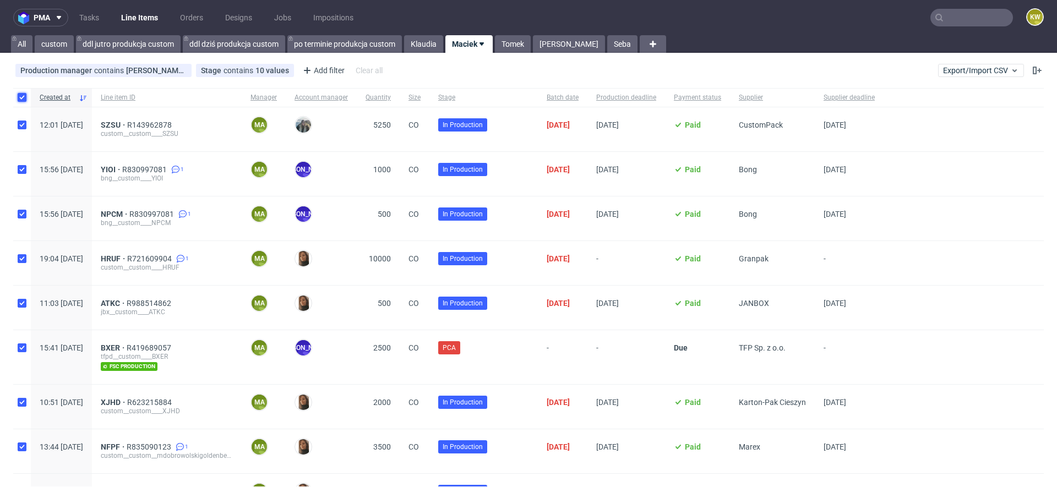
checkbox input "true"
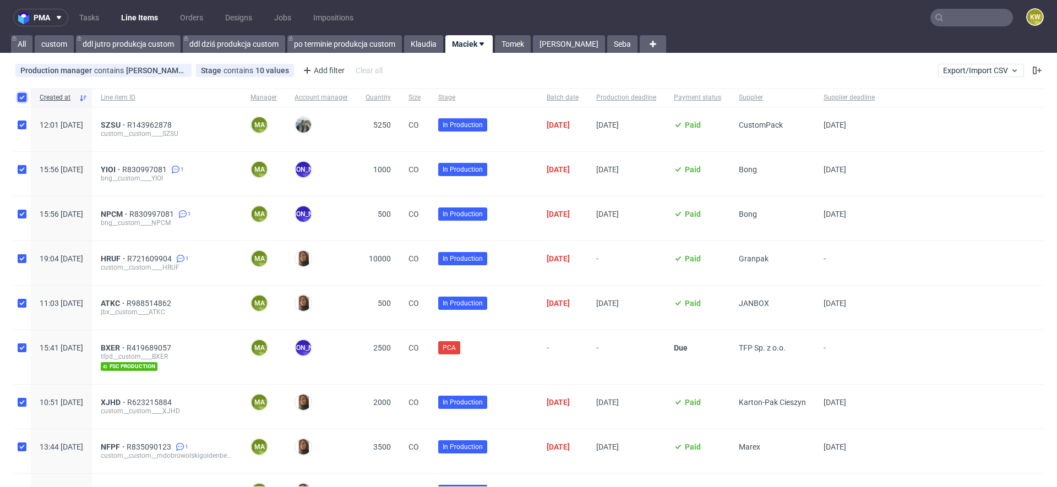
checkbox input "true"
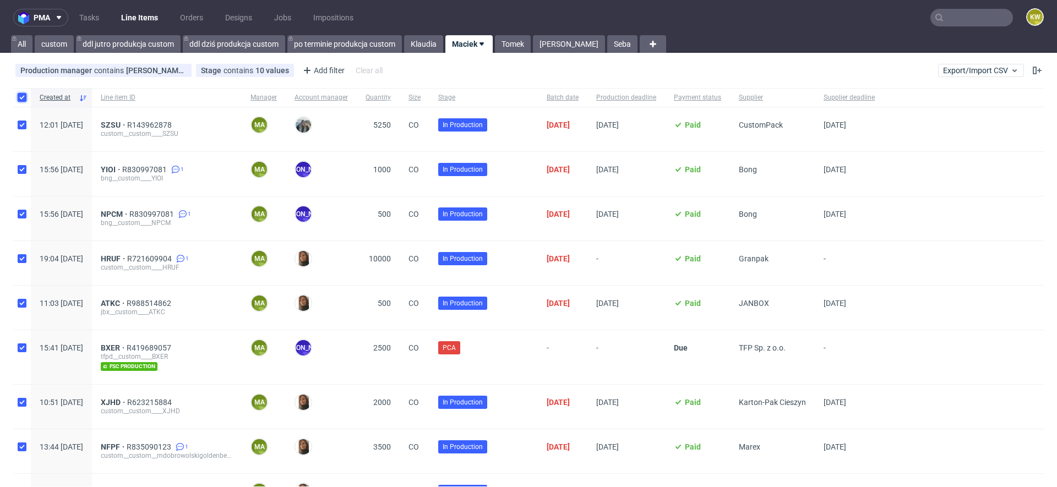
checkbox input "true"
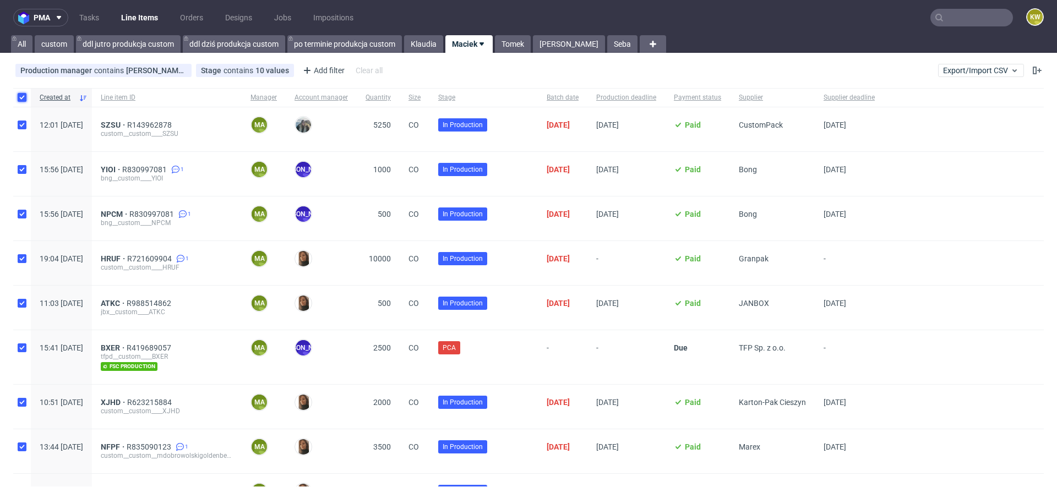
checkbox input "true"
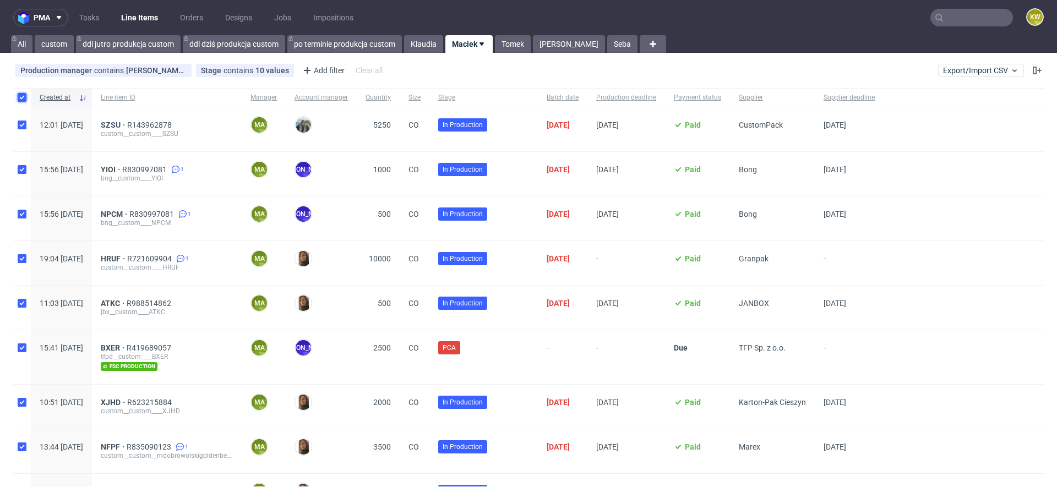
checkbox input "true"
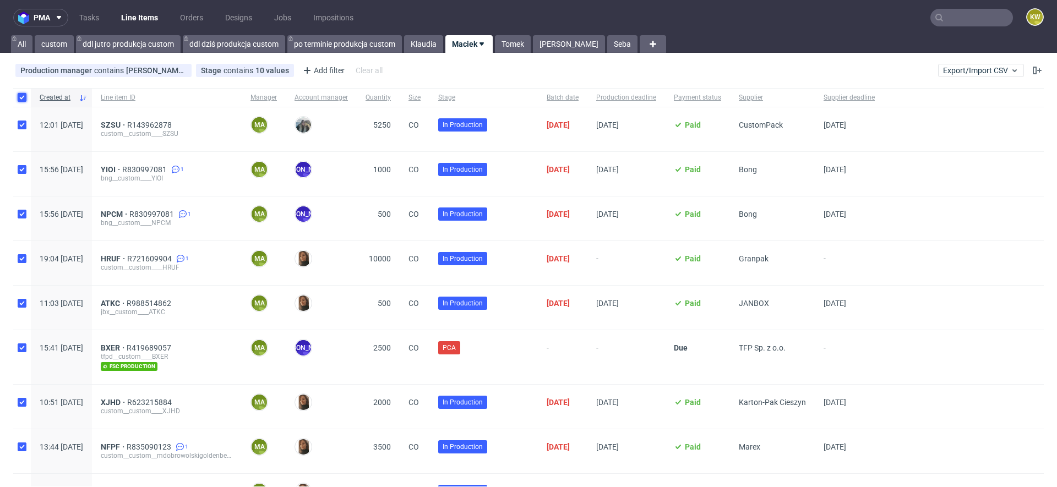
checkbox input "true"
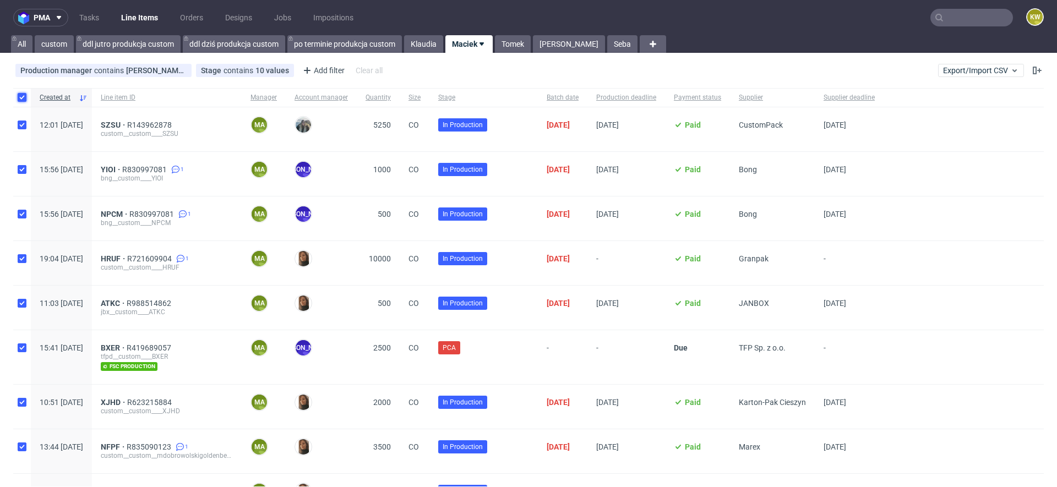
checkbox input "true"
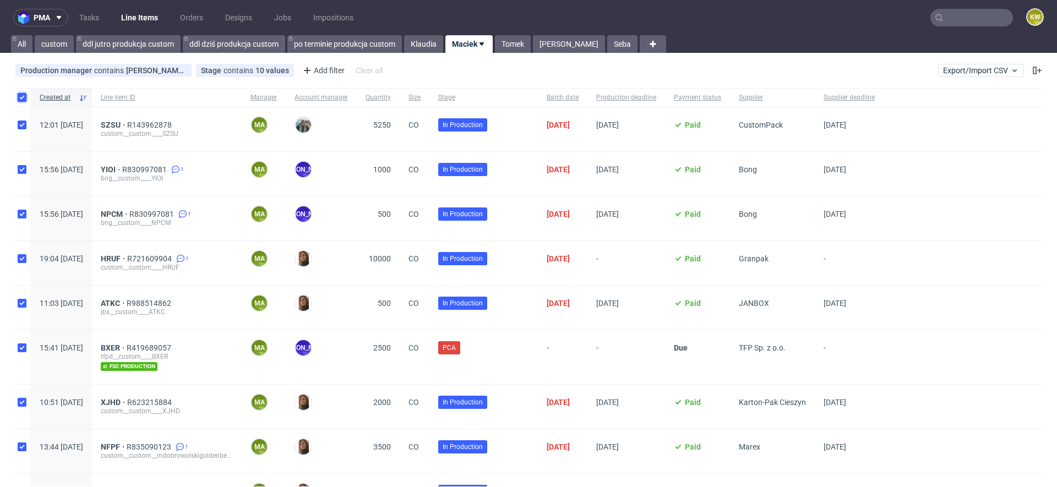
checkbox input "true"
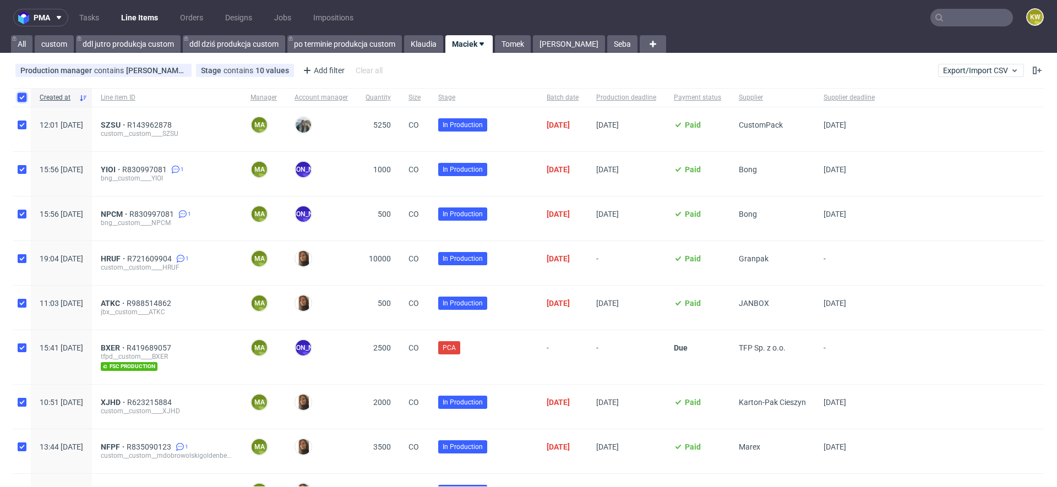
checkbox input "true"
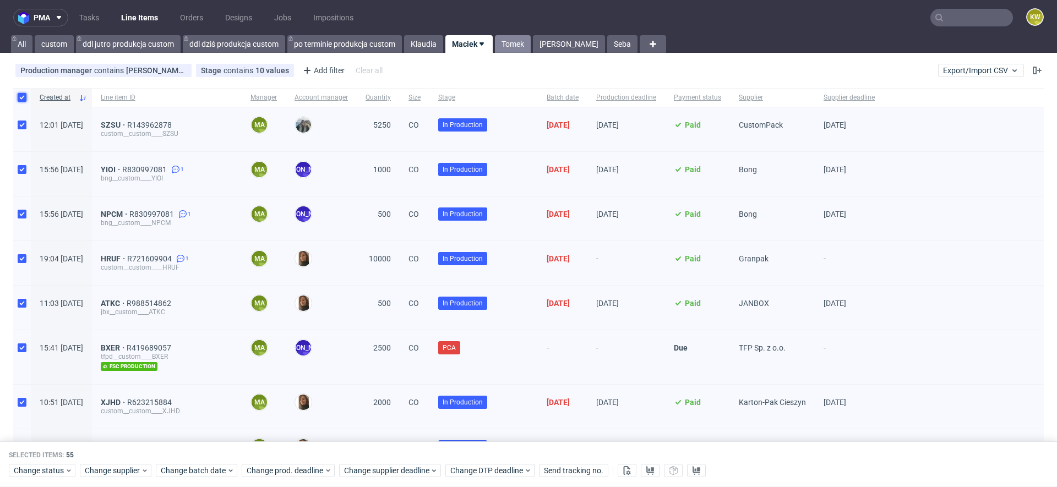
click at [511, 50] on link "Tomek" at bounding box center [513, 44] width 36 height 18
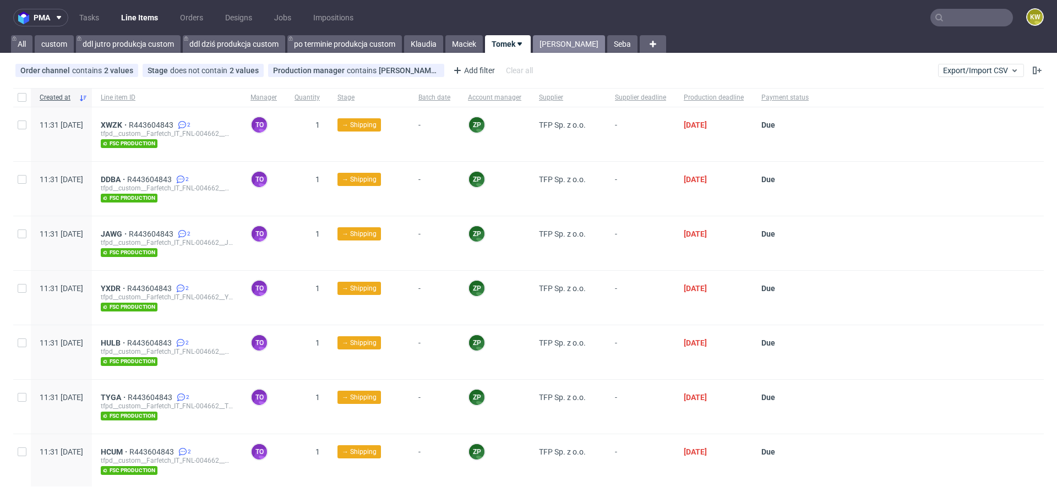
click at [572, 44] on link "[PERSON_NAME]" at bounding box center [569, 44] width 72 height 18
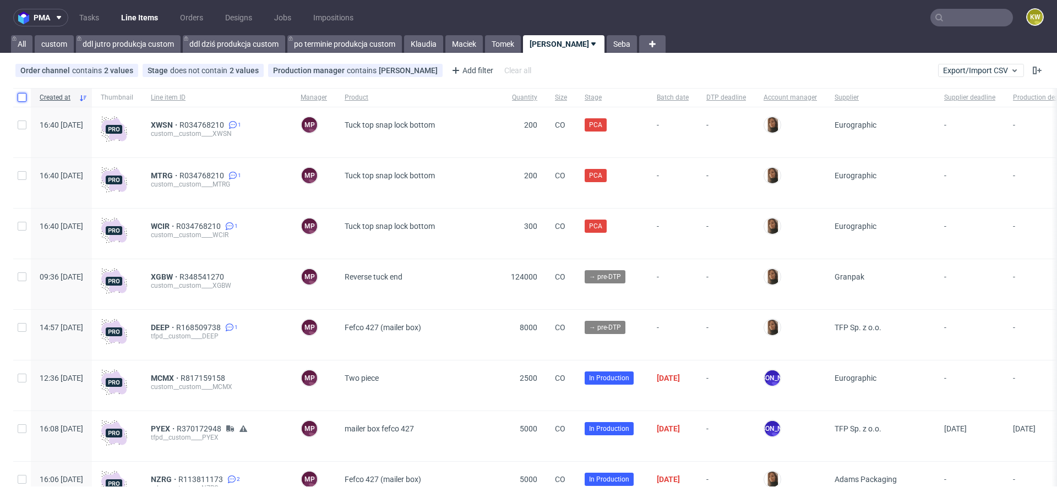
click at [21, 97] on input "checkbox" at bounding box center [22, 97] width 9 height 9
checkbox input "true"
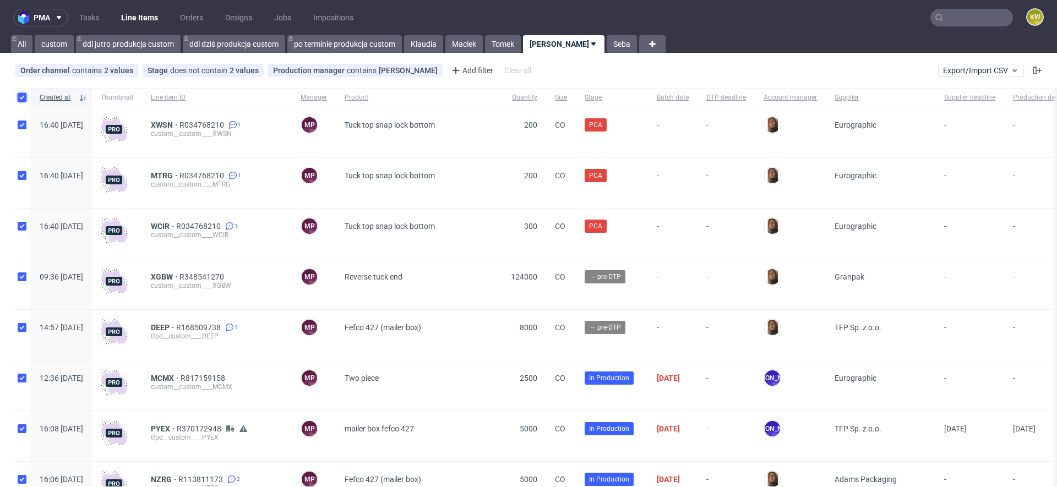
checkbox input "true"
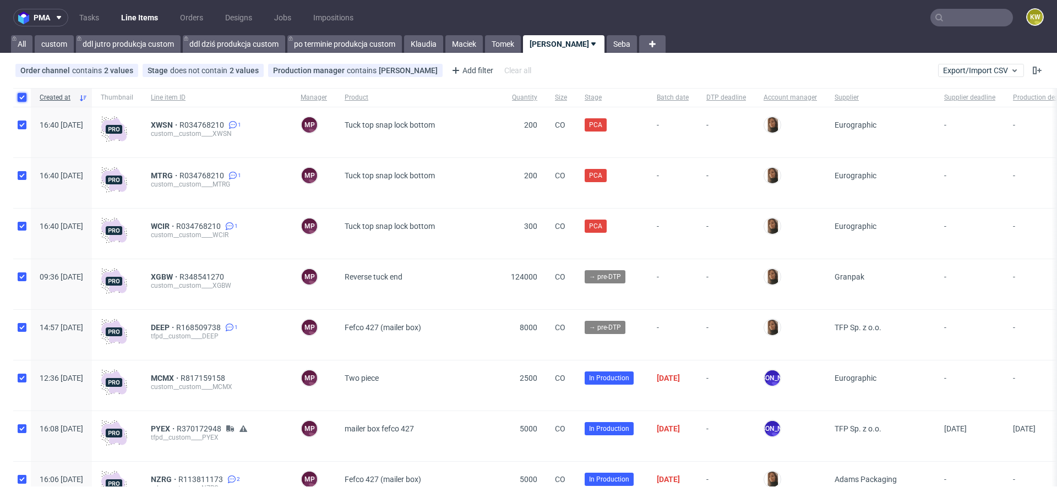
checkbox input "true"
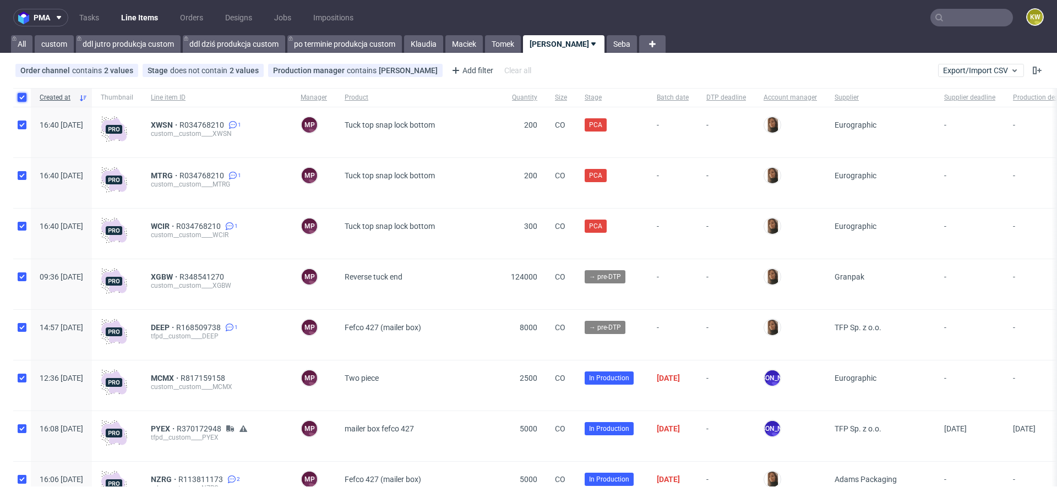
checkbox input "true"
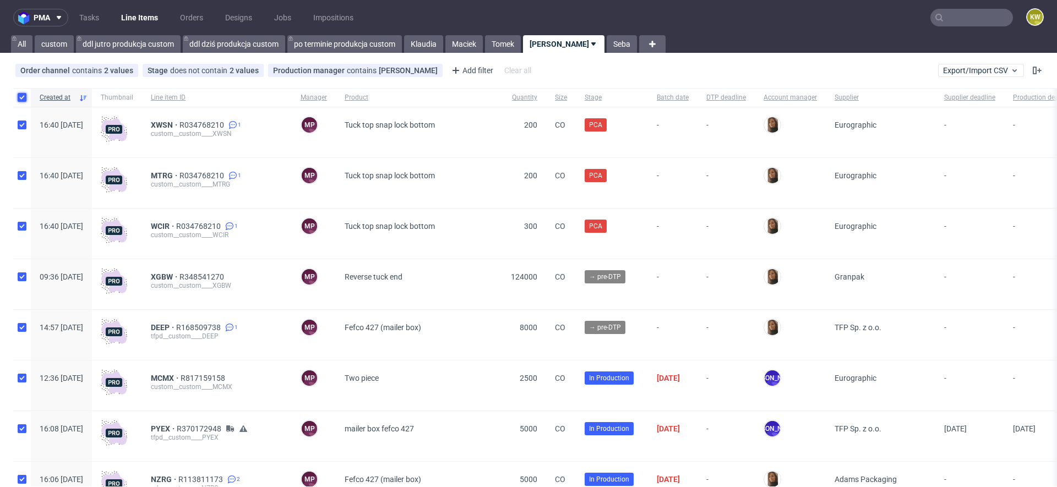
checkbox input "true"
